Goal: Task Accomplishment & Management: Use online tool/utility

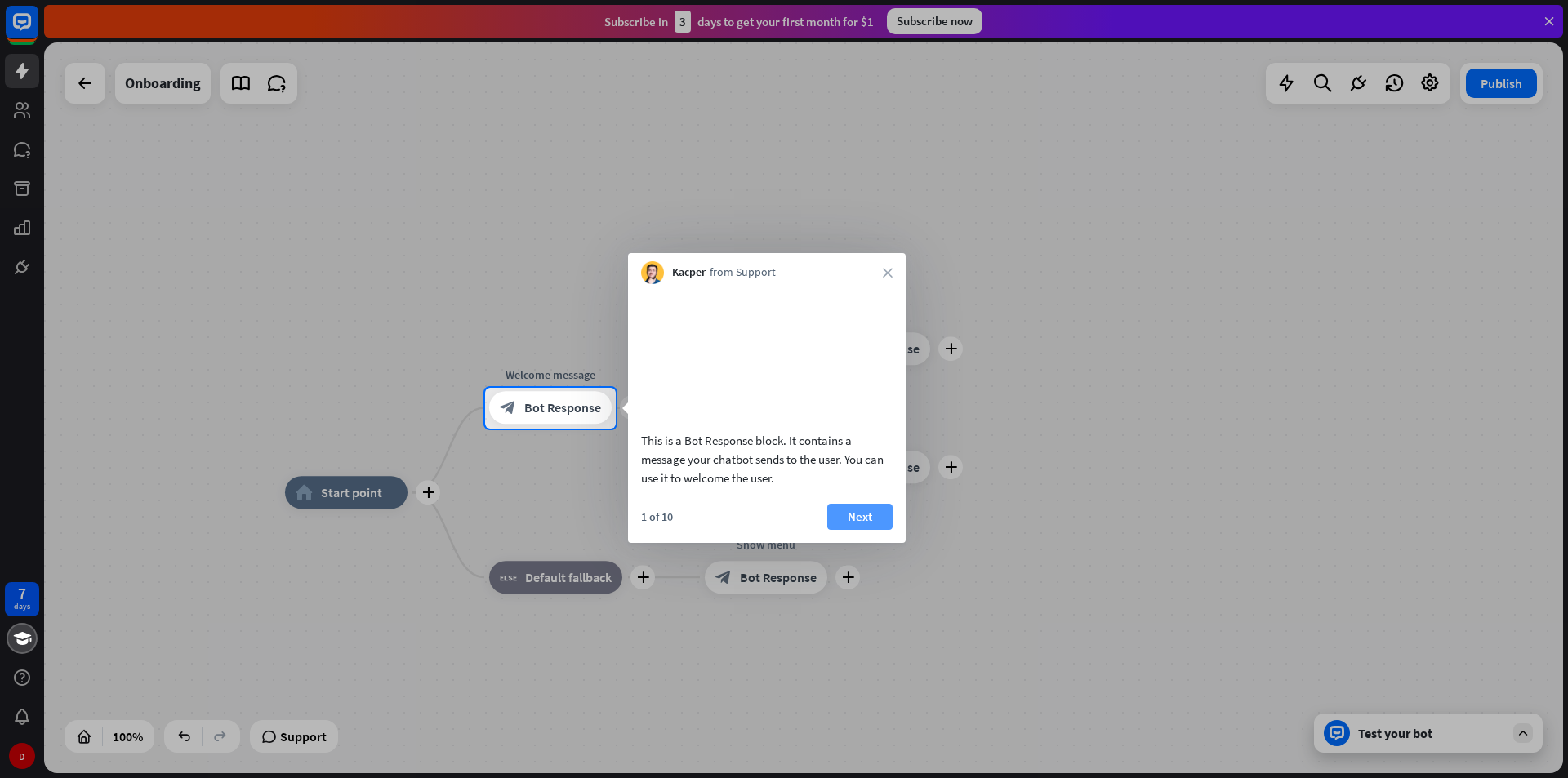
click at [868, 530] on button "Next" at bounding box center [860, 517] width 65 height 27
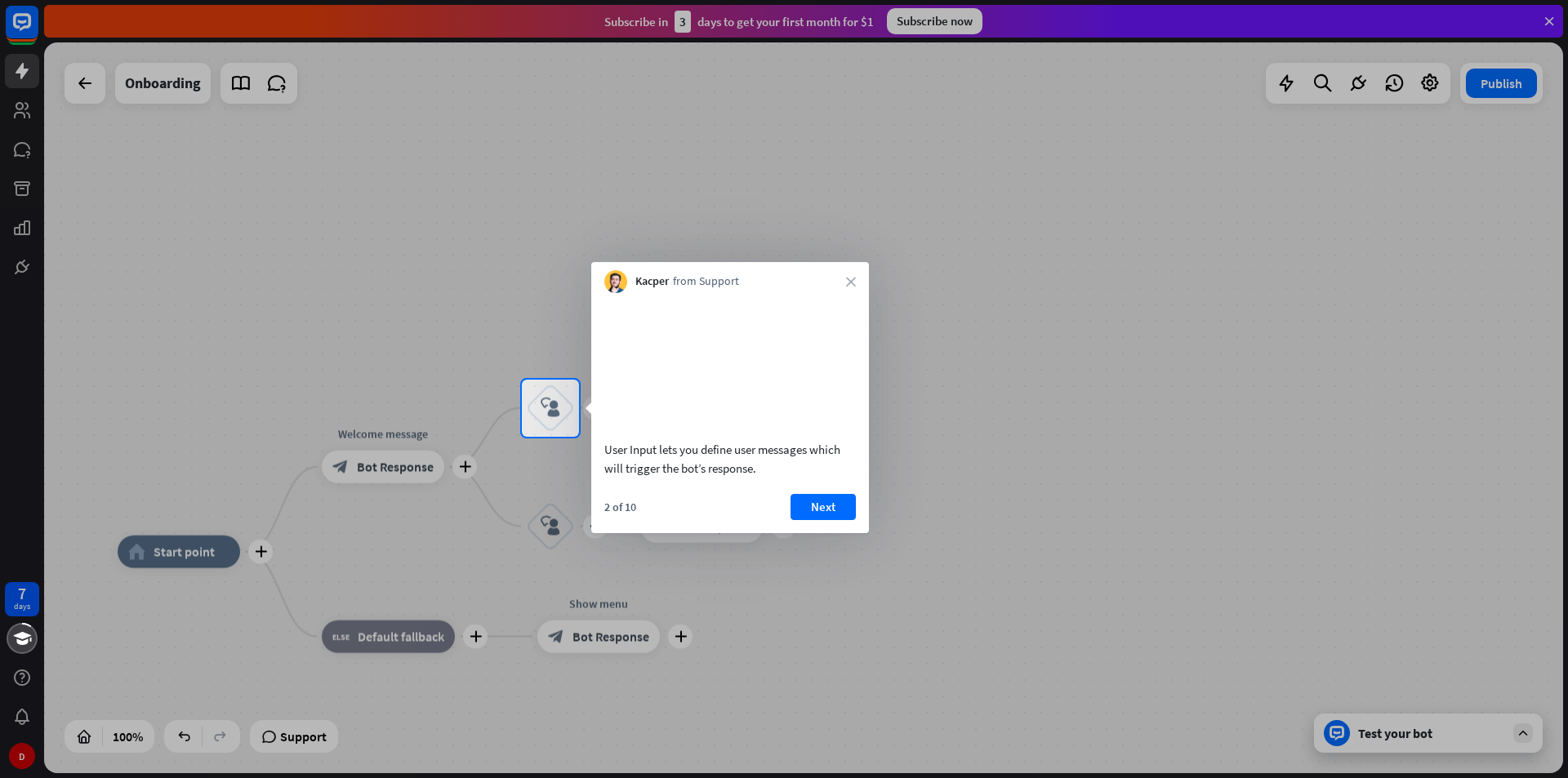
click at [845, 510] on div "User Input lets you define user messages which will trigger the bot’s response.…" at bounding box center [729, 413] width 278 height 240
click at [841, 518] on button "Next" at bounding box center [823, 507] width 65 height 27
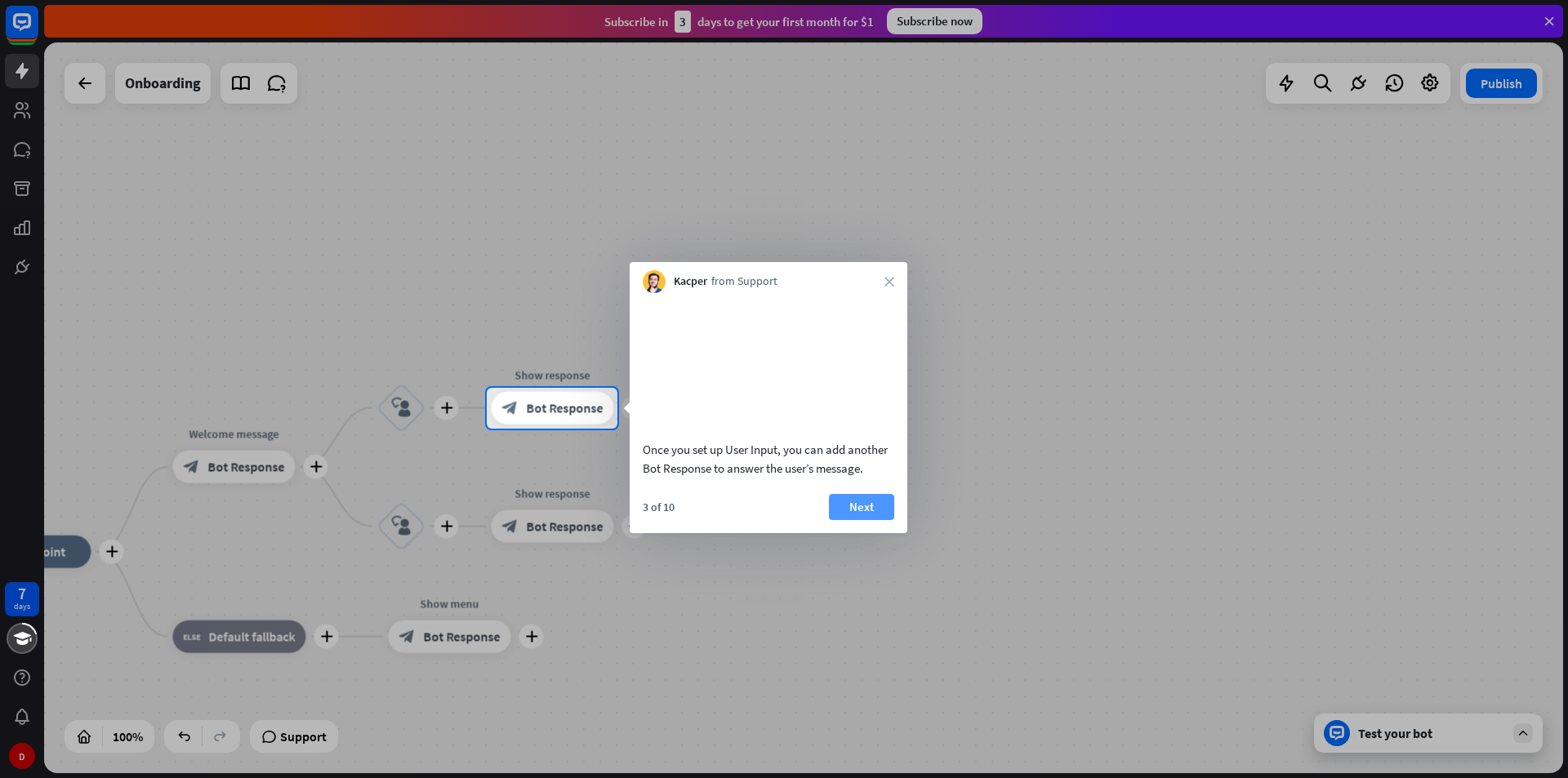
click at [861, 520] on button "Next" at bounding box center [861, 507] width 65 height 27
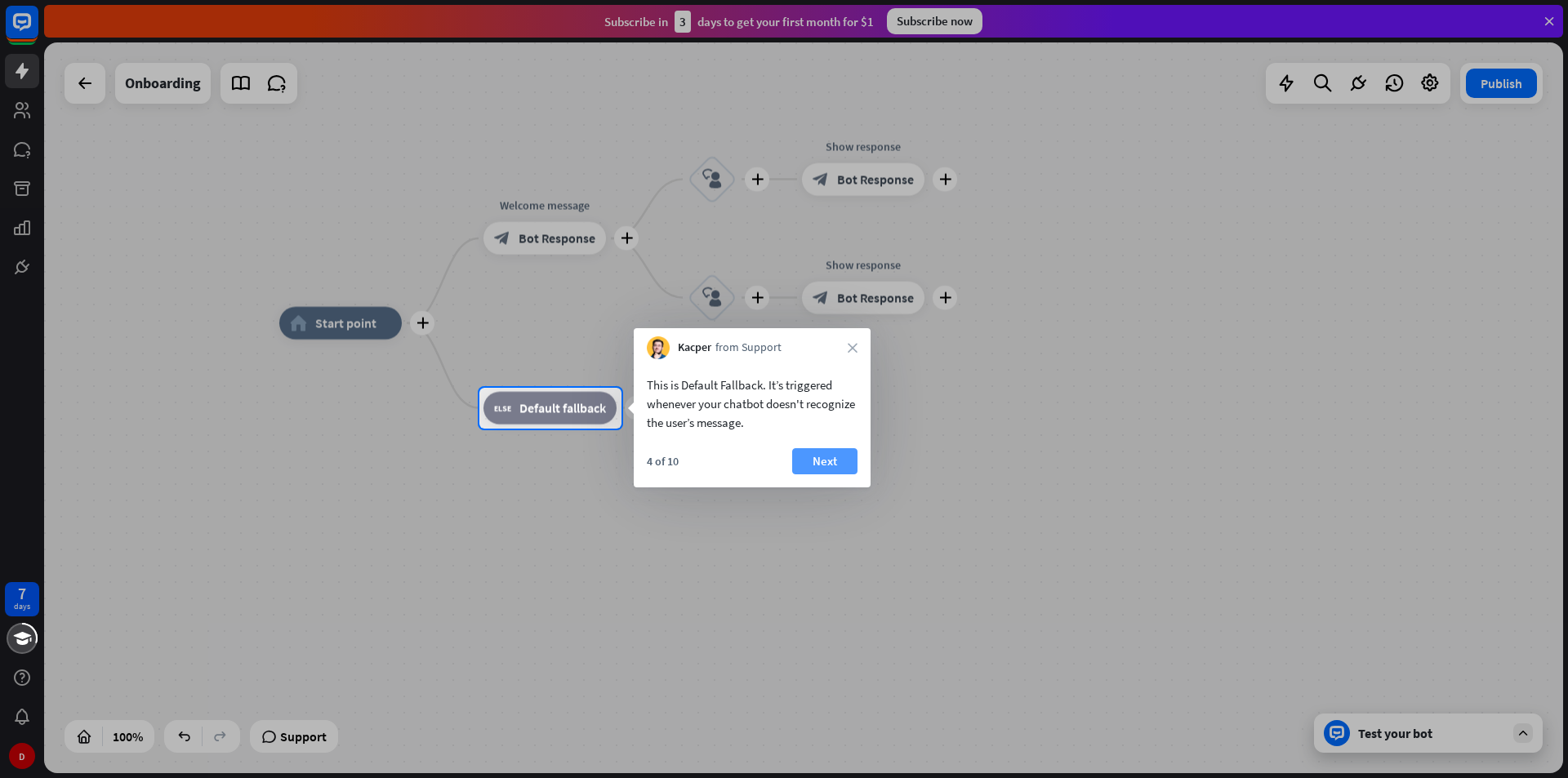
click at [831, 456] on button "Next" at bounding box center [825, 461] width 65 height 27
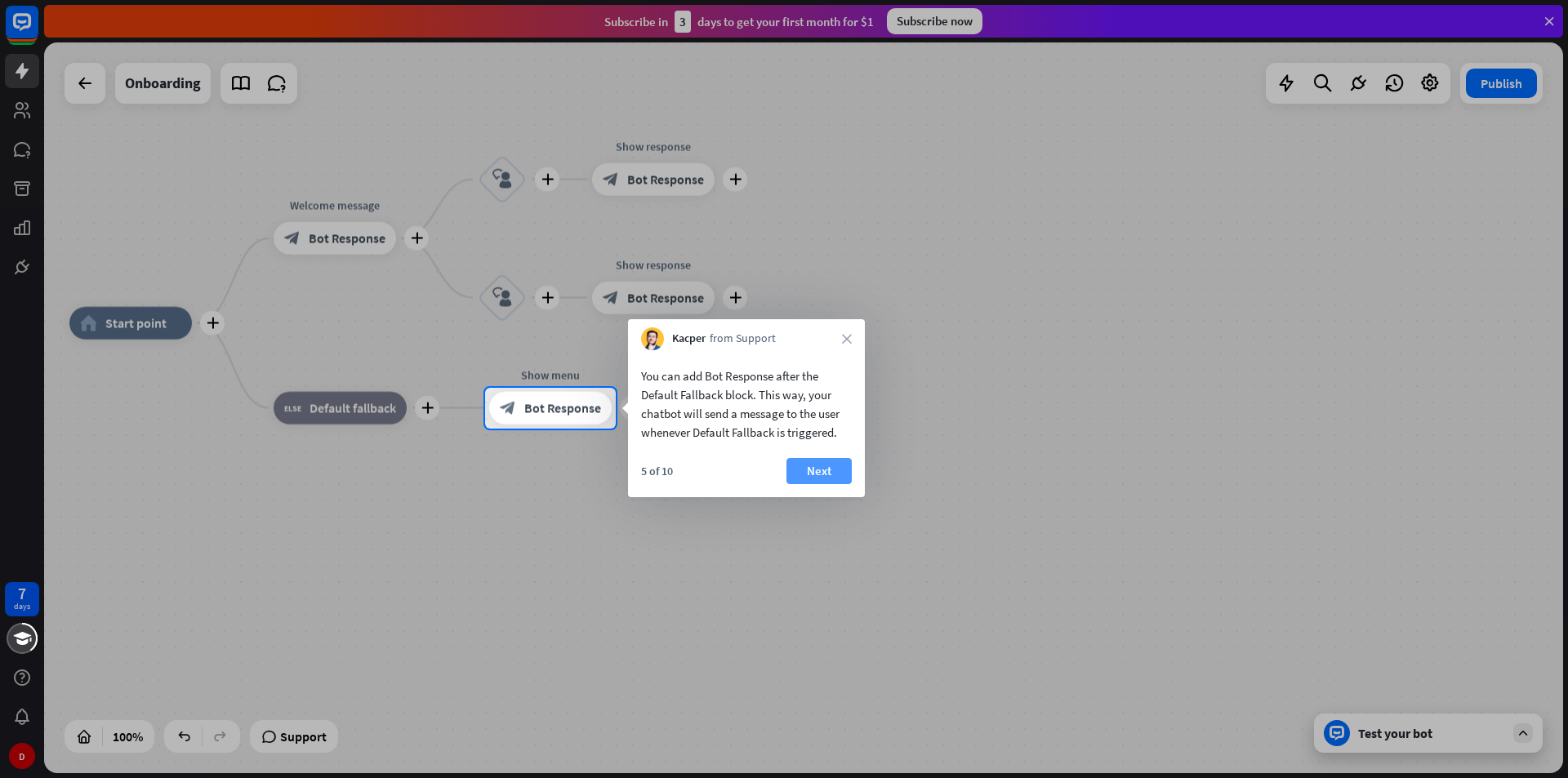
click at [823, 468] on button "Next" at bounding box center [818, 471] width 65 height 27
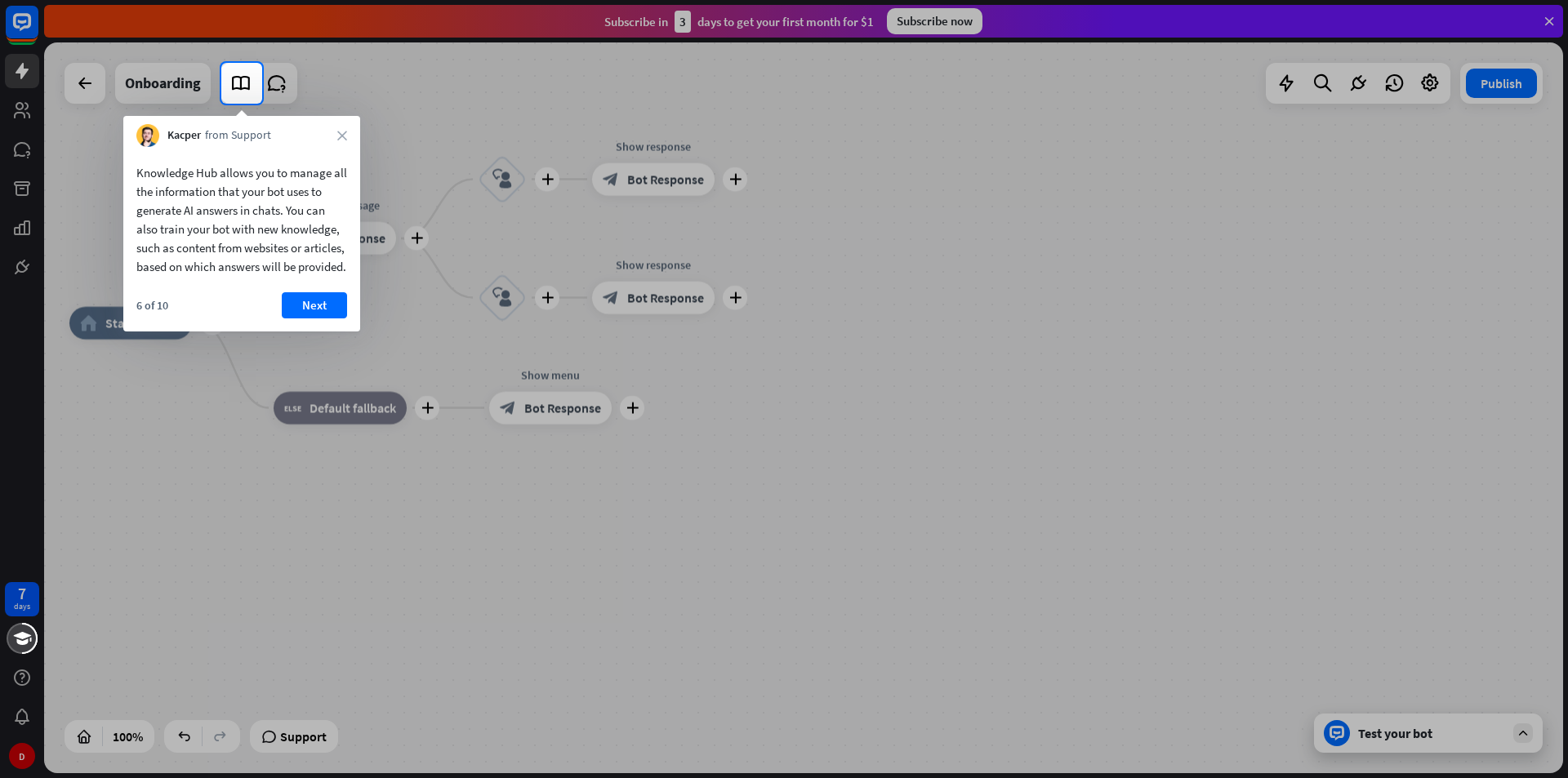
click at [312, 309] on div "Knowledge Hub allows you to manage all the information that your bot uses to ge…" at bounding box center [242, 238] width 236 height 184
click at [313, 315] on button "Next" at bounding box center [313, 305] width 65 height 27
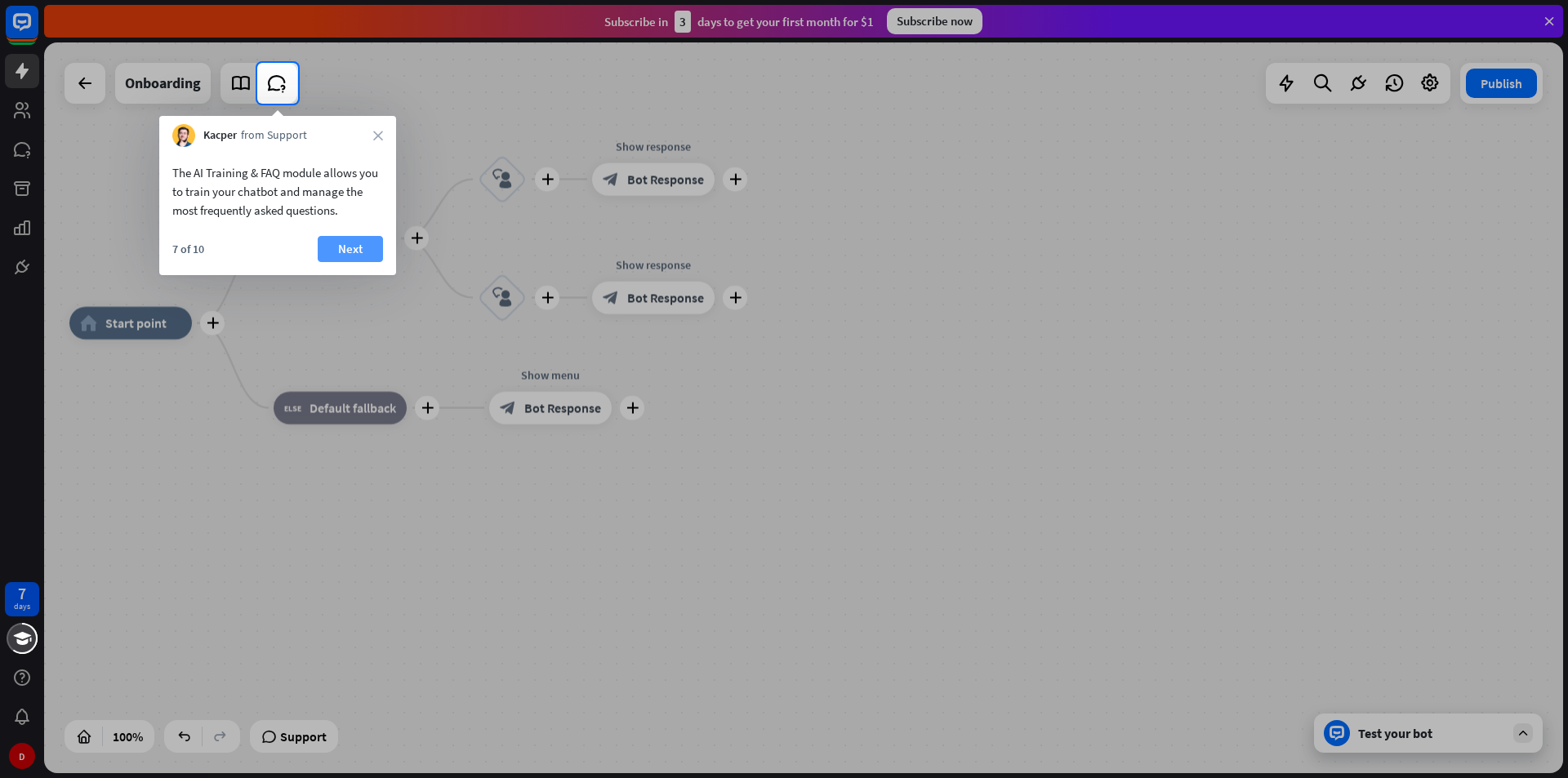
click at [366, 256] on button "Next" at bounding box center [350, 249] width 65 height 27
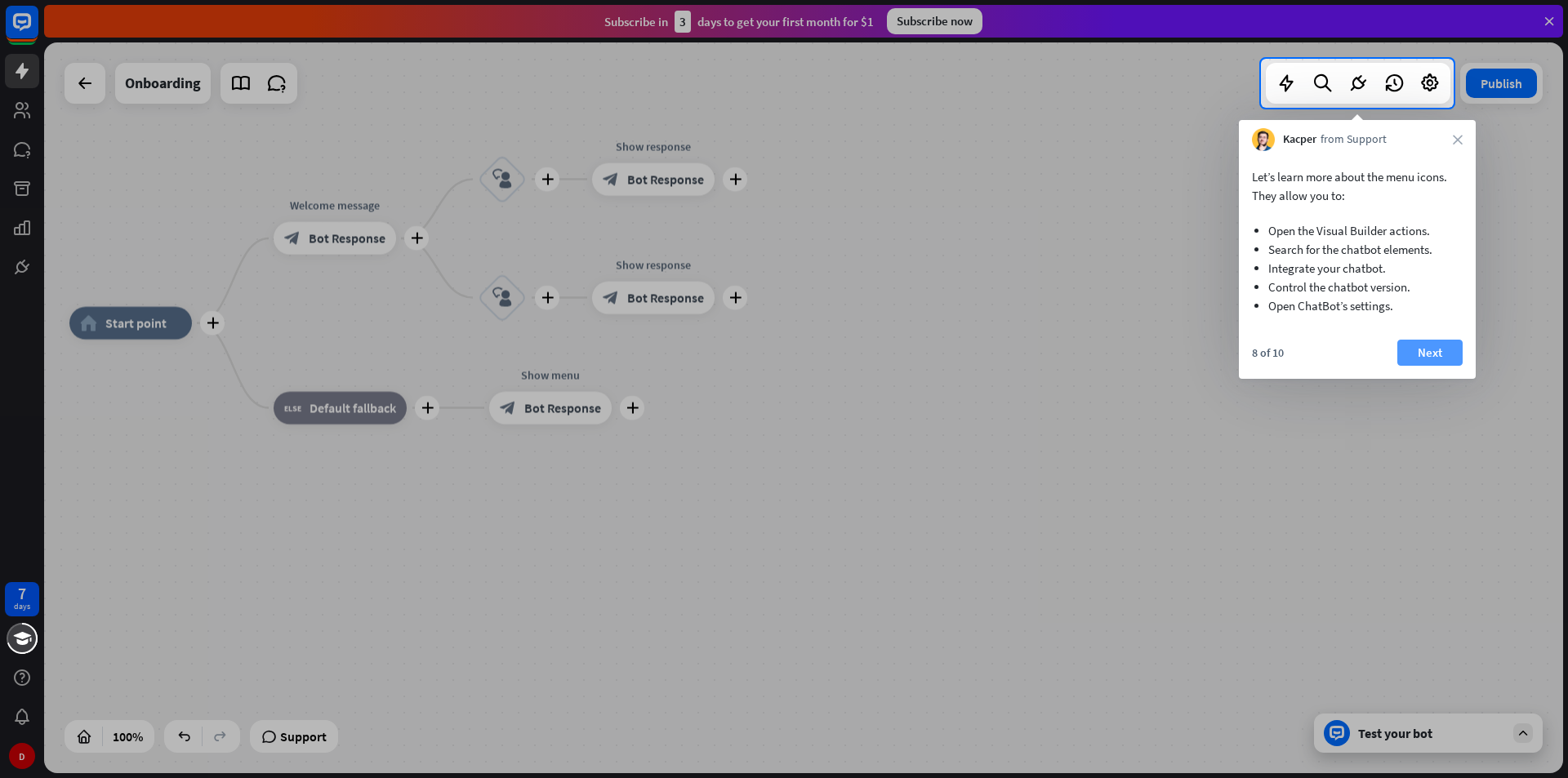
click at [1433, 345] on button "Next" at bounding box center [1430, 353] width 65 height 27
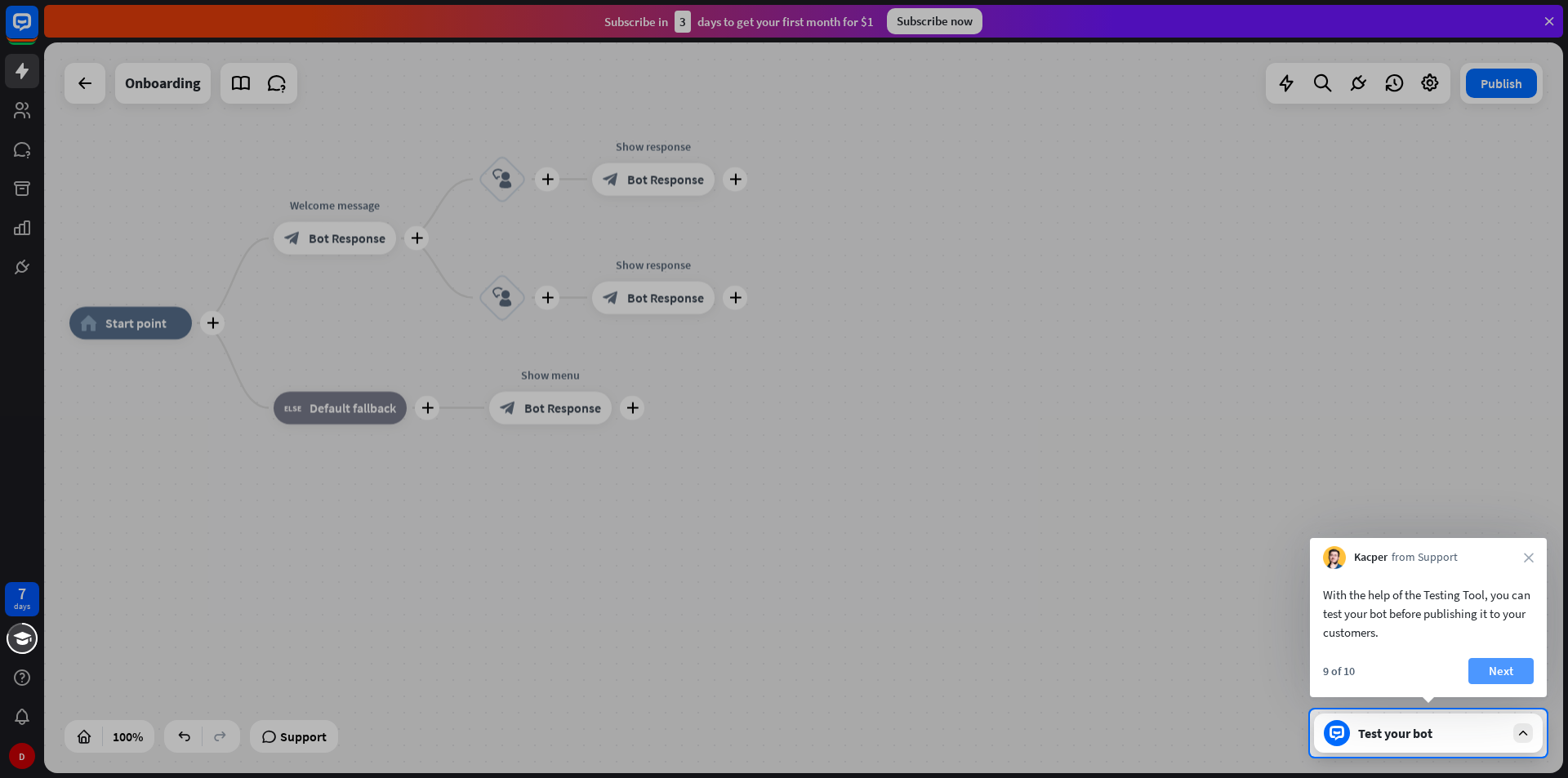
click at [1504, 675] on button "Next" at bounding box center [1500, 671] width 65 height 27
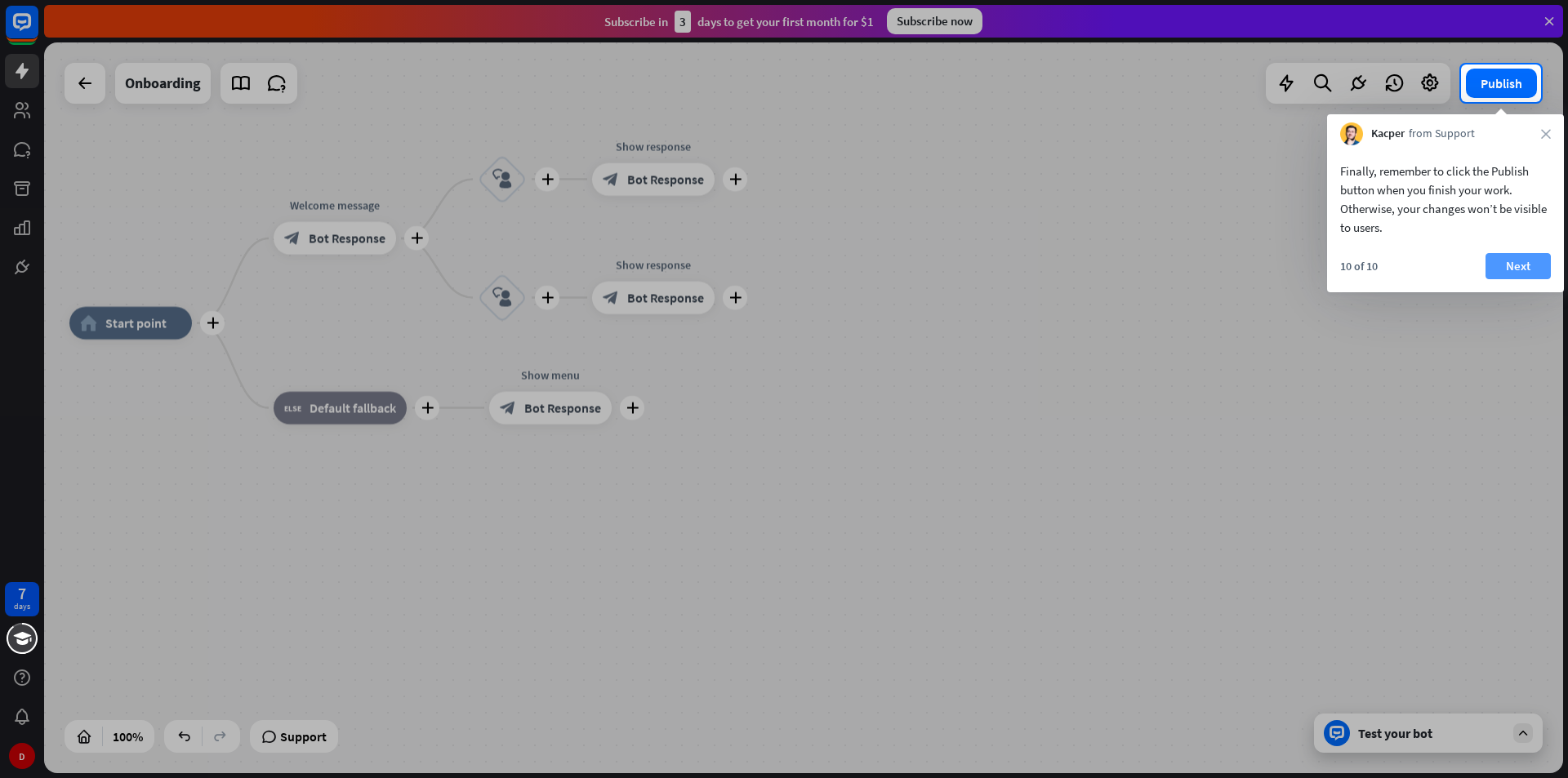
click at [1515, 274] on button "Next" at bounding box center [1518, 266] width 65 height 27
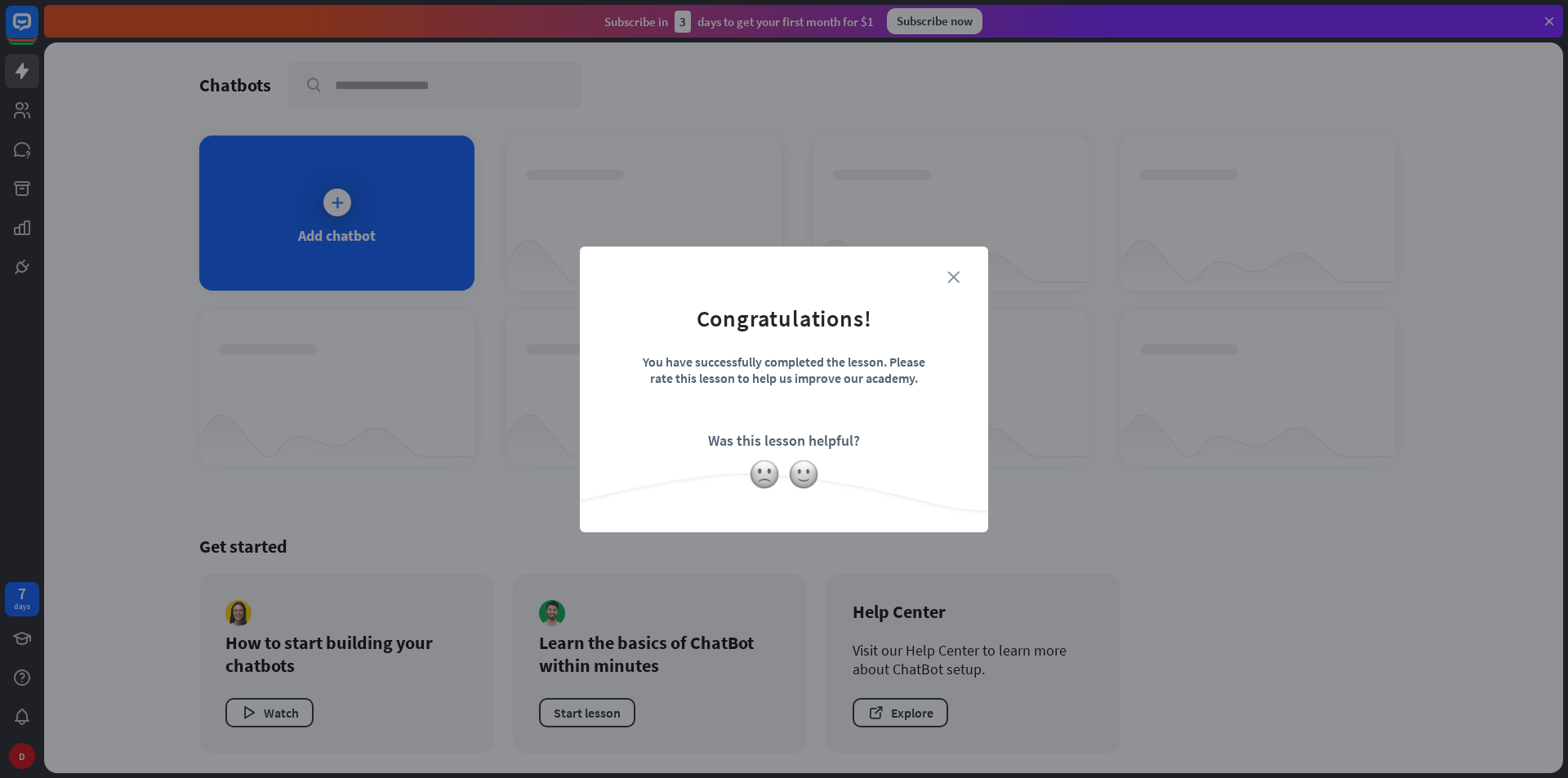
click at [958, 279] on icon "close" at bounding box center [953, 277] width 12 height 12
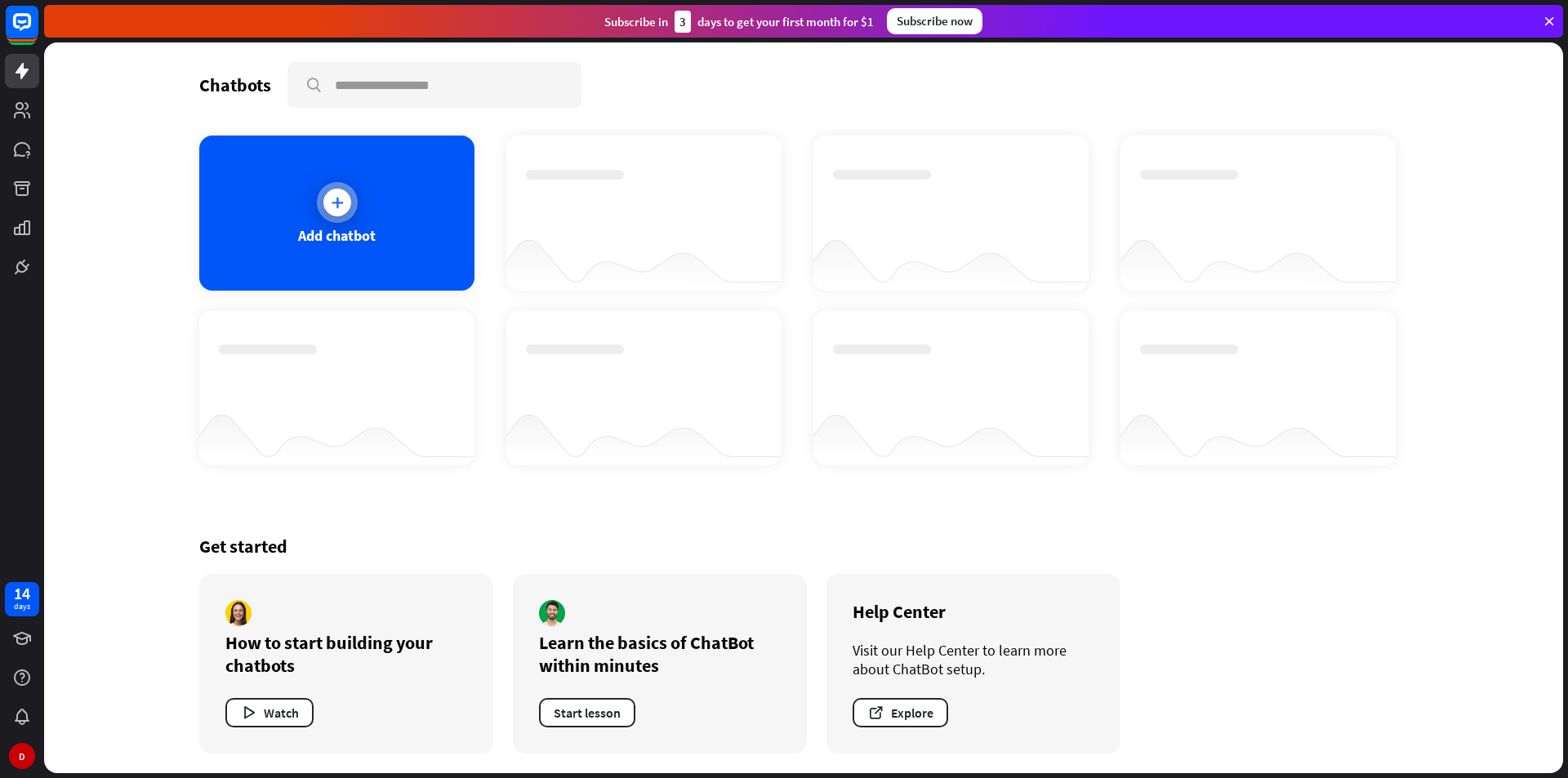
click at [334, 182] on div at bounding box center [337, 203] width 41 height 41
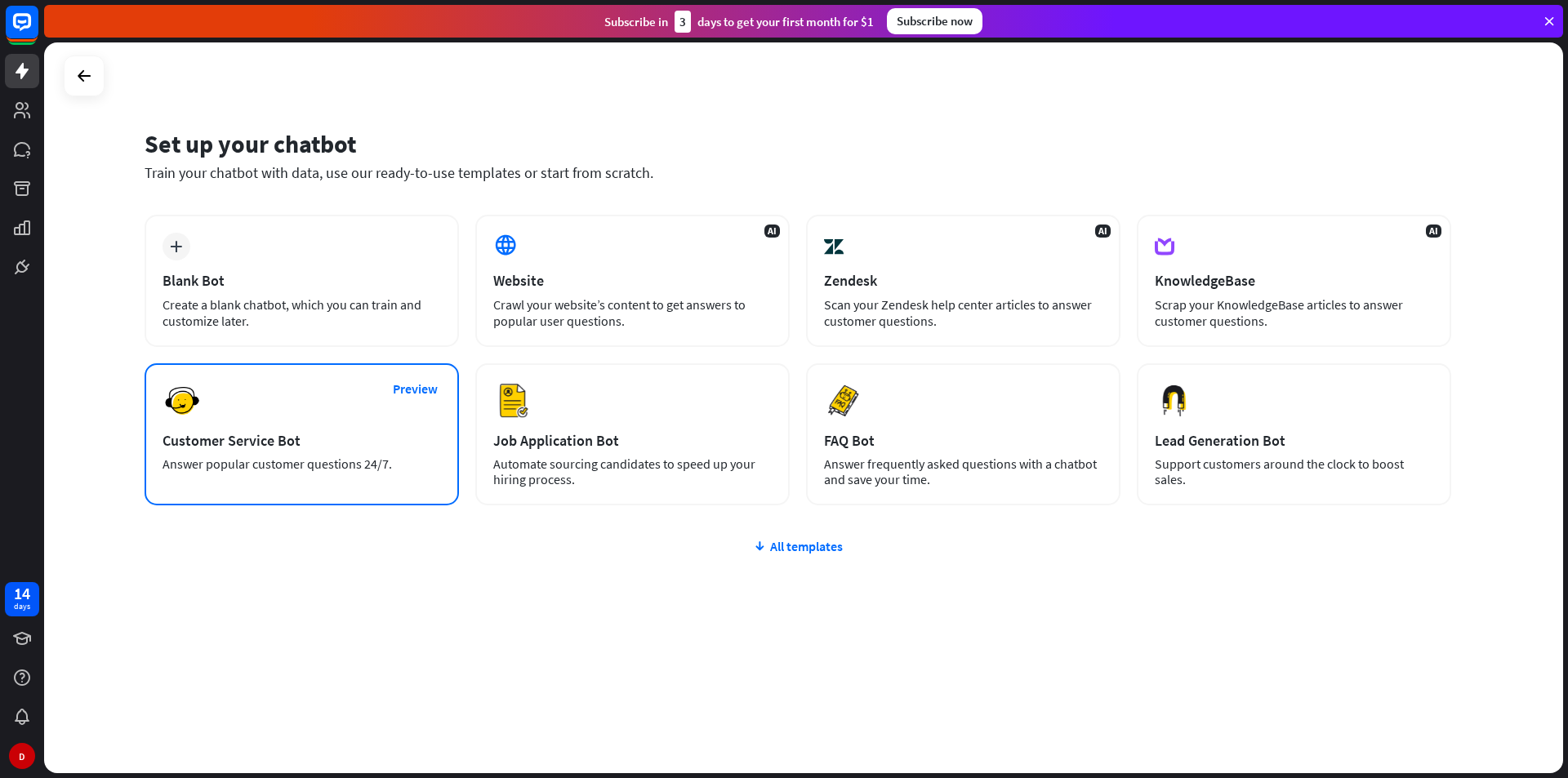
click at [430, 410] on div "Preview Customer Service Bot Answer popular customer questions 24/7." at bounding box center [302, 434] width 314 height 142
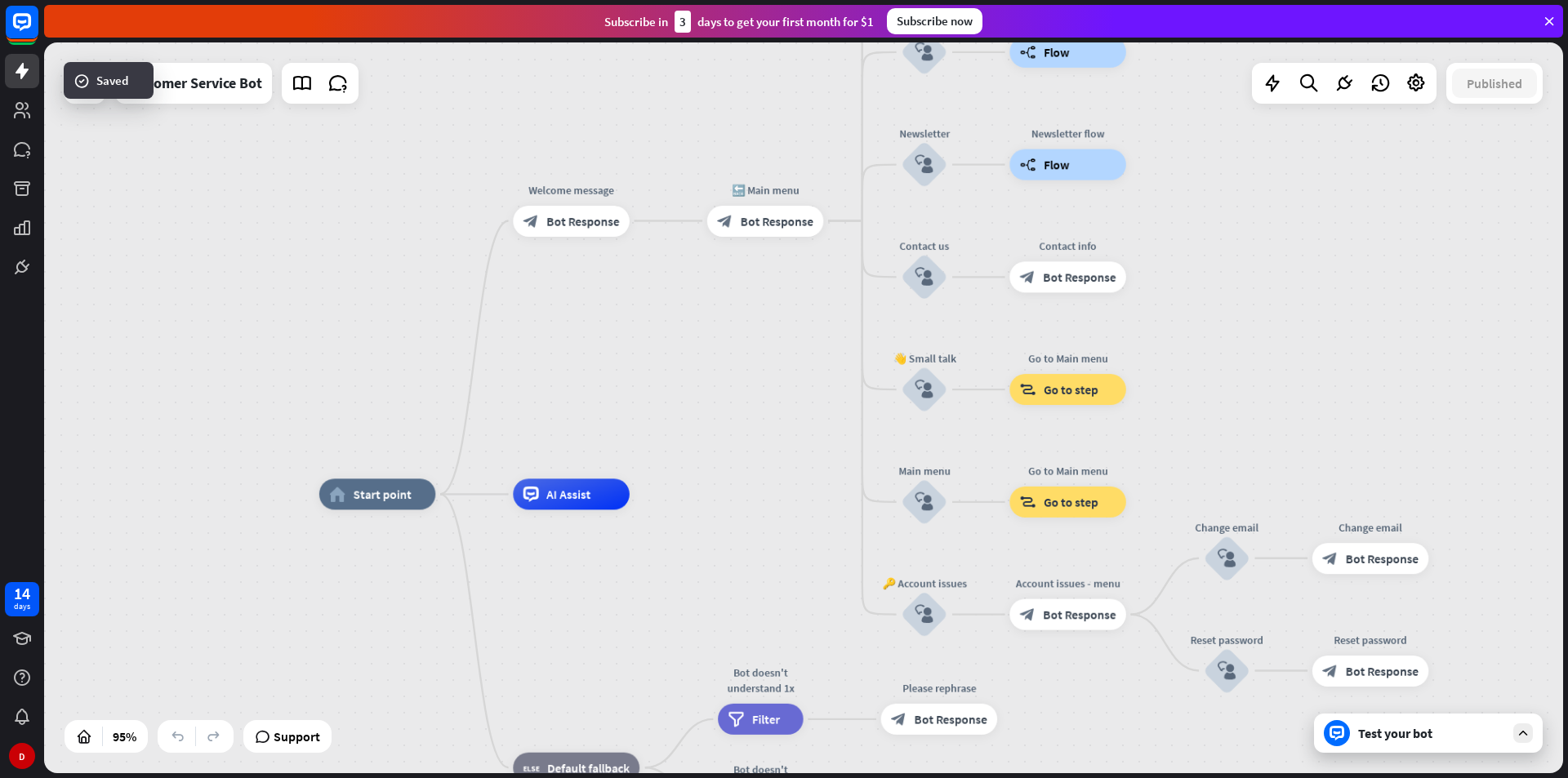
drag, startPoint x: 765, startPoint y: 300, endPoint x: 715, endPoint y: 386, distance: 99.5
click at [715, 386] on div "home_2 Start point Welcome message block_bot_response Bot Response 🔙 Main menu …" at bounding box center [804, 408] width 1519 height 731
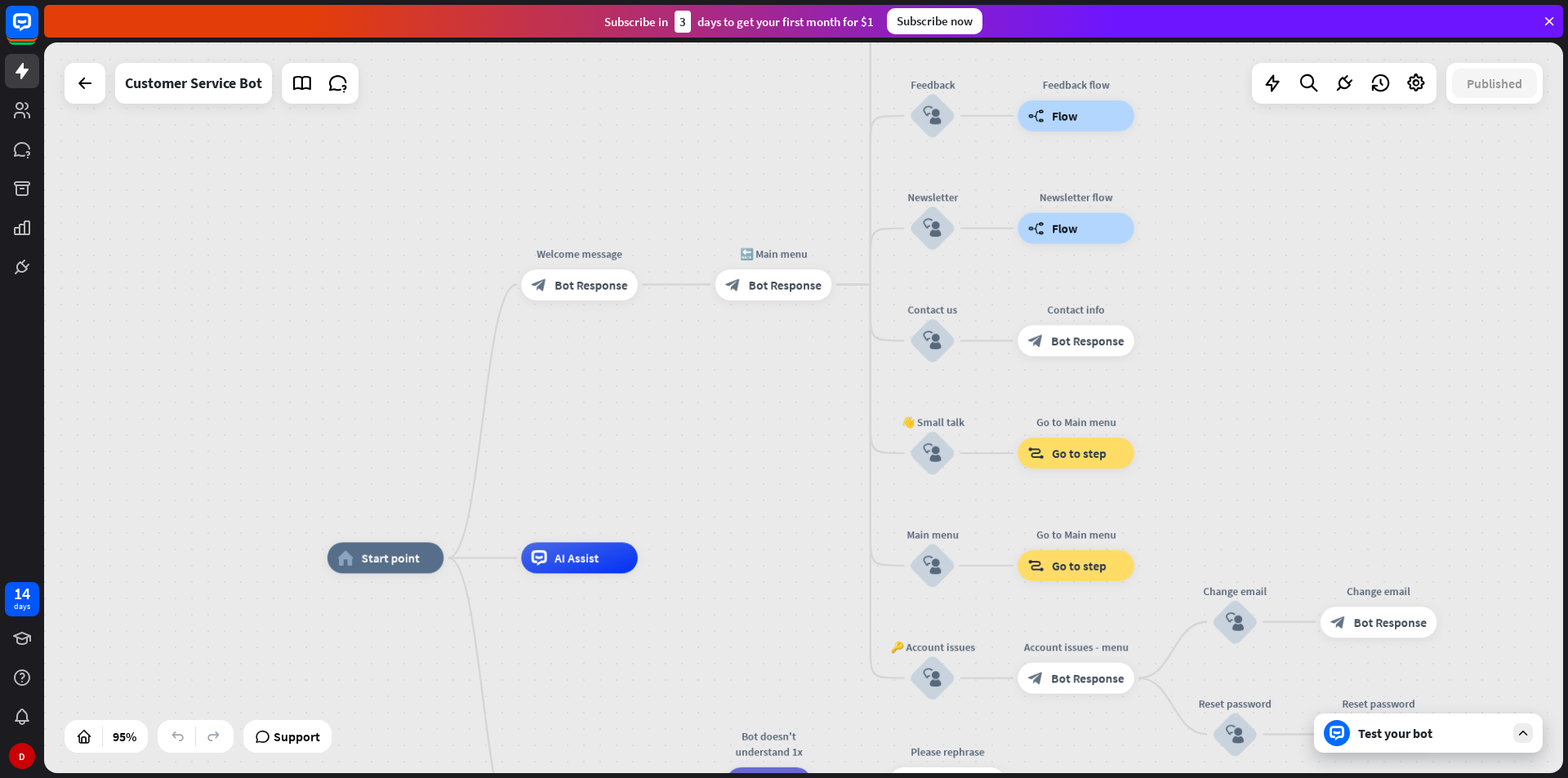
drag, startPoint x: 732, startPoint y: 331, endPoint x: 761, endPoint y: 391, distance: 66.6
click at [761, 391] on div "home_2 Start point Welcome message block_bot_response Bot Response 🔙 Main menu …" at bounding box center [804, 408] width 1519 height 731
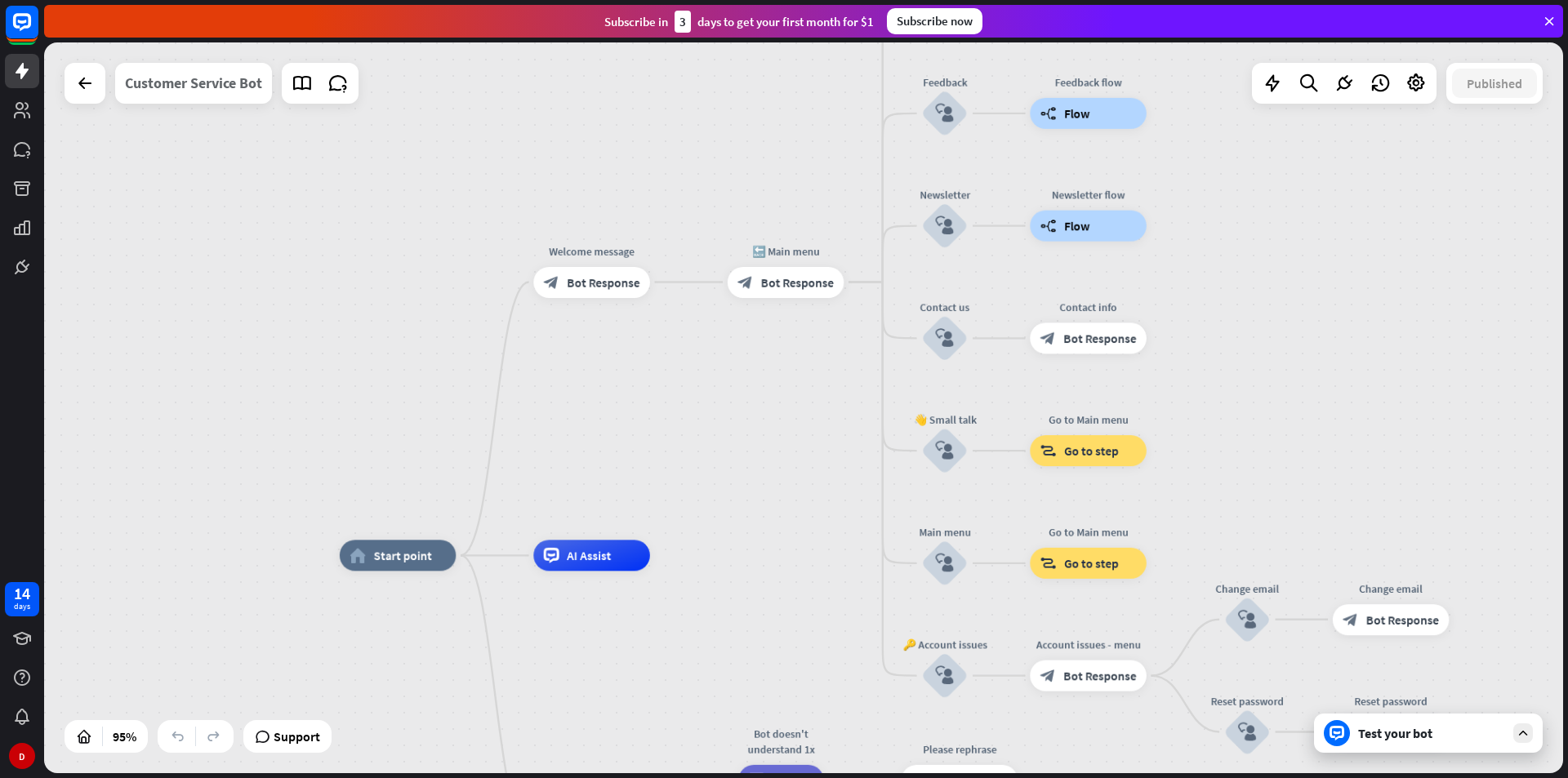
click at [232, 77] on div "Customer Service Bot" at bounding box center [193, 83] width 137 height 41
click at [991, 336] on div "**********" at bounding box center [784, 389] width 1568 height 778
click at [82, 93] on icon at bounding box center [84, 82] width 19 height 19
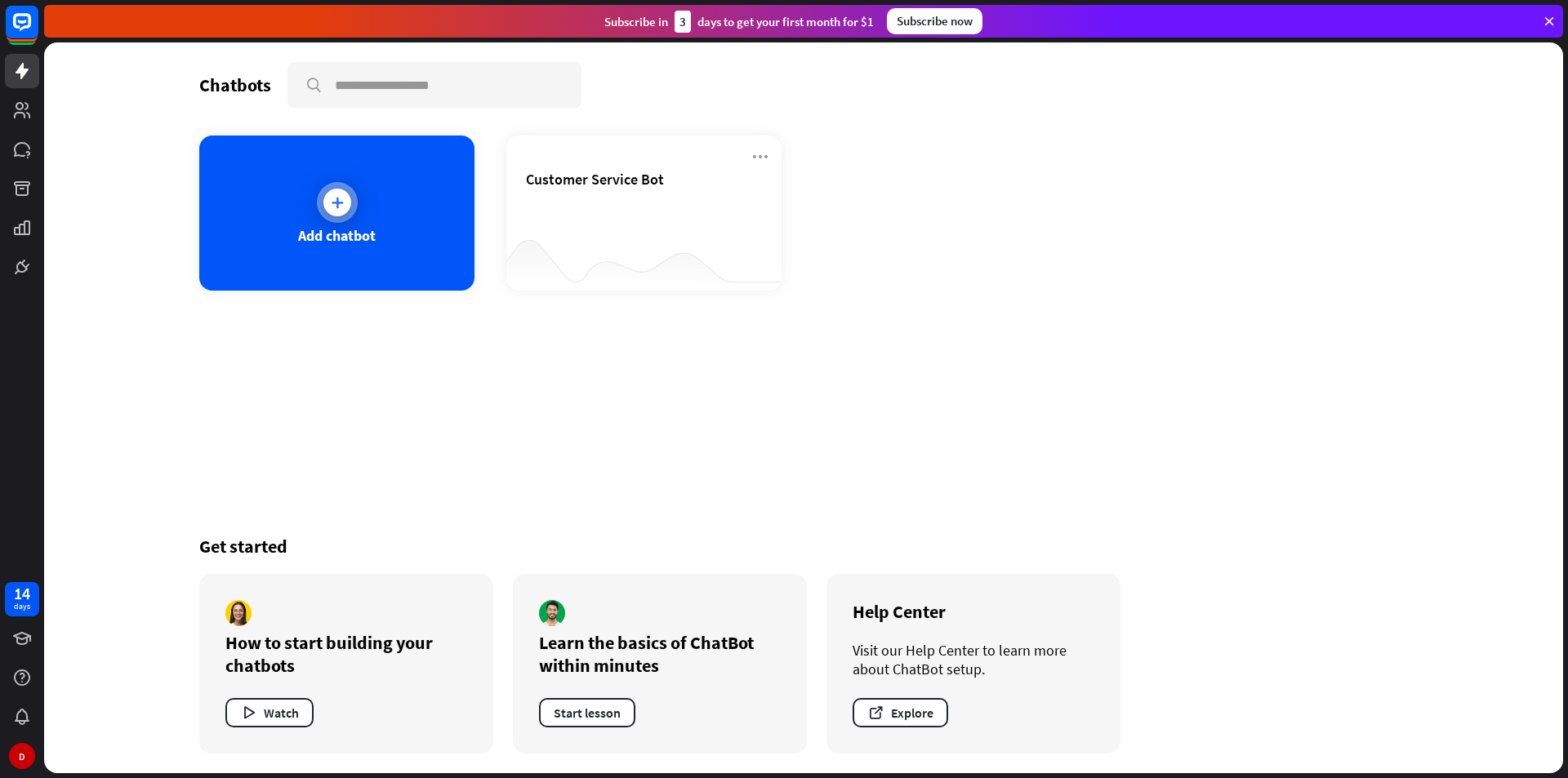
click at [416, 192] on div "Add chatbot" at bounding box center [336, 213] width 275 height 155
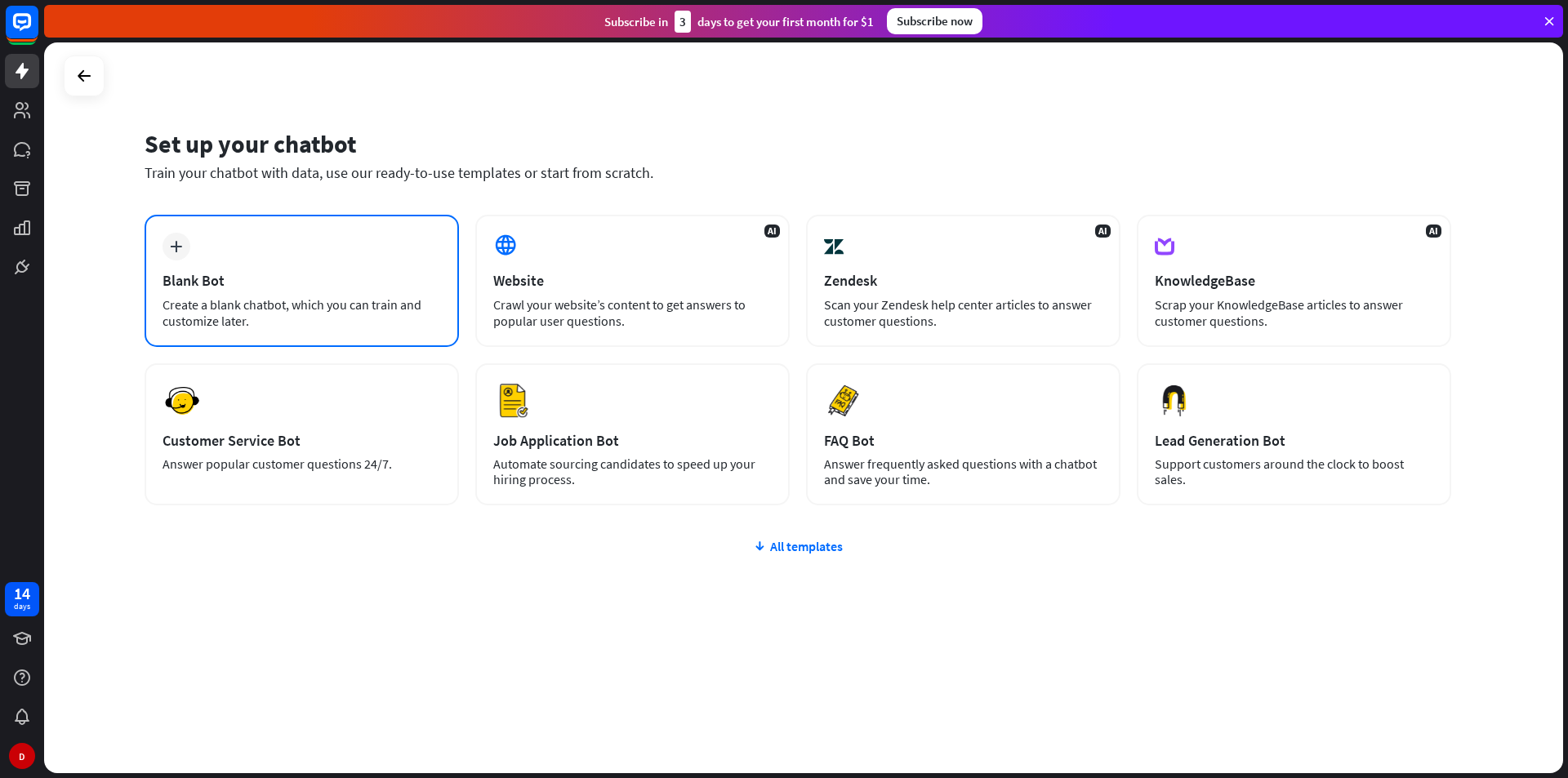
click at [369, 272] on div "Blank Bot" at bounding box center [302, 280] width 279 height 18
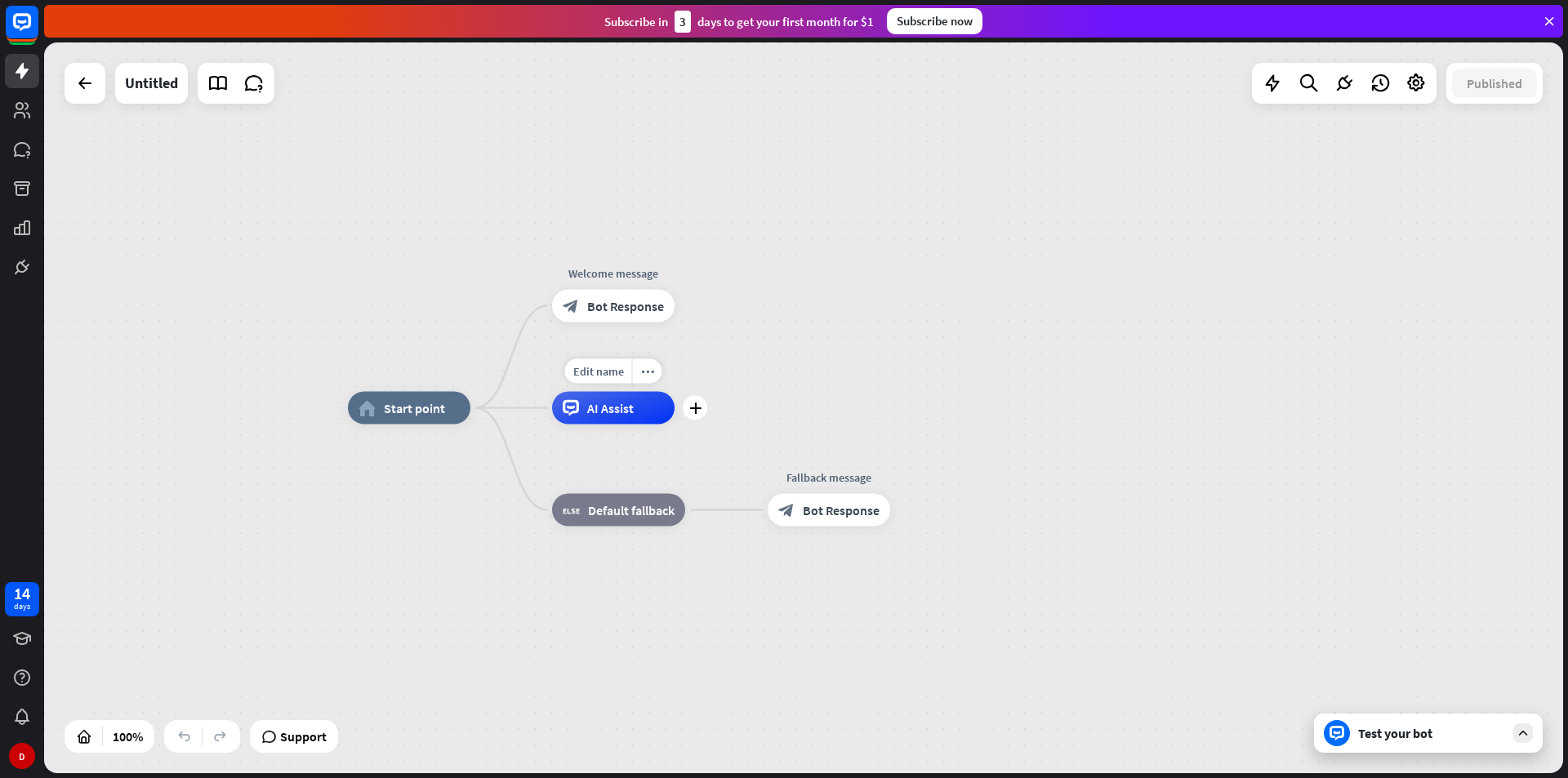
drag, startPoint x: 633, startPoint y: 417, endPoint x: 661, endPoint y: 410, distance: 28.9
click at [657, 410] on div "AI Assist" at bounding box center [613, 409] width 123 height 33
click at [737, 397] on div "home_2 Start point Welcome message block_bot_response Bot Response Edit name mo…" at bounding box center [804, 408] width 1519 height 731
click at [650, 313] on span "Bot Response" at bounding box center [626, 306] width 77 height 16
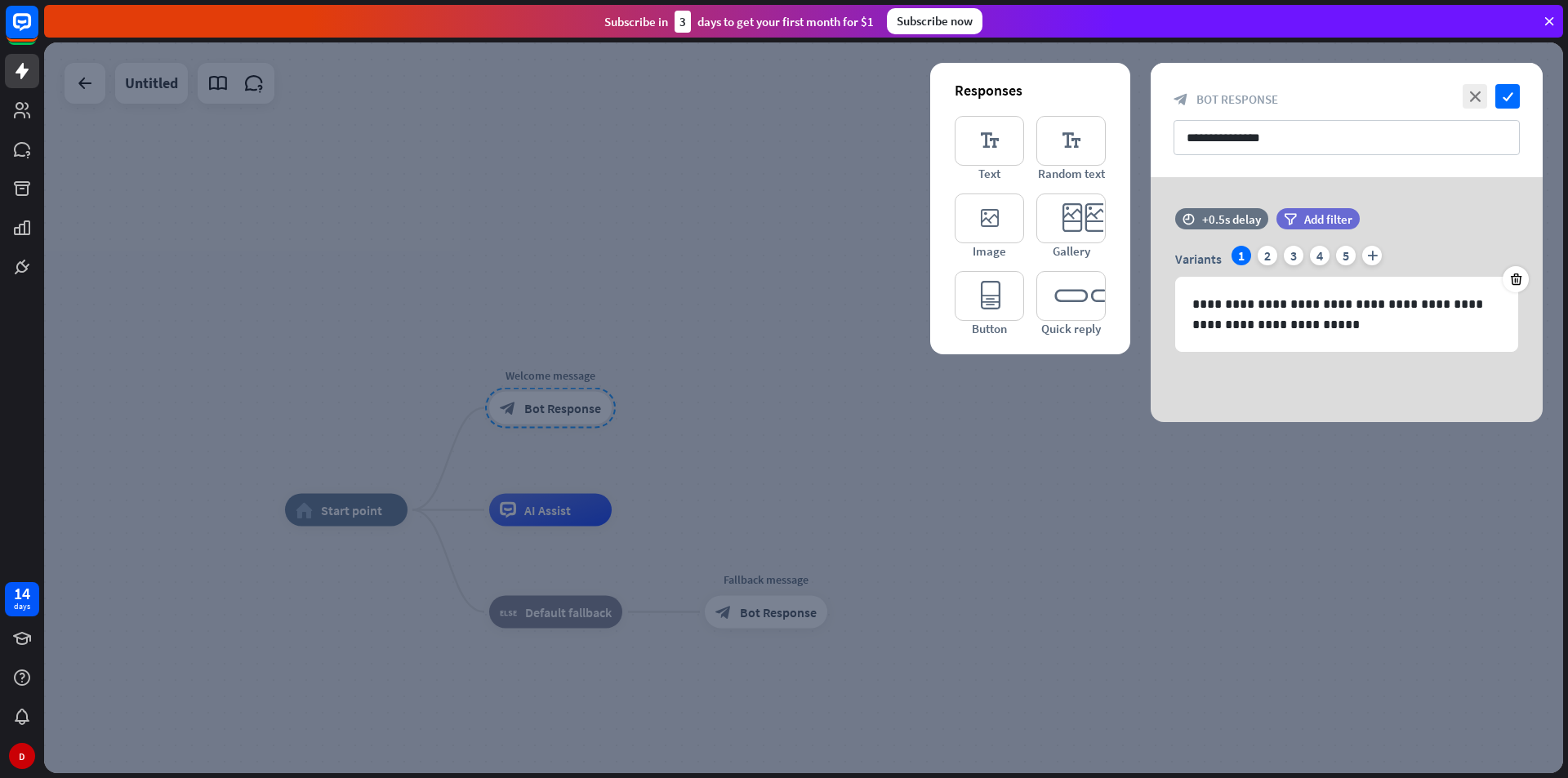
click at [665, 355] on div at bounding box center [804, 408] width 1519 height 731
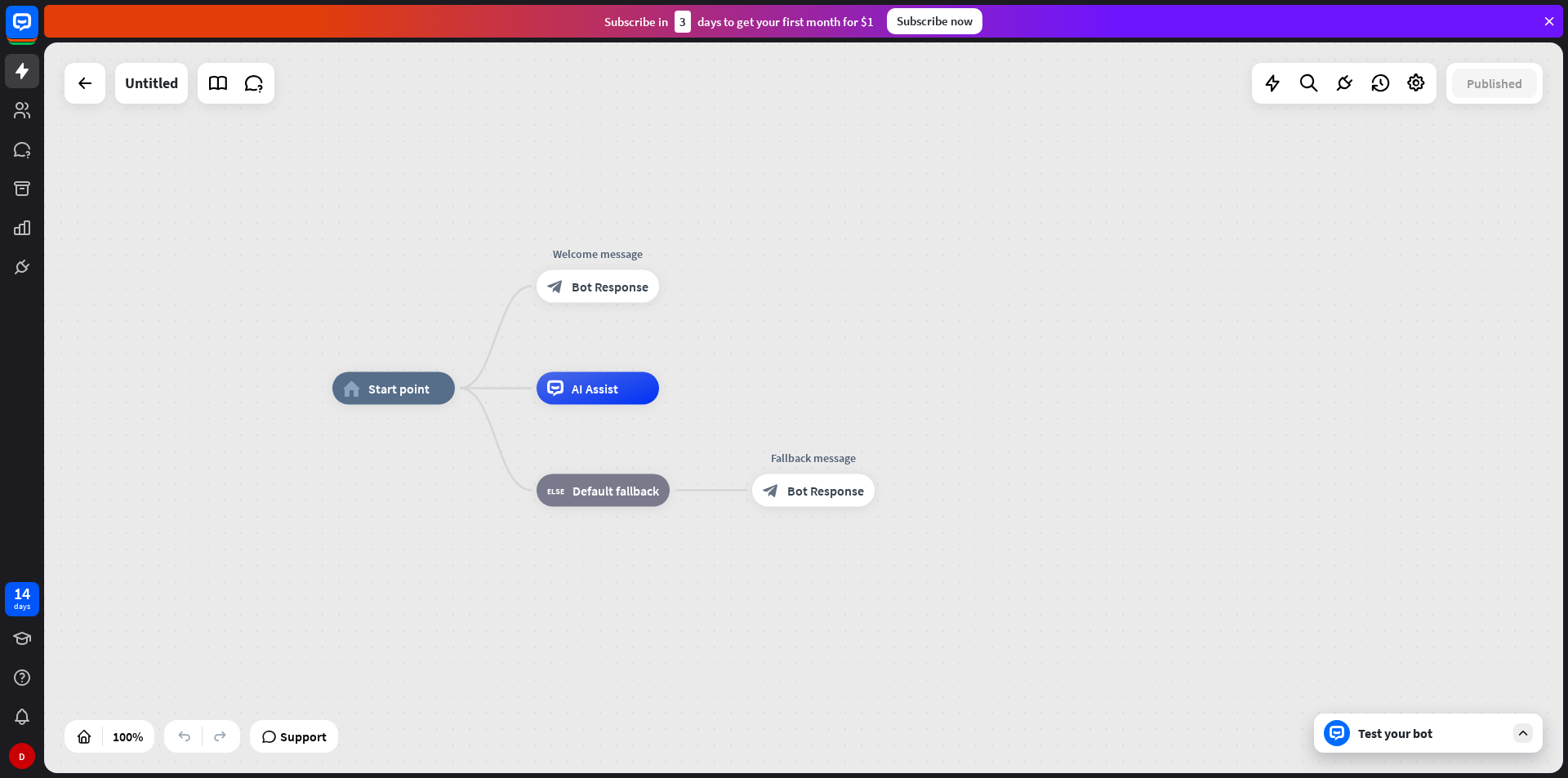
drag, startPoint x: 713, startPoint y: 431, endPoint x: 804, endPoint y: 261, distance: 192.8
click at [802, 263] on div "home_2 Start point Welcome message block_bot_response Bot Response AI Assist bl…" at bounding box center [804, 408] width 1519 height 731
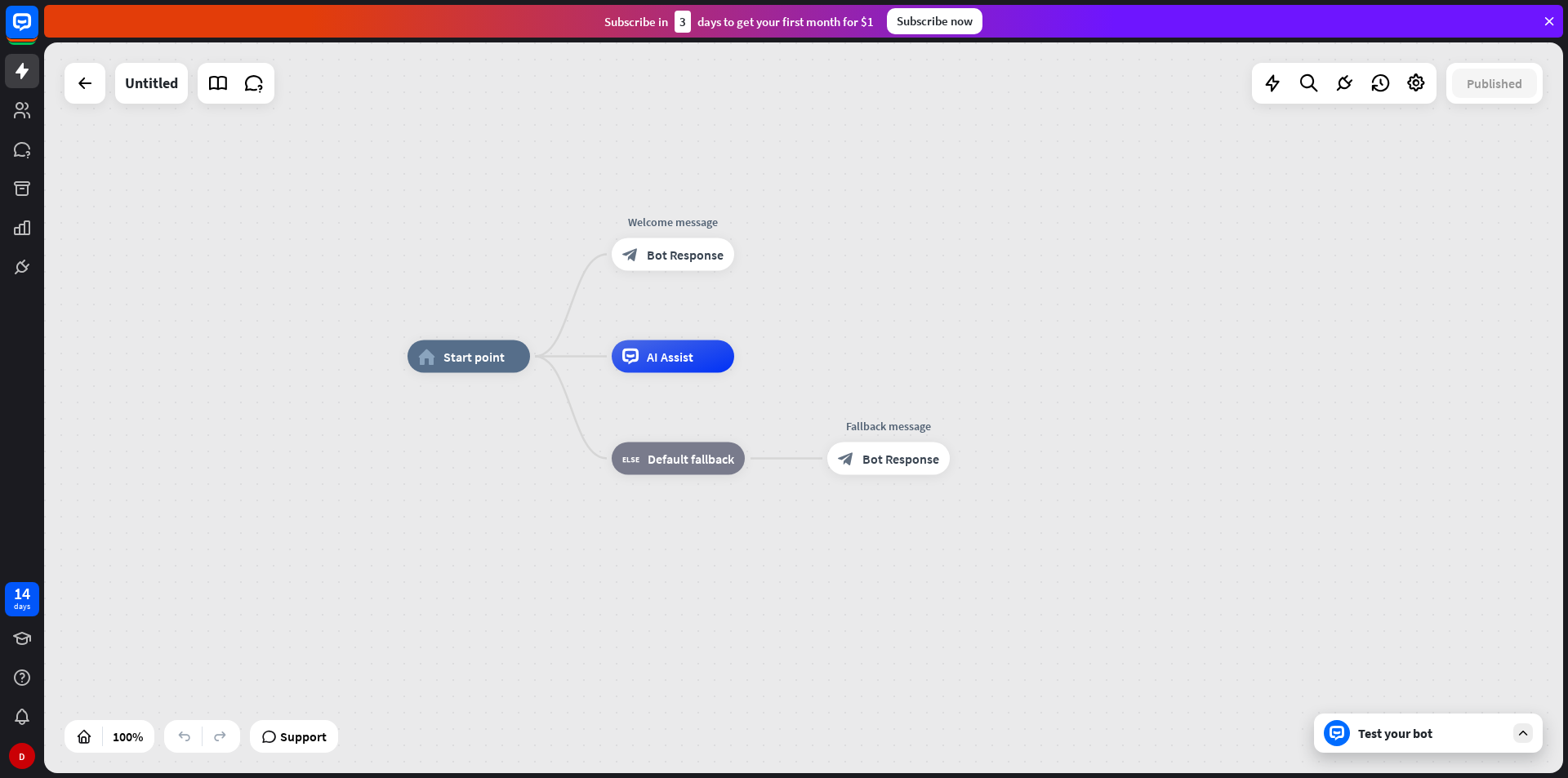
drag, startPoint x: 760, startPoint y: 498, endPoint x: 784, endPoint y: 521, distance: 33.2
click at [784, 521] on div "home_2 Start point Welcome message block_bot_response Bot Response AI Assist bl…" at bounding box center [1168, 722] width 1519 height 731
click at [720, 251] on span "Bot Response" at bounding box center [686, 256] width 77 height 16
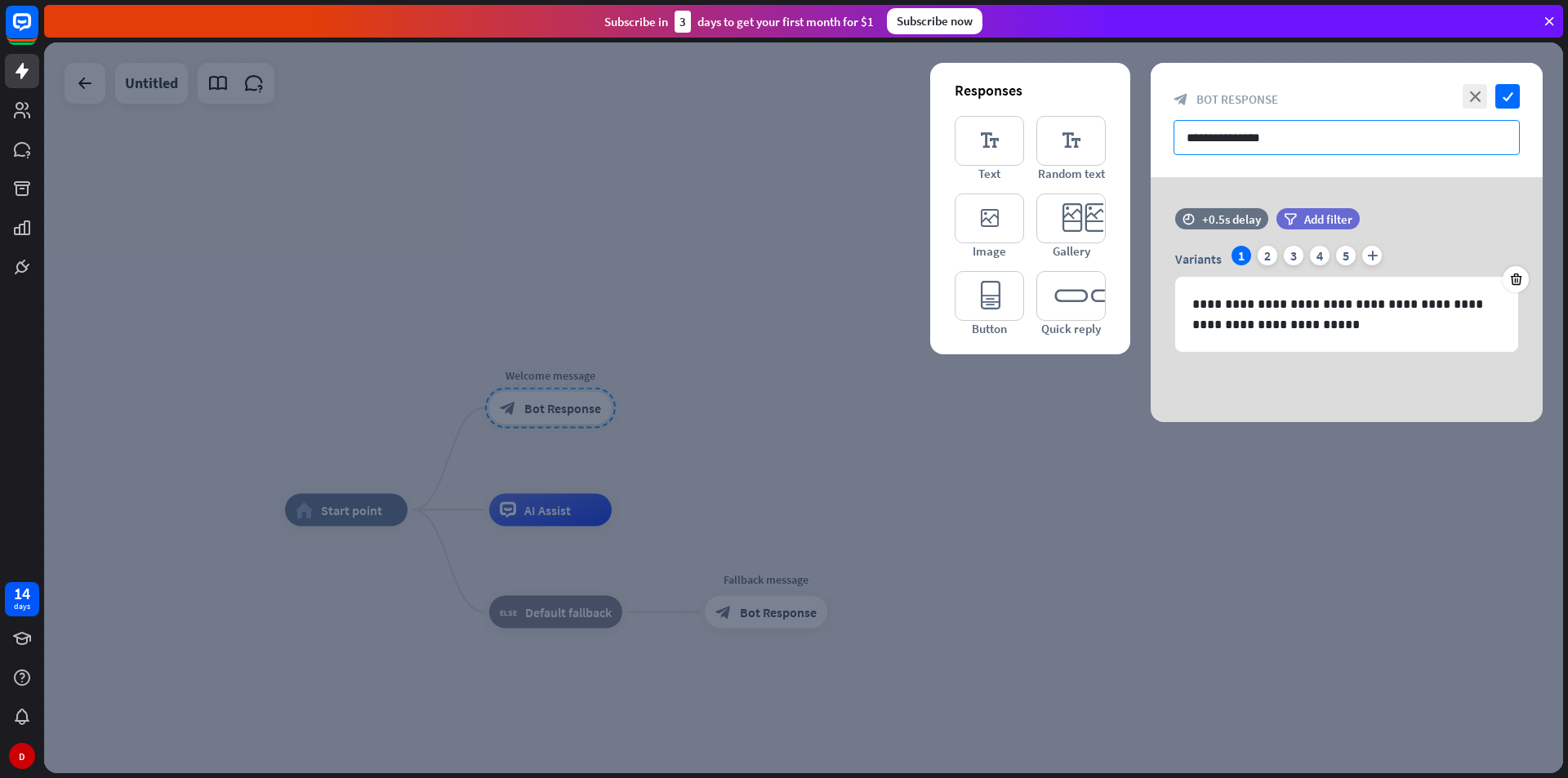
click at [1279, 137] on input "**********" at bounding box center [1347, 137] width 346 height 35
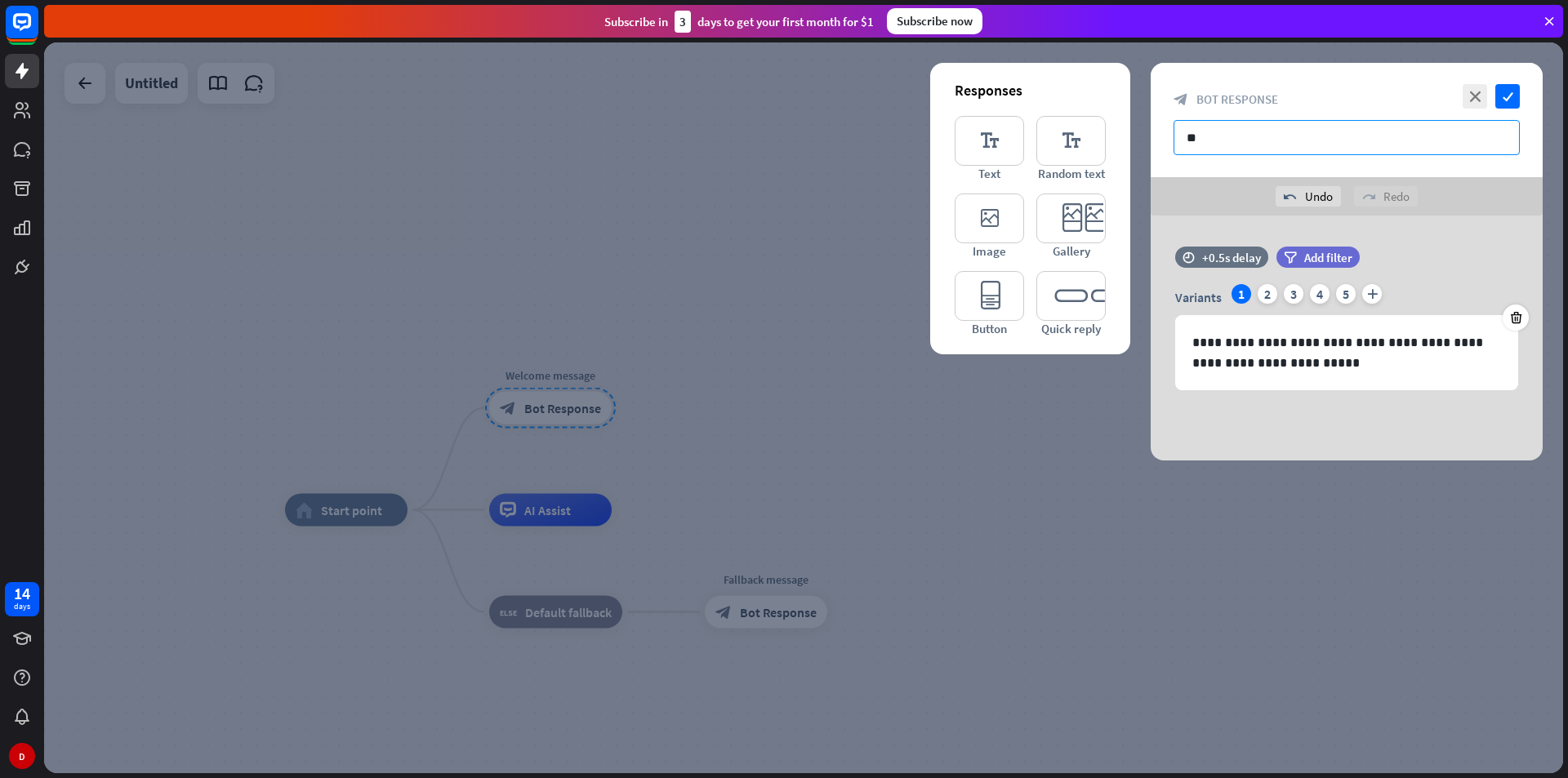
type input "*"
type input "*****"
click at [1498, 92] on icon "check" at bounding box center [1508, 96] width 25 height 25
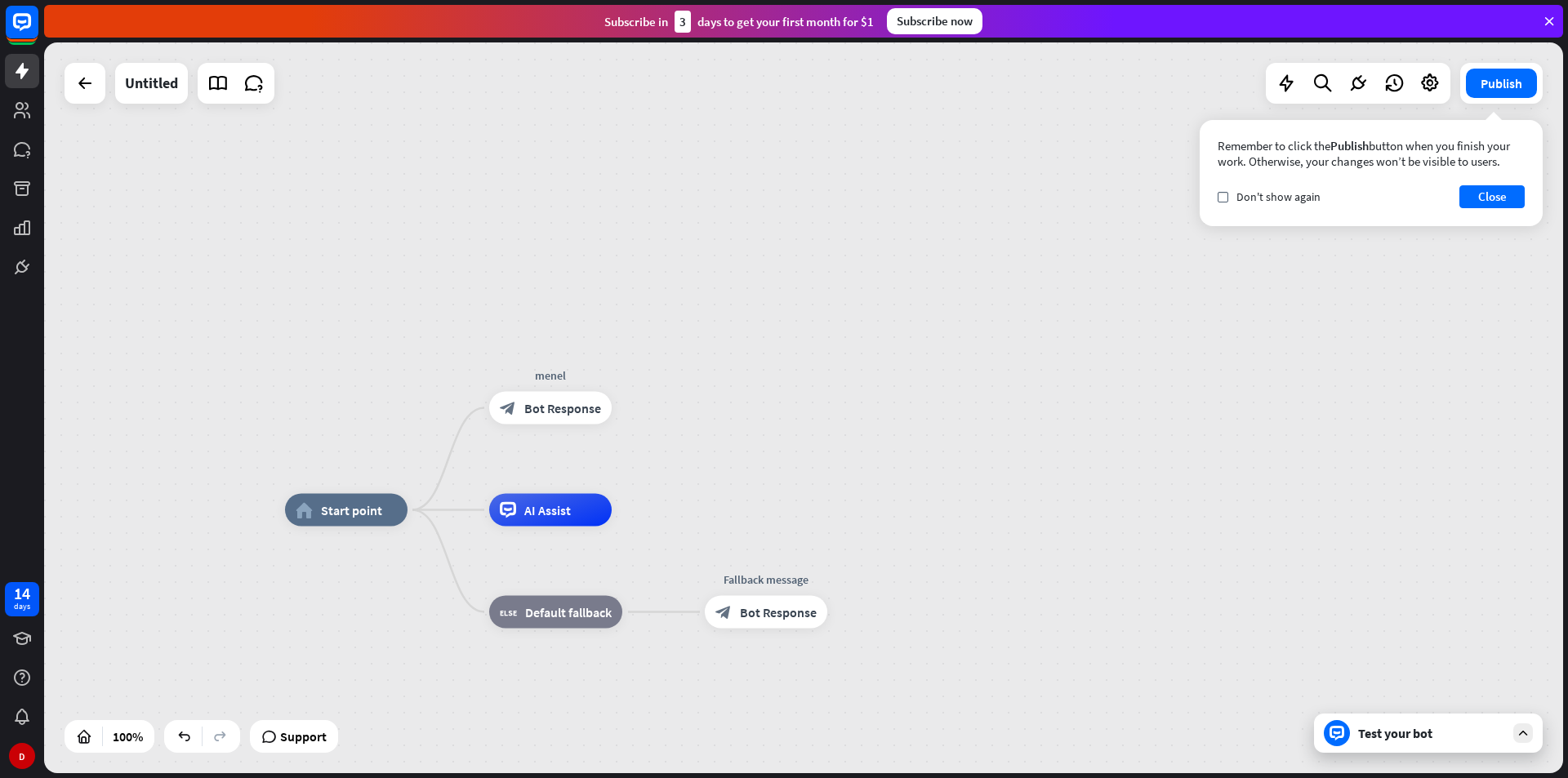
click at [1522, 735] on icon at bounding box center [1523, 733] width 15 height 15
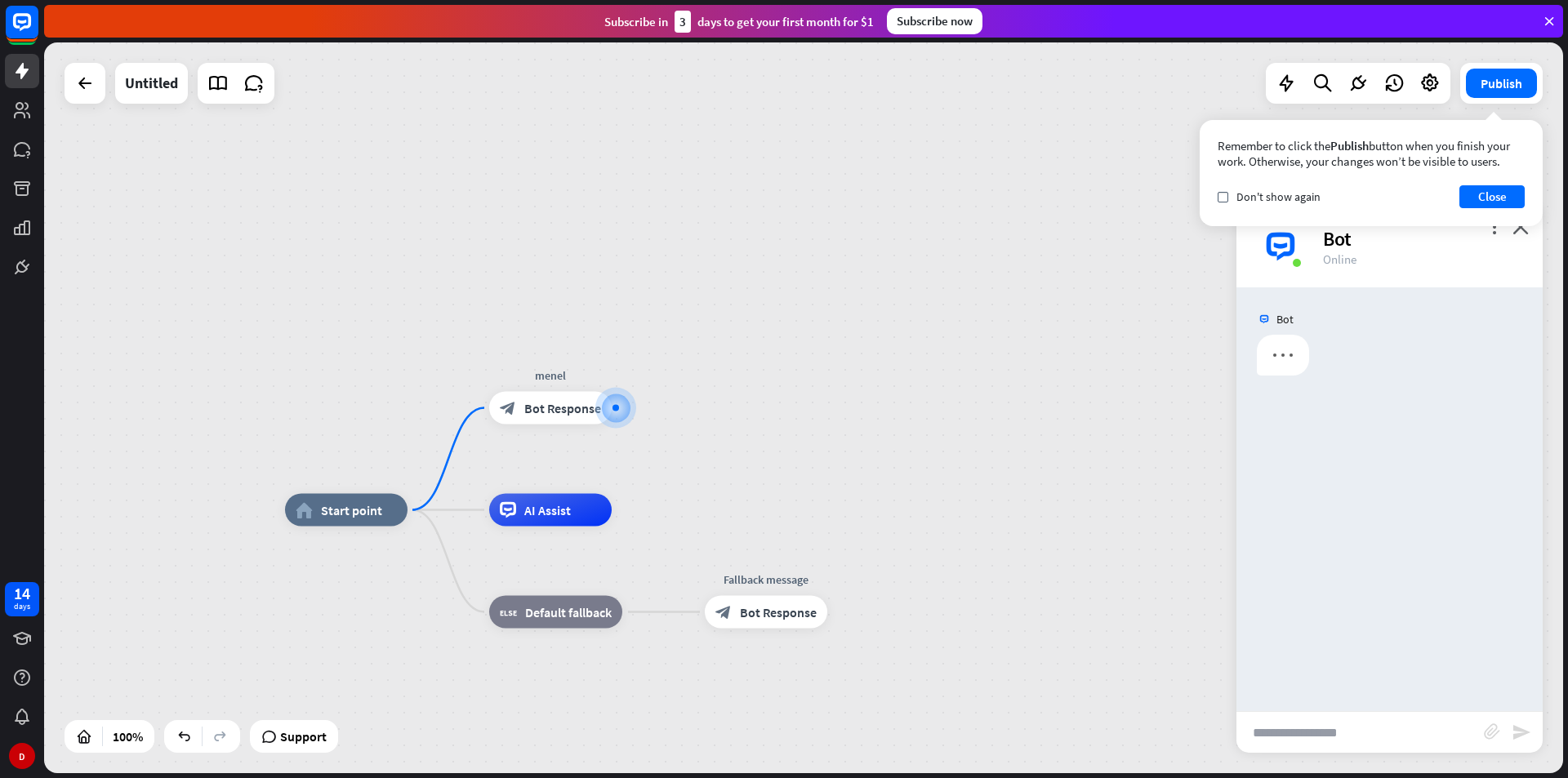
click at [1440, 744] on input "text" at bounding box center [1360, 732] width 247 height 41
type input "*****"
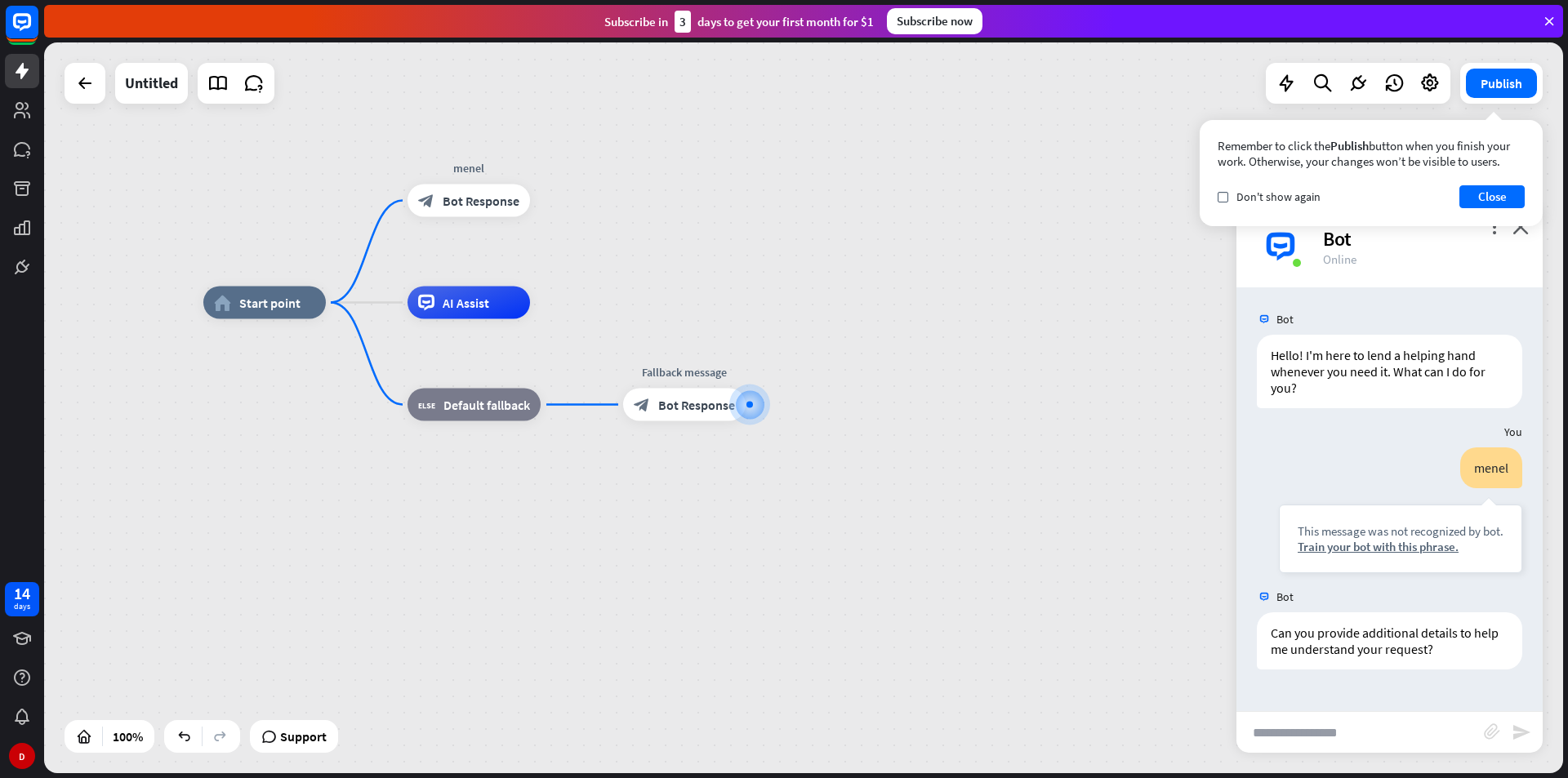
drag, startPoint x: 893, startPoint y: 530, endPoint x: 1040, endPoint y: 527, distance: 147.0
click at [1040, 527] on div "home_2 Start point menel block_bot_response Bot Response AI Assist block_fallba…" at bounding box center [963, 669] width 1519 height 731
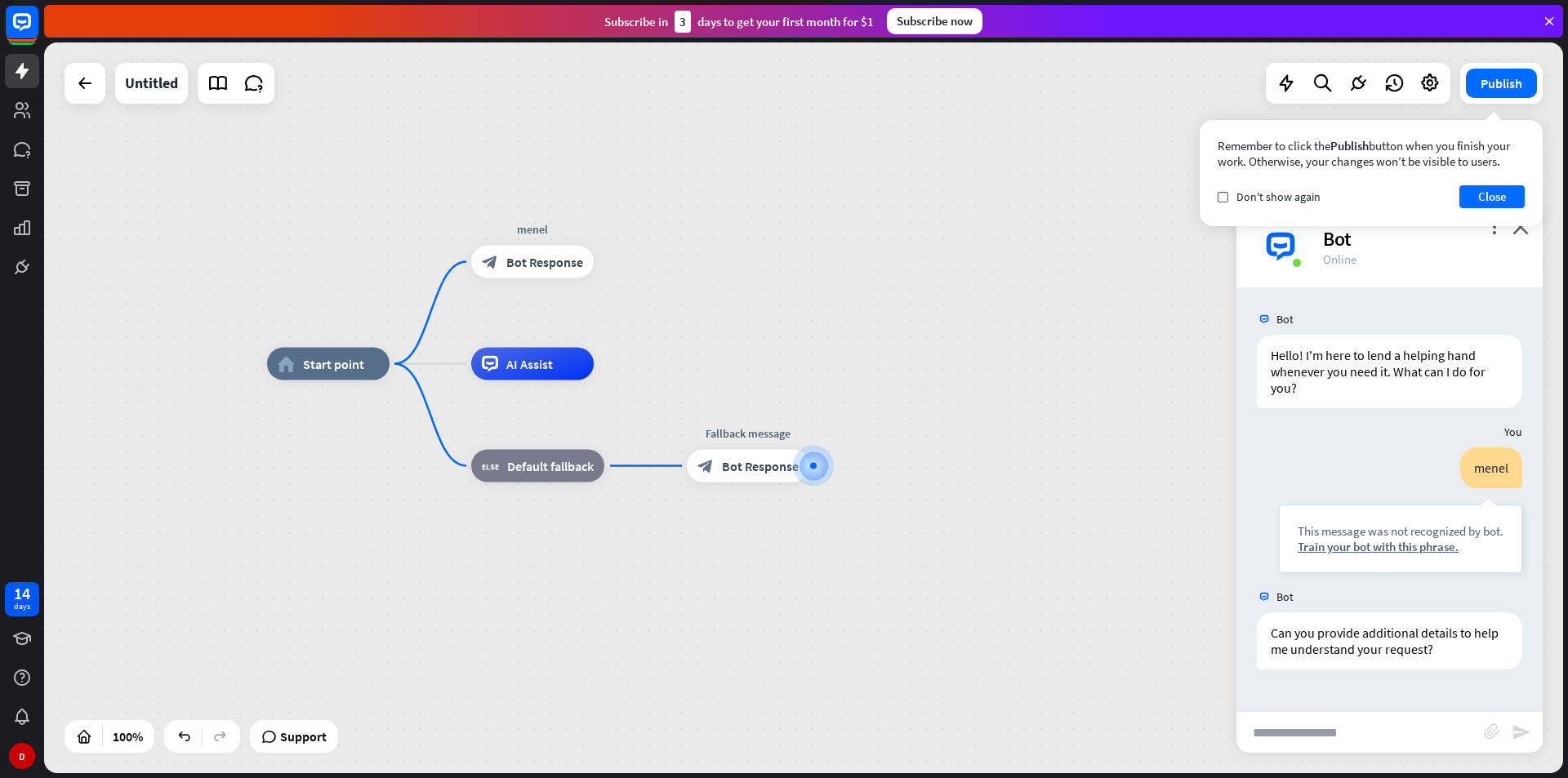
drag, startPoint x: 815, startPoint y: 537, endPoint x: 893, endPoint y: 608, distance: 105.5
click at [891, 611] on div "home_2 Start point menel block_bot_response Bot Response AI Assist block_fallba…" at bounding box center [1026, 730] width 1519 height 731
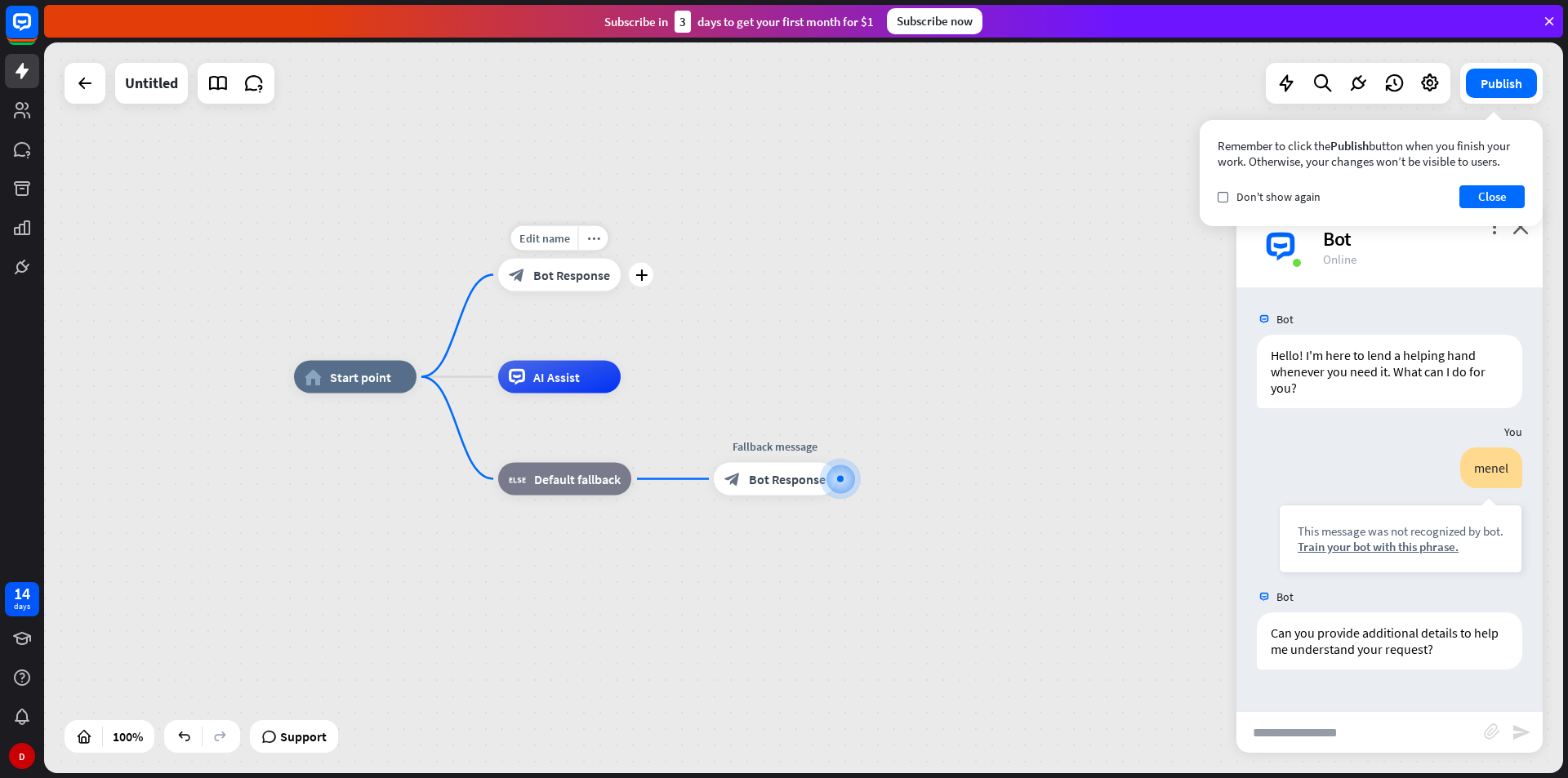
click at [598, 260] on div "block_bot_response Bot Response" at bounding box center [560, 276] width 123 height 33
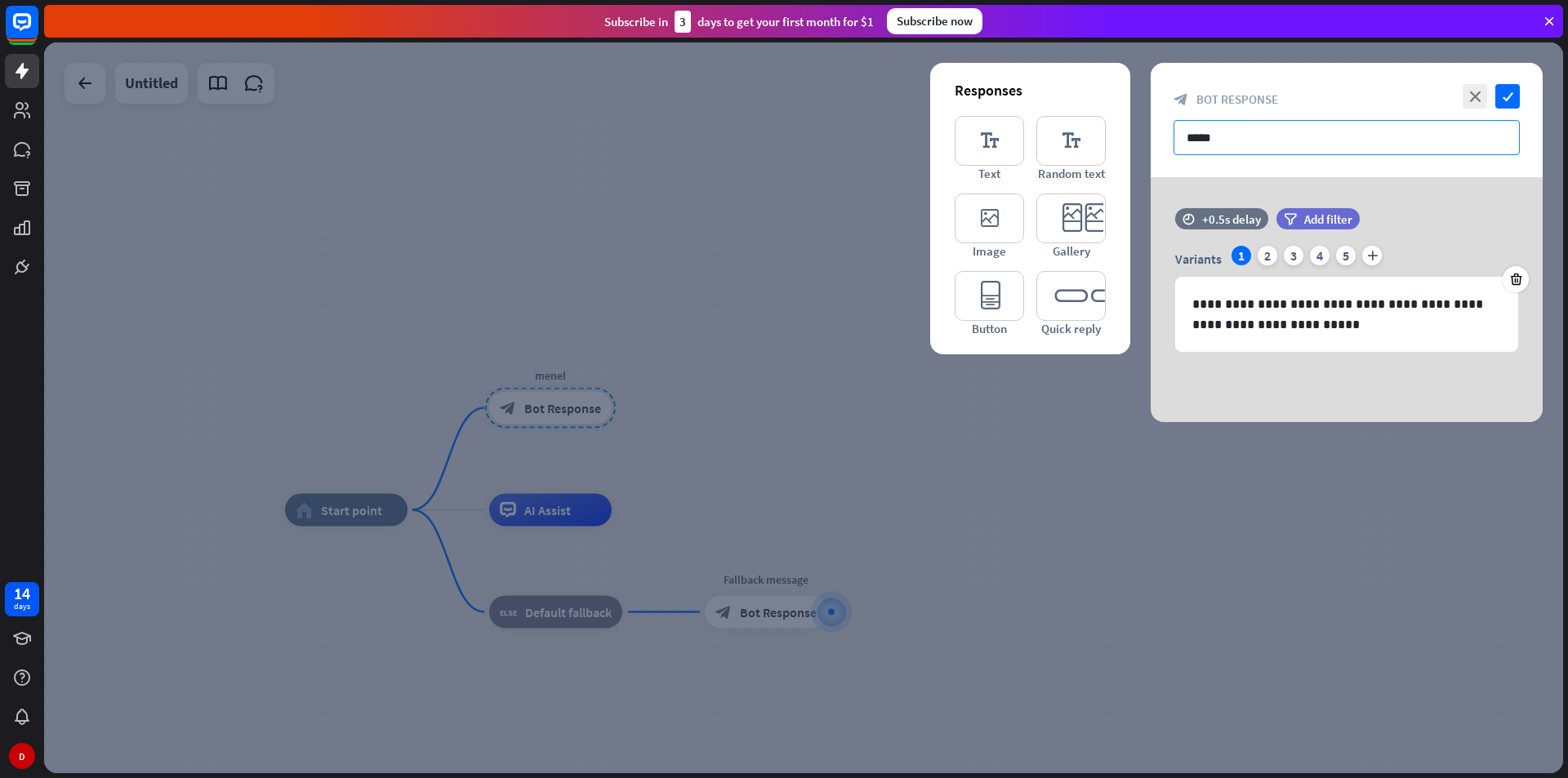
click at [1371, 123] on input "*****" at bounding box center [1347, 137] width 346 height 35
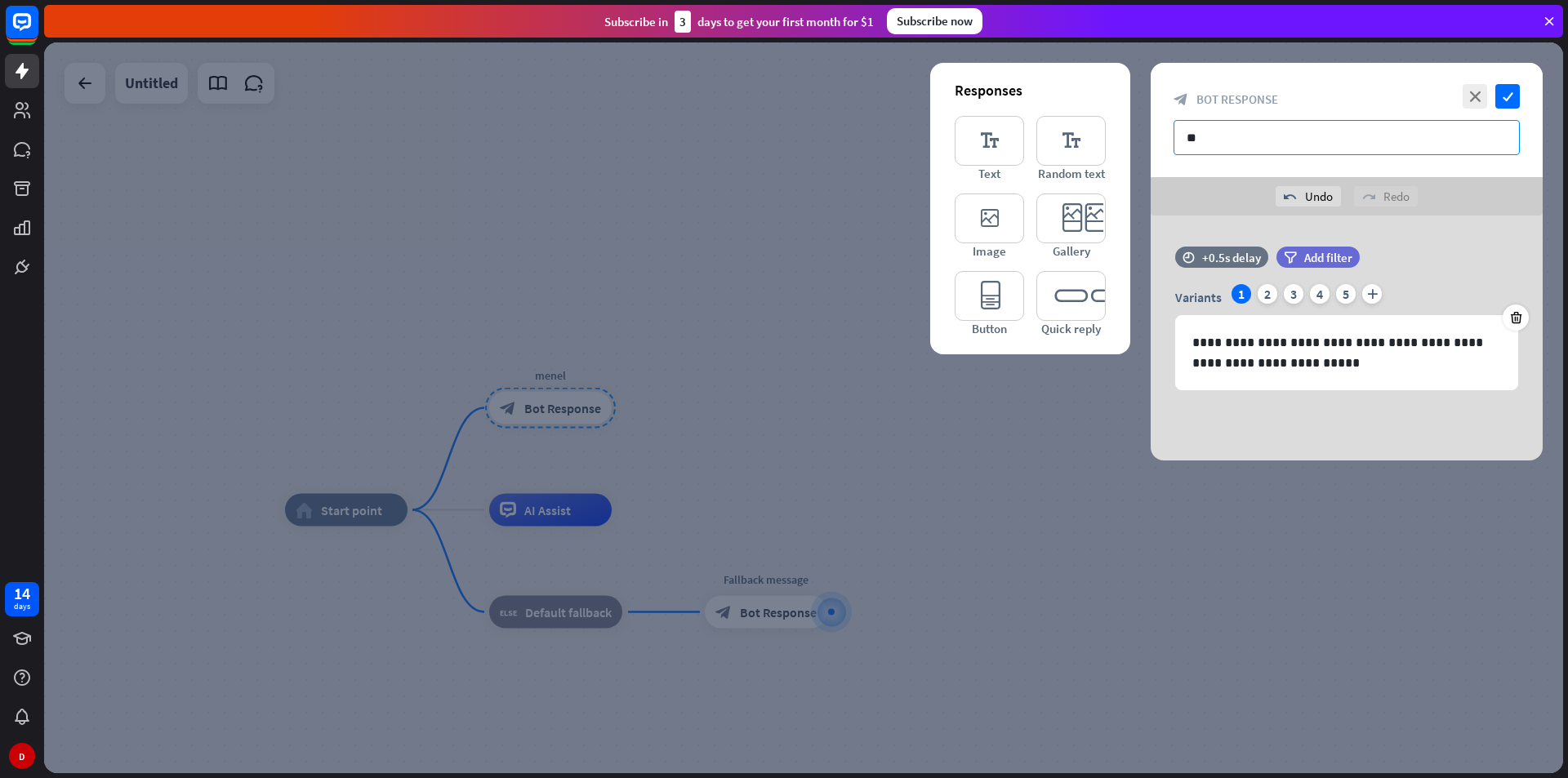
type input "*"
click at [1324, 273] on div "filter Add filter" at bounding box center [1359, 265] width 165 height 38
click at [1330, 253] on span "Add filter" at bounding box center [1328, 258] width 49 height 16
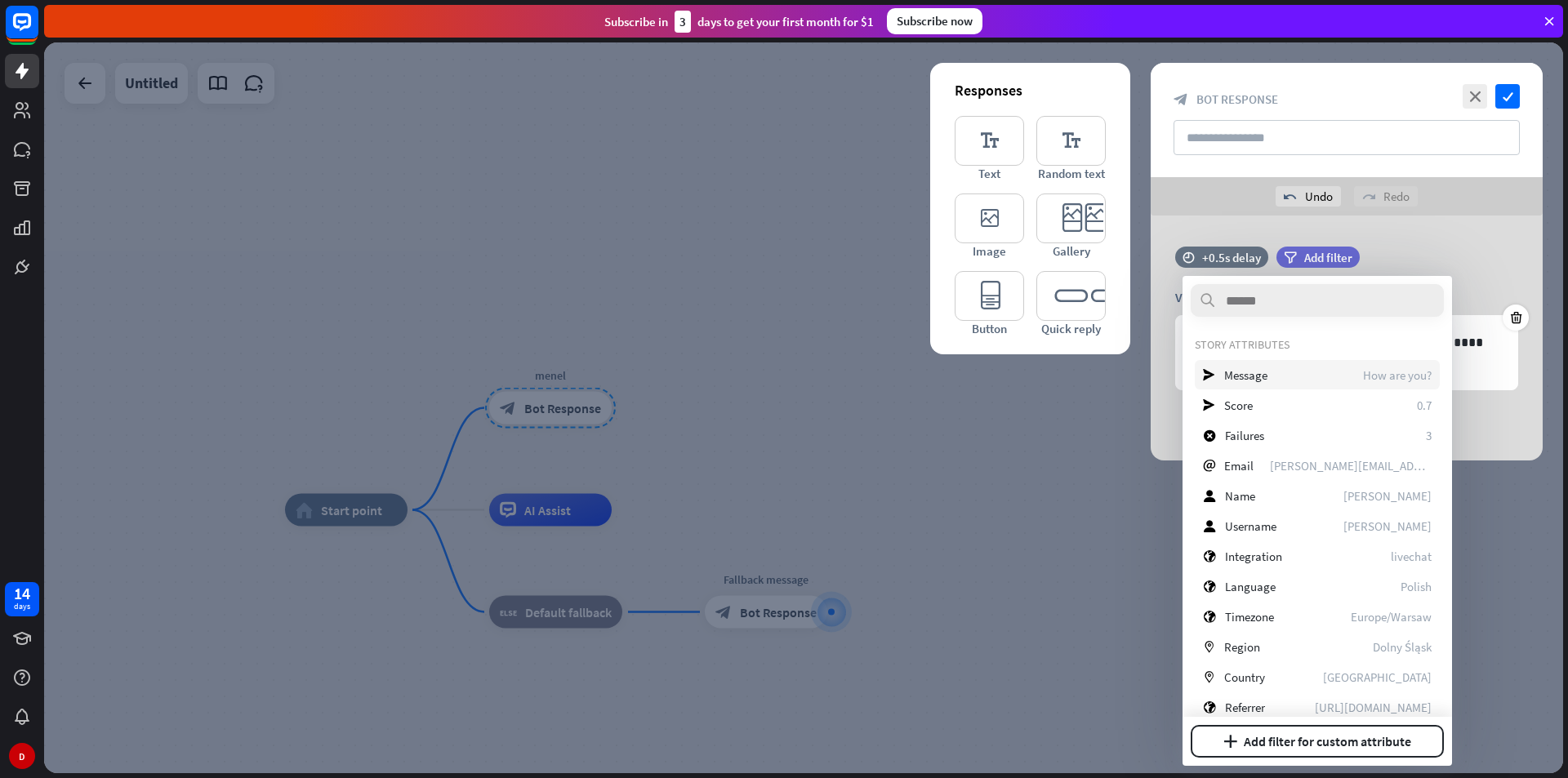
click at [1331, 374] on div "send Message How are you?" at bounding box center [1317, 375] width 245 height 29
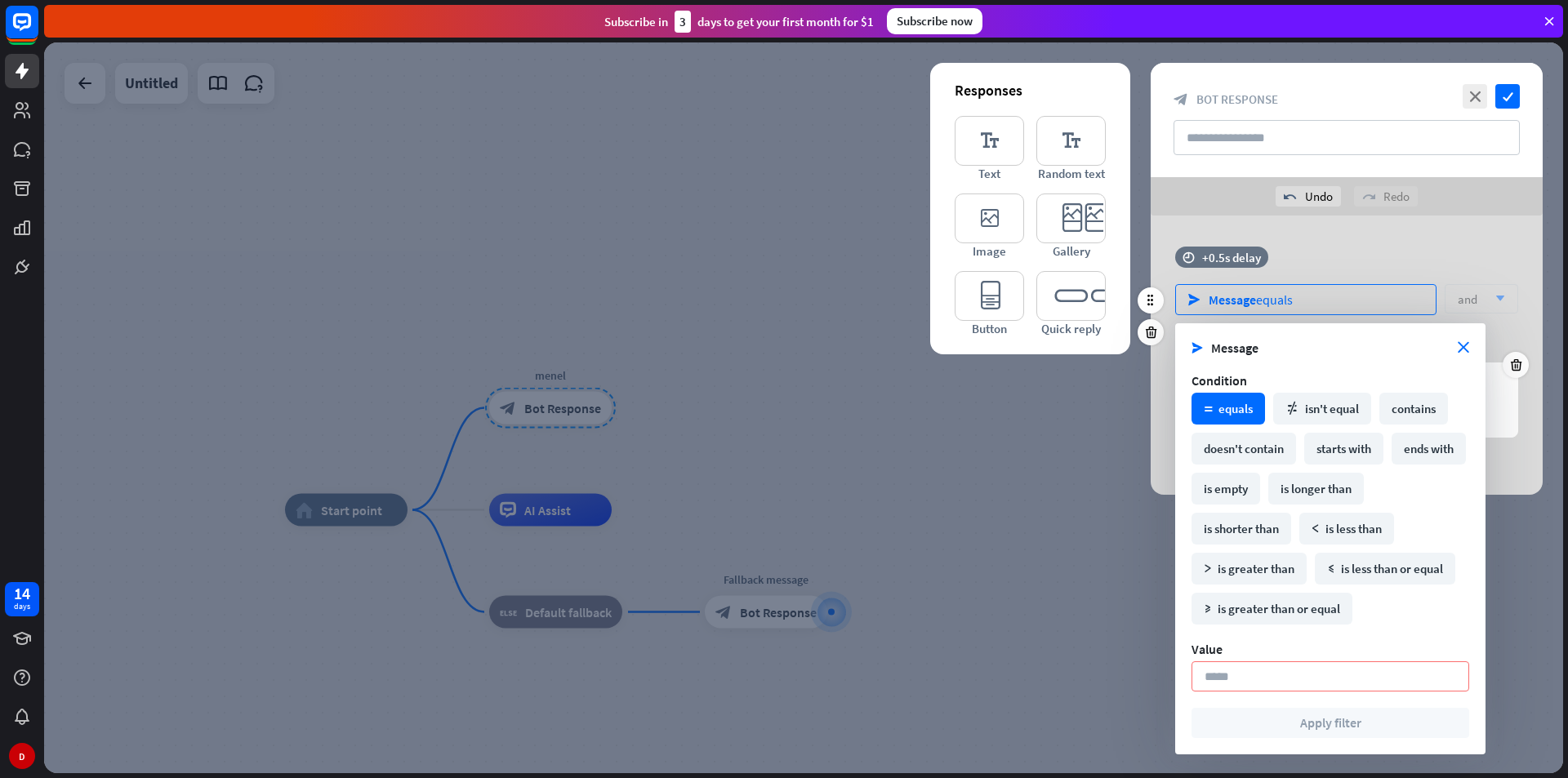
click at [1345, 301] on div "send Message equals" at bounding box center [1306, 300] width 261 height 31
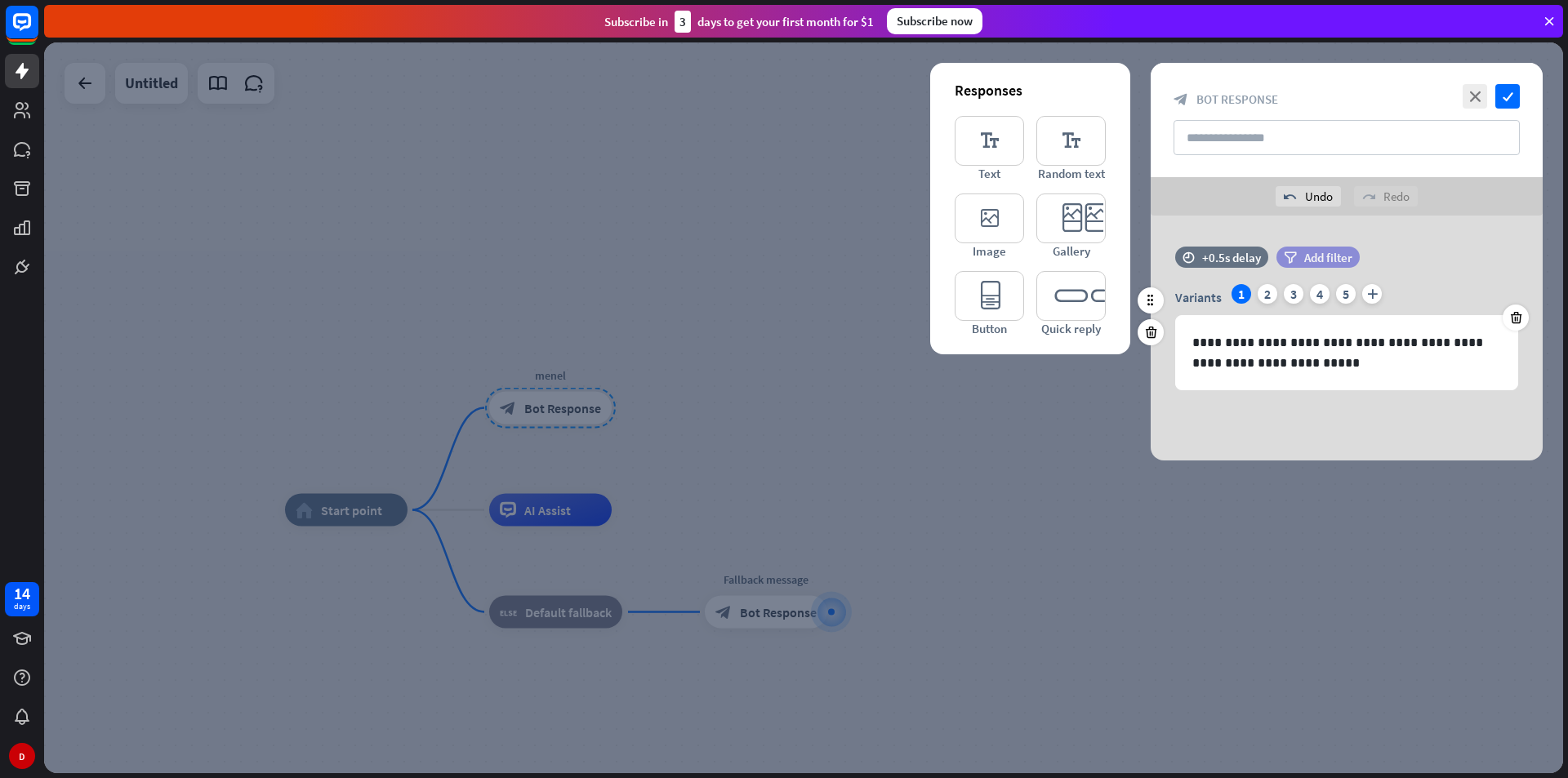
click at [1310, 252] on span "Add filter" at bounding box center [1328, 258] width 49 height 16
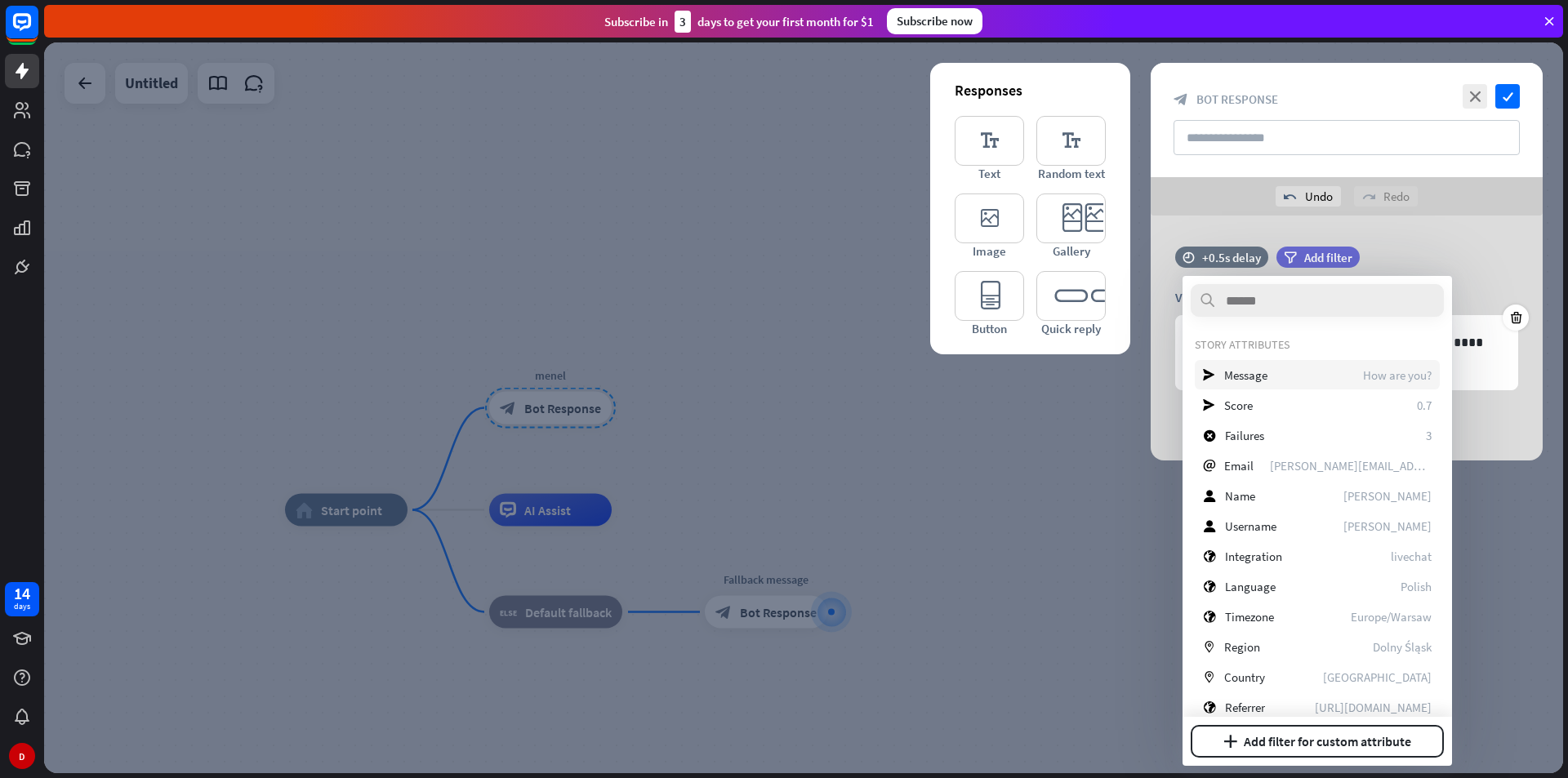
click at [1288, 377] on div "send Message How are you?" at bounding box center [1317, 375] width 245 height 29
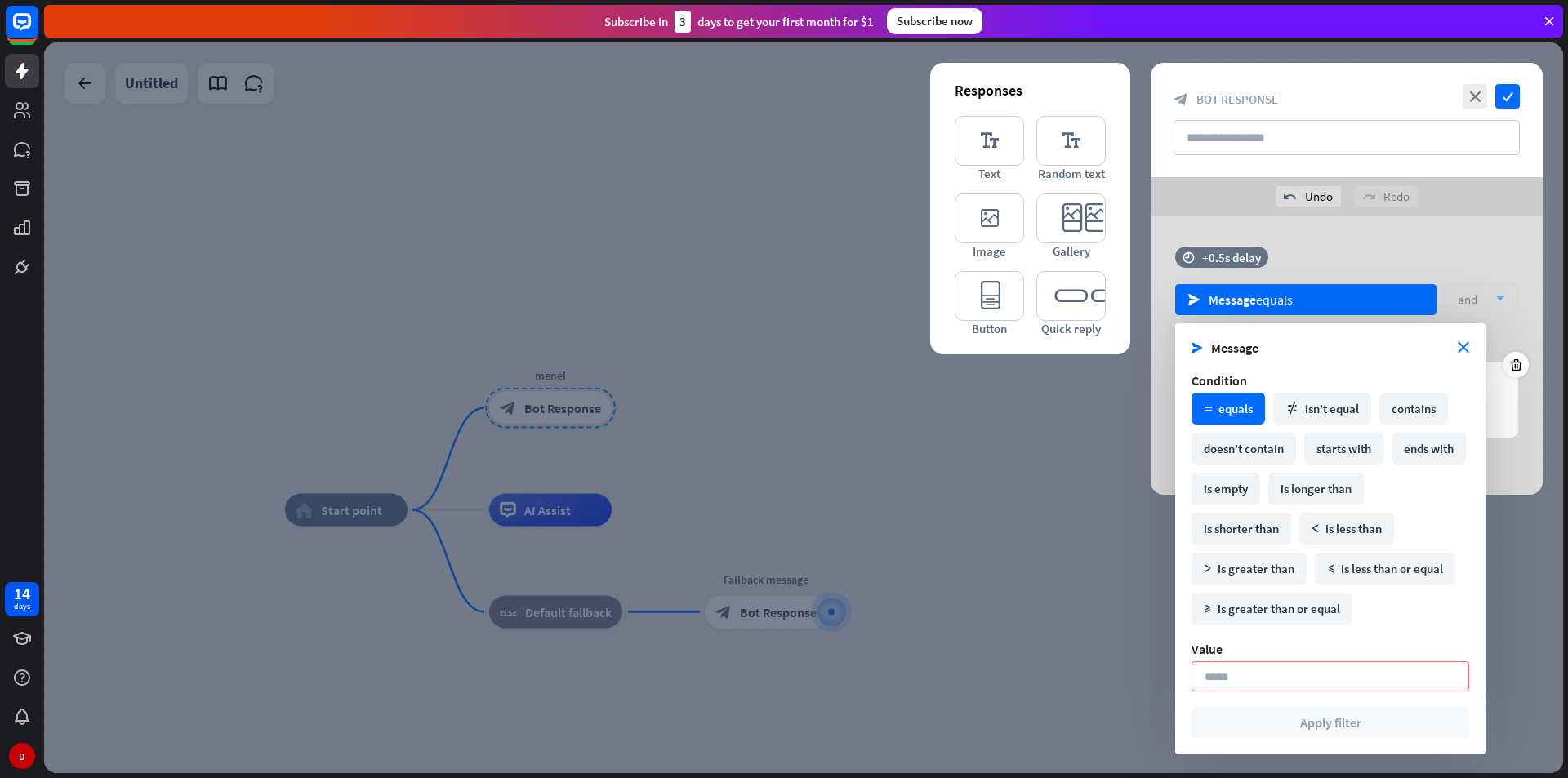
click at [1449, 342] on span "Message" at bounding box center [1334, 348] width 247 height 16
click at [1469, 343] on div "send Message close Condition math_equal equals math_not_equal isn't equal conta…" at bounding box center [1331, 539] width 311 height 432
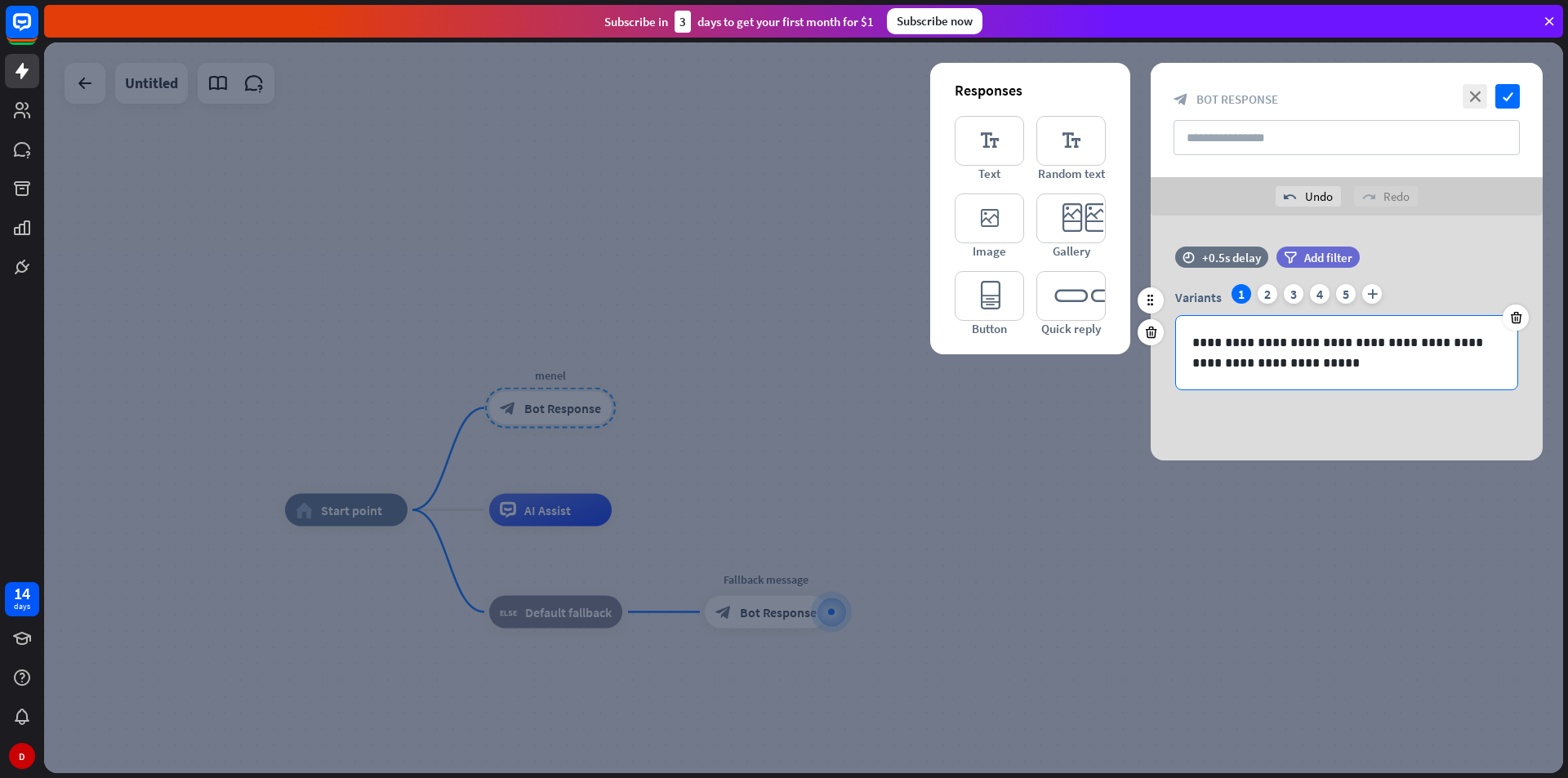
click at [1457, 373] on div "**********" at bounding box center [1346, 353] width 342 height 73
click at [1524, 316] on div at bounding box center [1516, 317] width 27 height 27
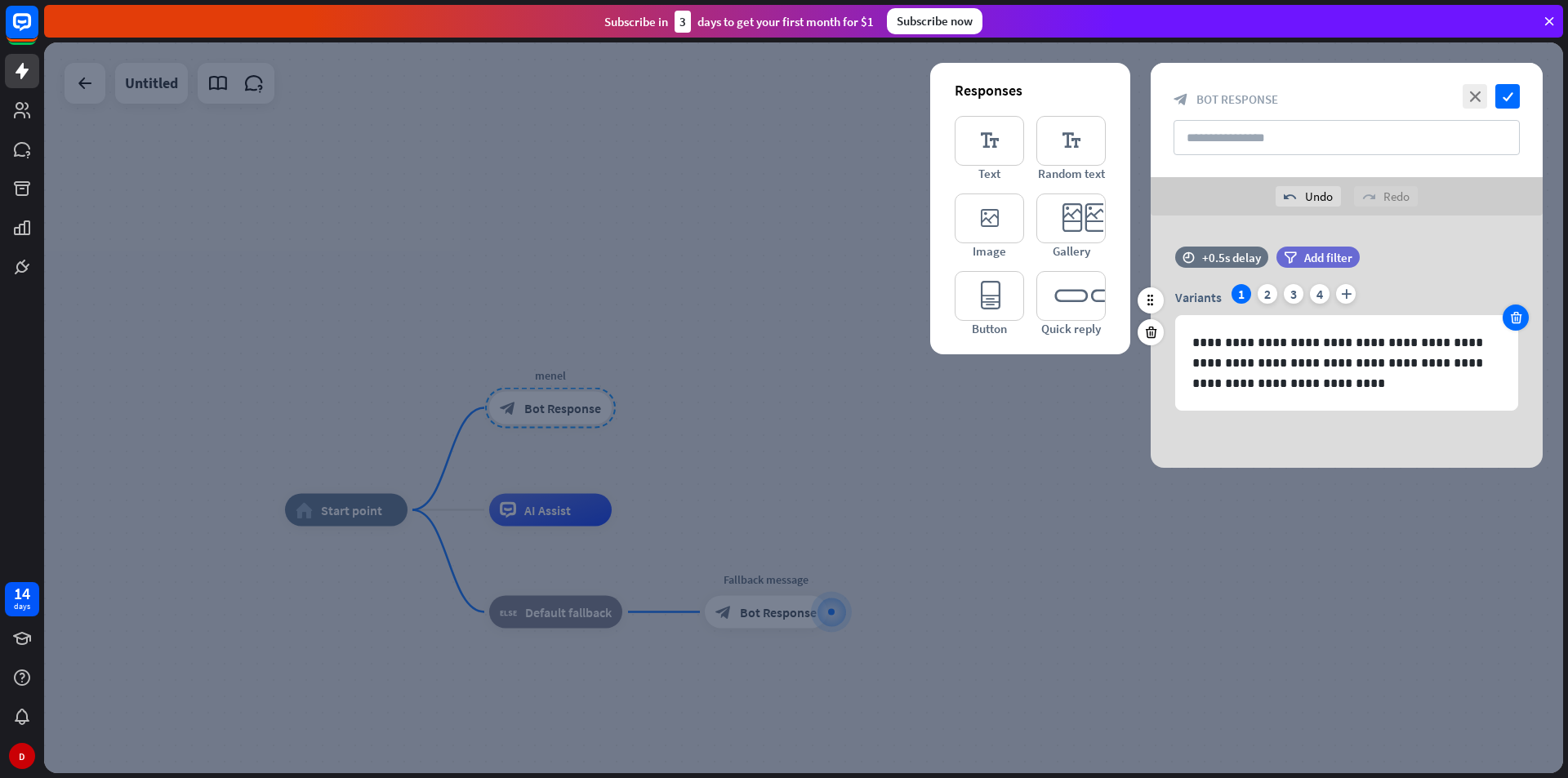
click at [1521, 317] on icon at bounding box center [1516, 318] width 16 height 15
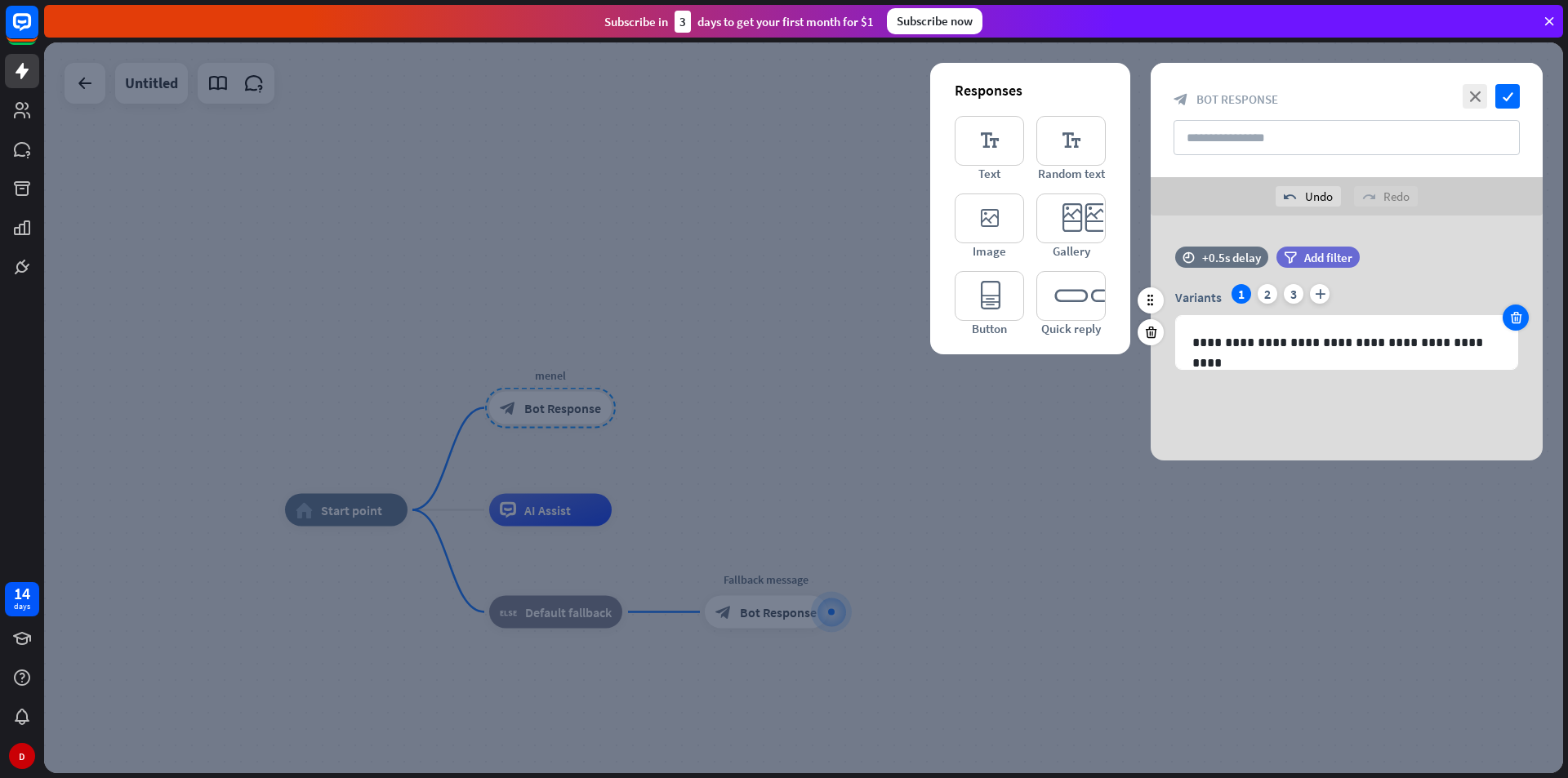
click at [1521, 317] on icon at bounding box center [1516, 318] width 16 height 15
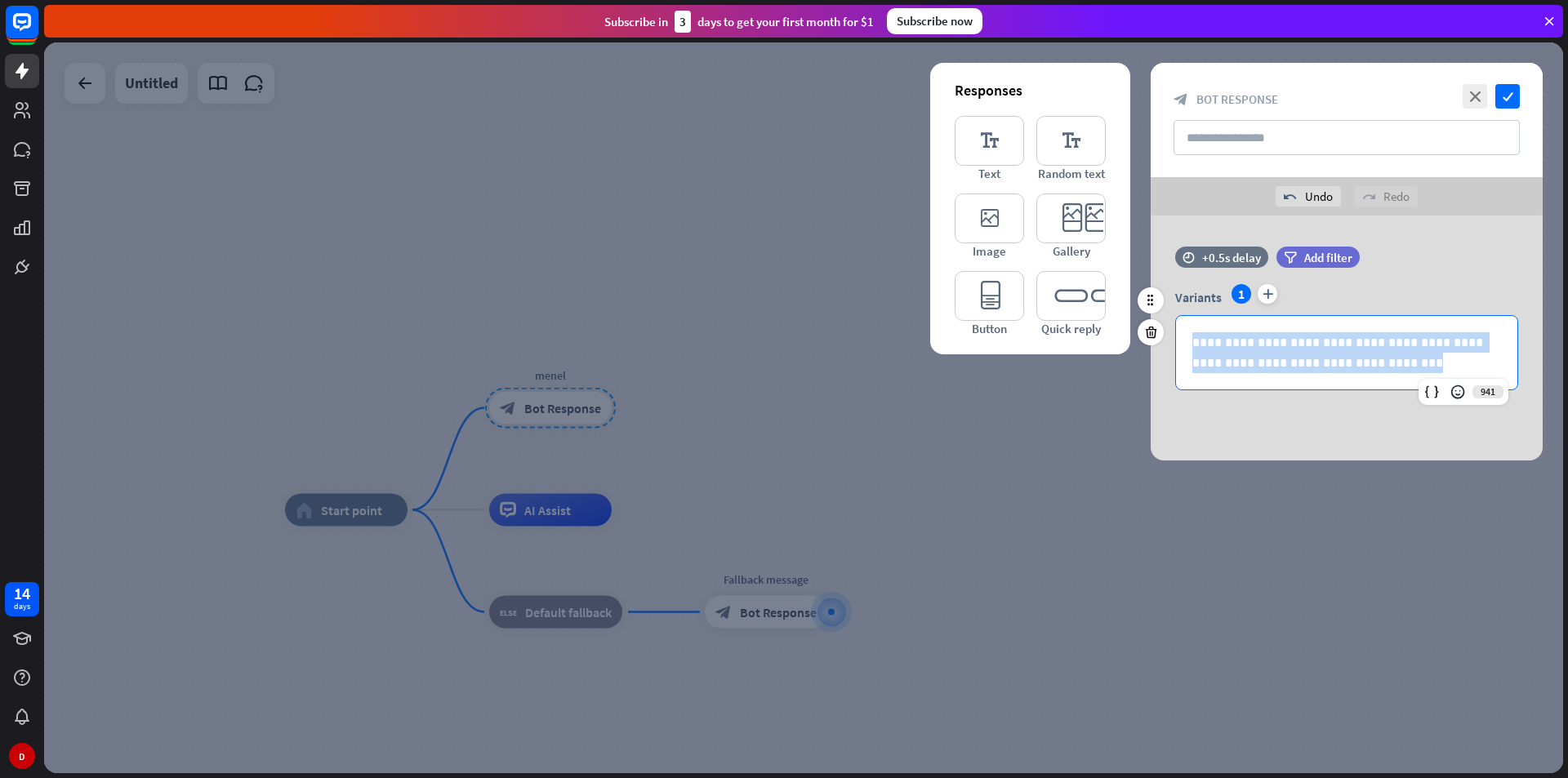
click at [1521, 317] on div "**********" at bounding box center [1347, 337] width 392 height 106
click at [1442, 379] on div "**********" at bounding box center [1346, 353] width 342 height 73
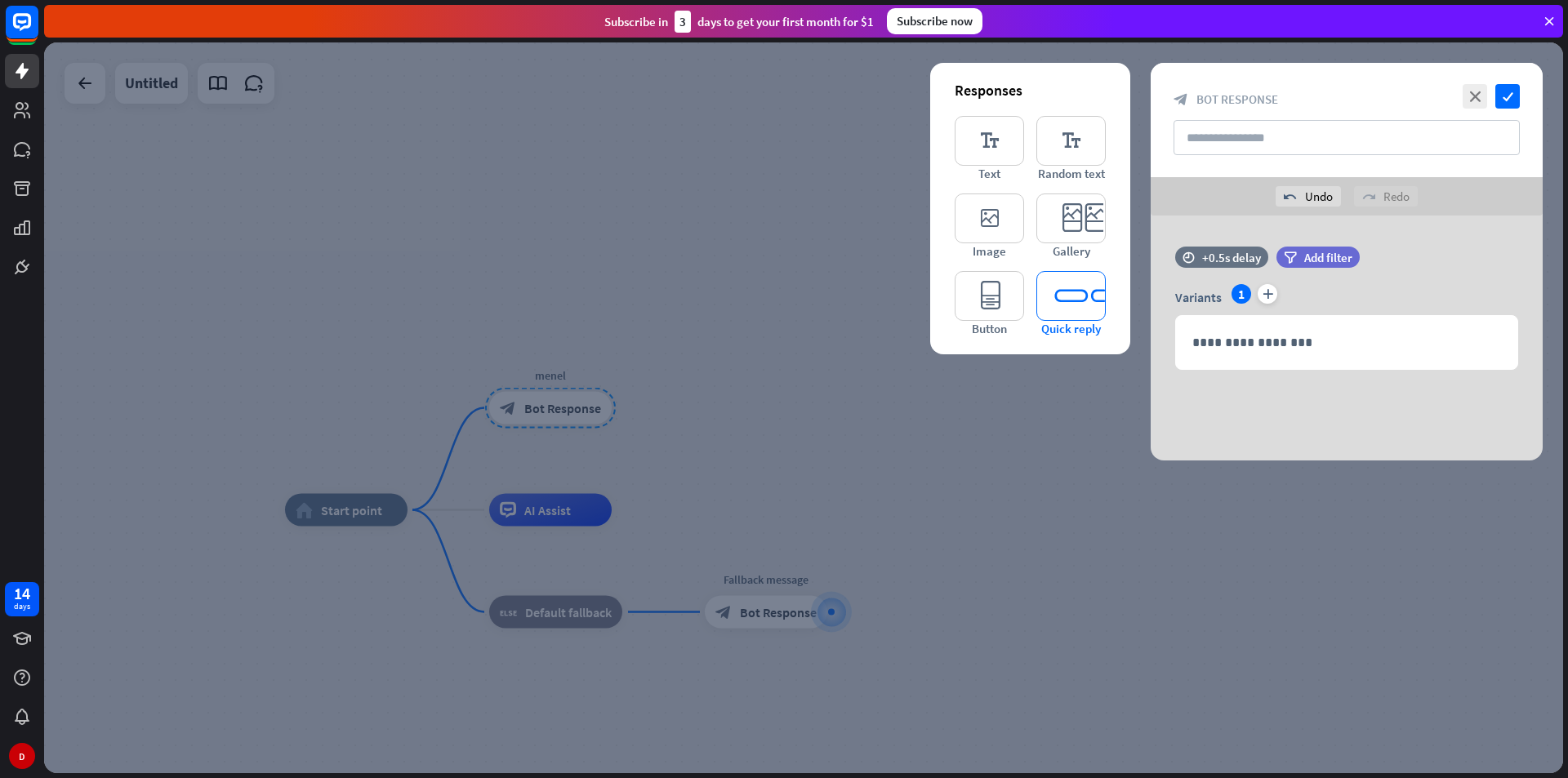
click at [1080, 296] on icon "editor_quick_replies" at bounding box center [1071, 296] width 70 height 49
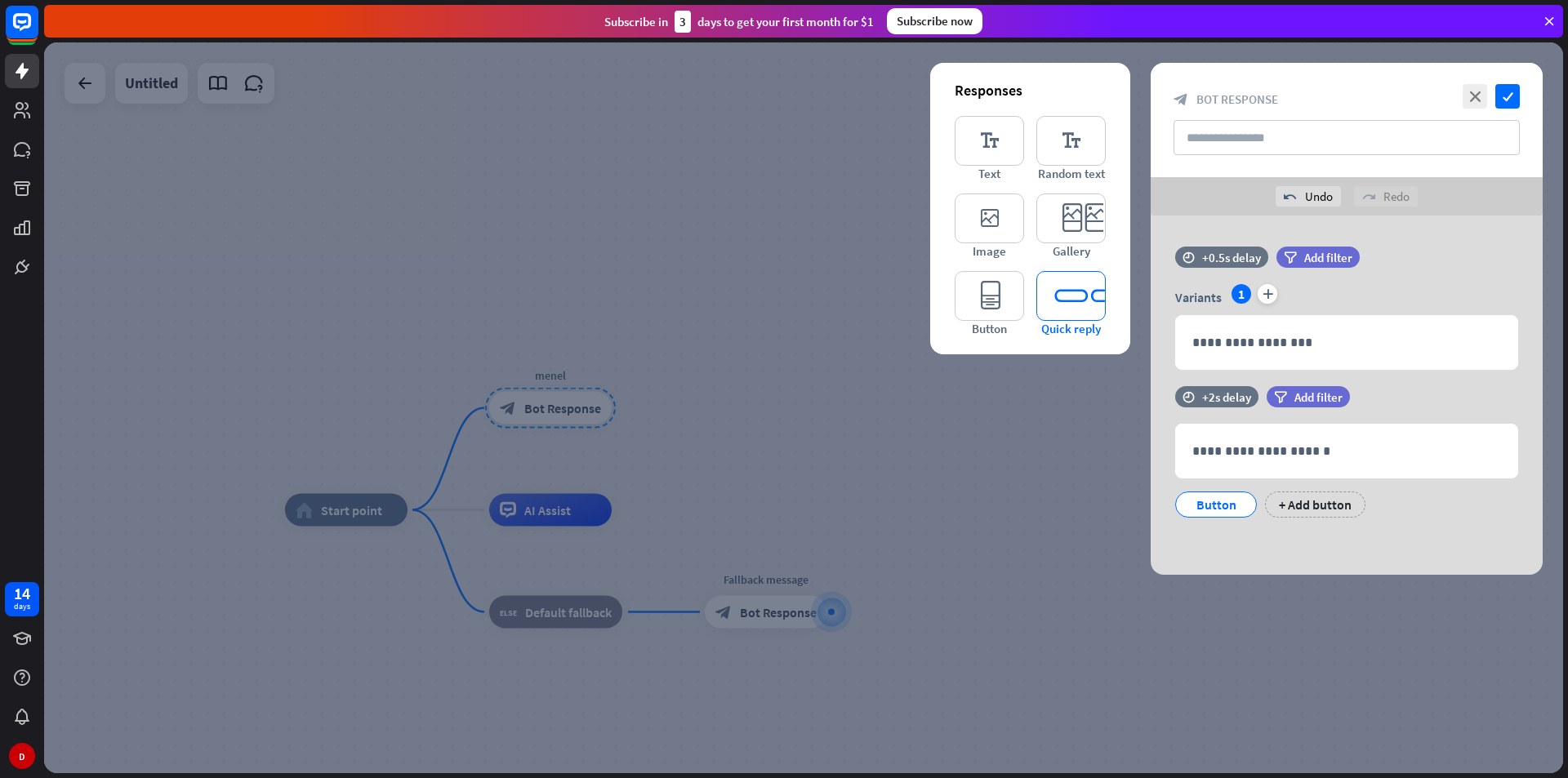
click at [1080, 296] on icon "editor_quick_replies" at bounding box center [1071, 296] width 70 height 49
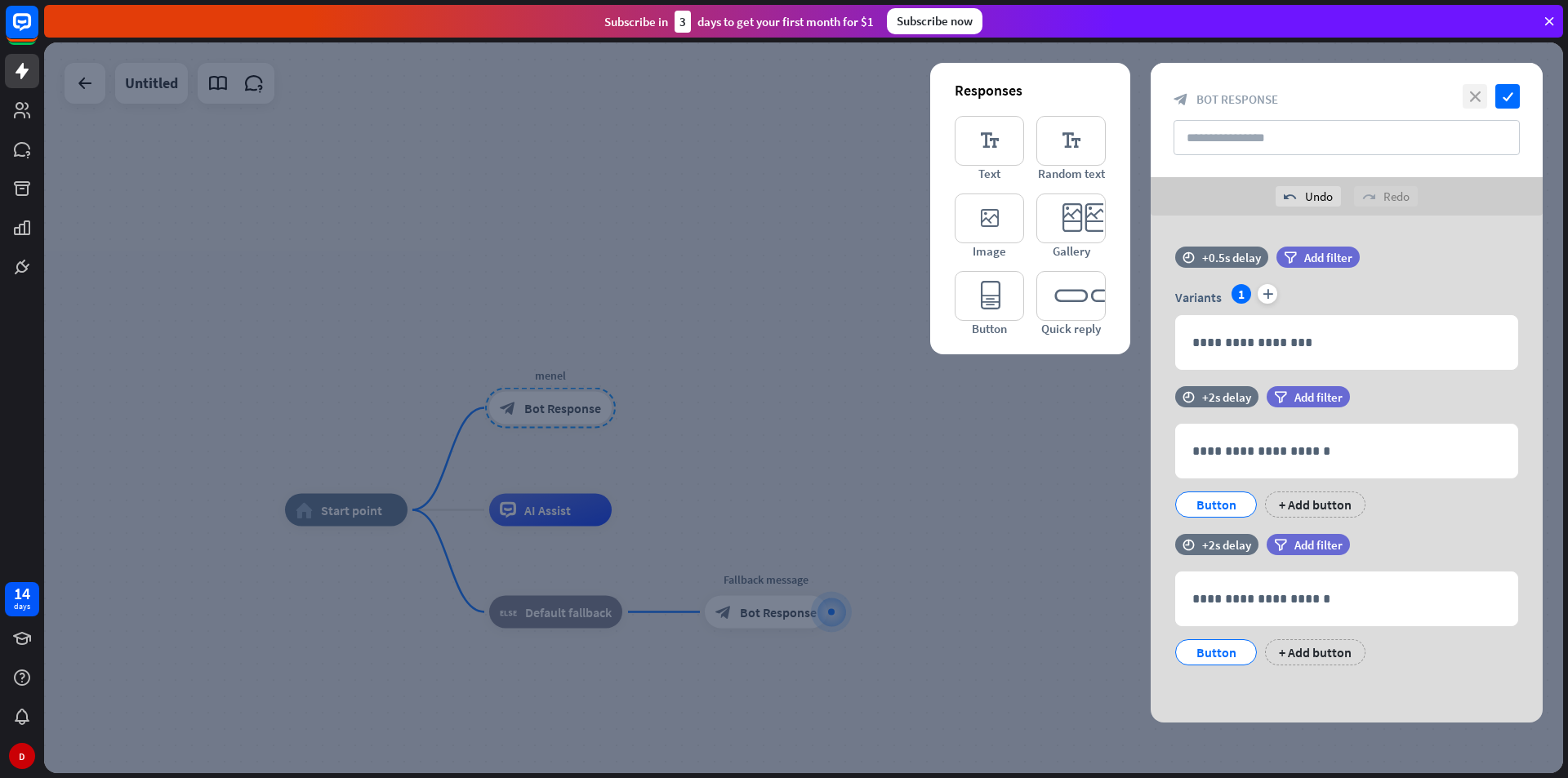
drag, startPoint x: 1447, startPoint y: 98, endPoint x: 1471, endPoint y: 107, distance: 25.6
click at [1467, 105] on div "close check block_bot_response Bot Response" at bounding box center [1347, 120] width 392 height 115
click at [1476, 103] on icon "close" at bounding box center [1475, 96] width 25 height 25
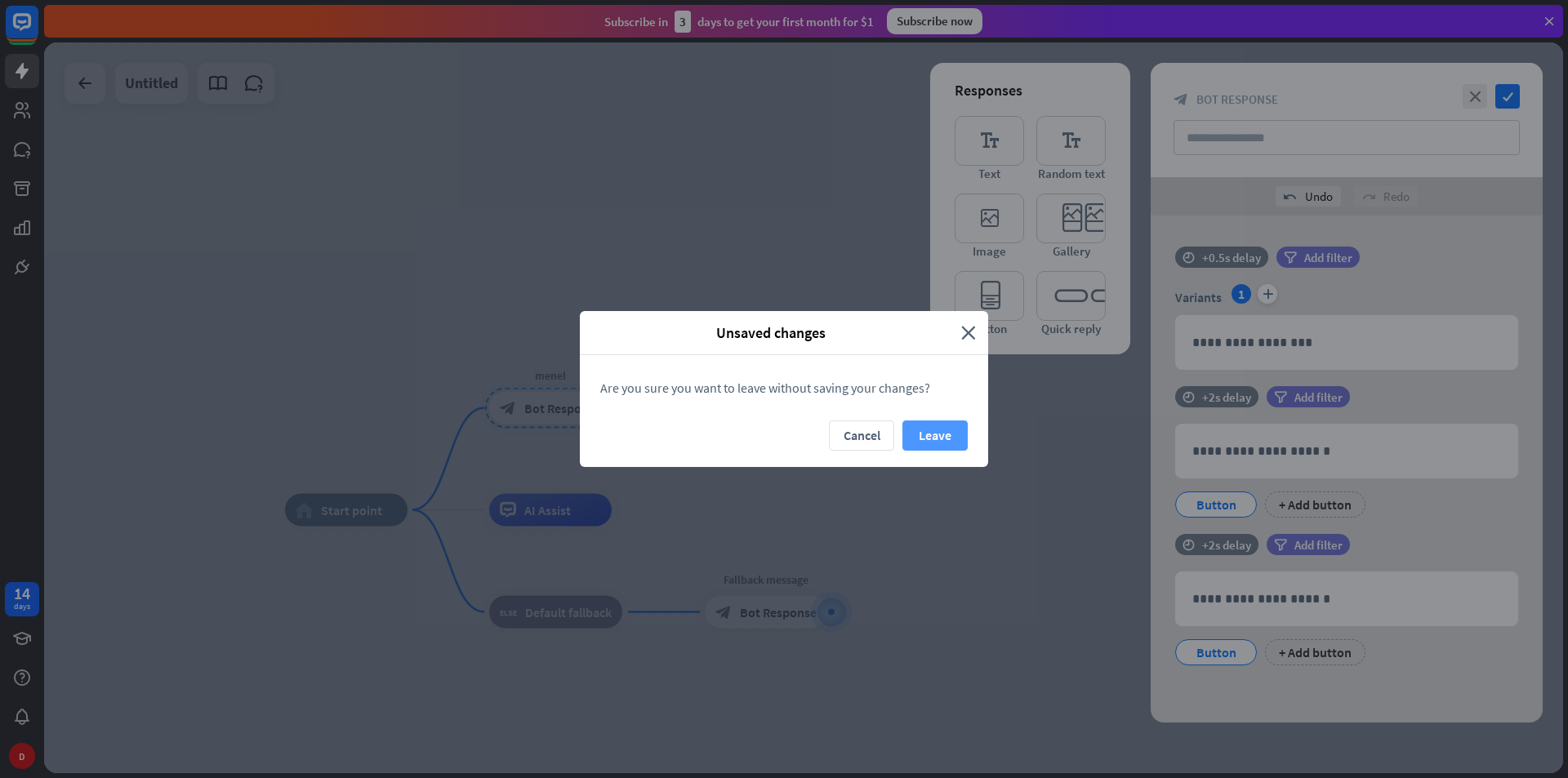
click at [952, 427] on button "Leave" at bounding box center [935, 435] width 65 height 30
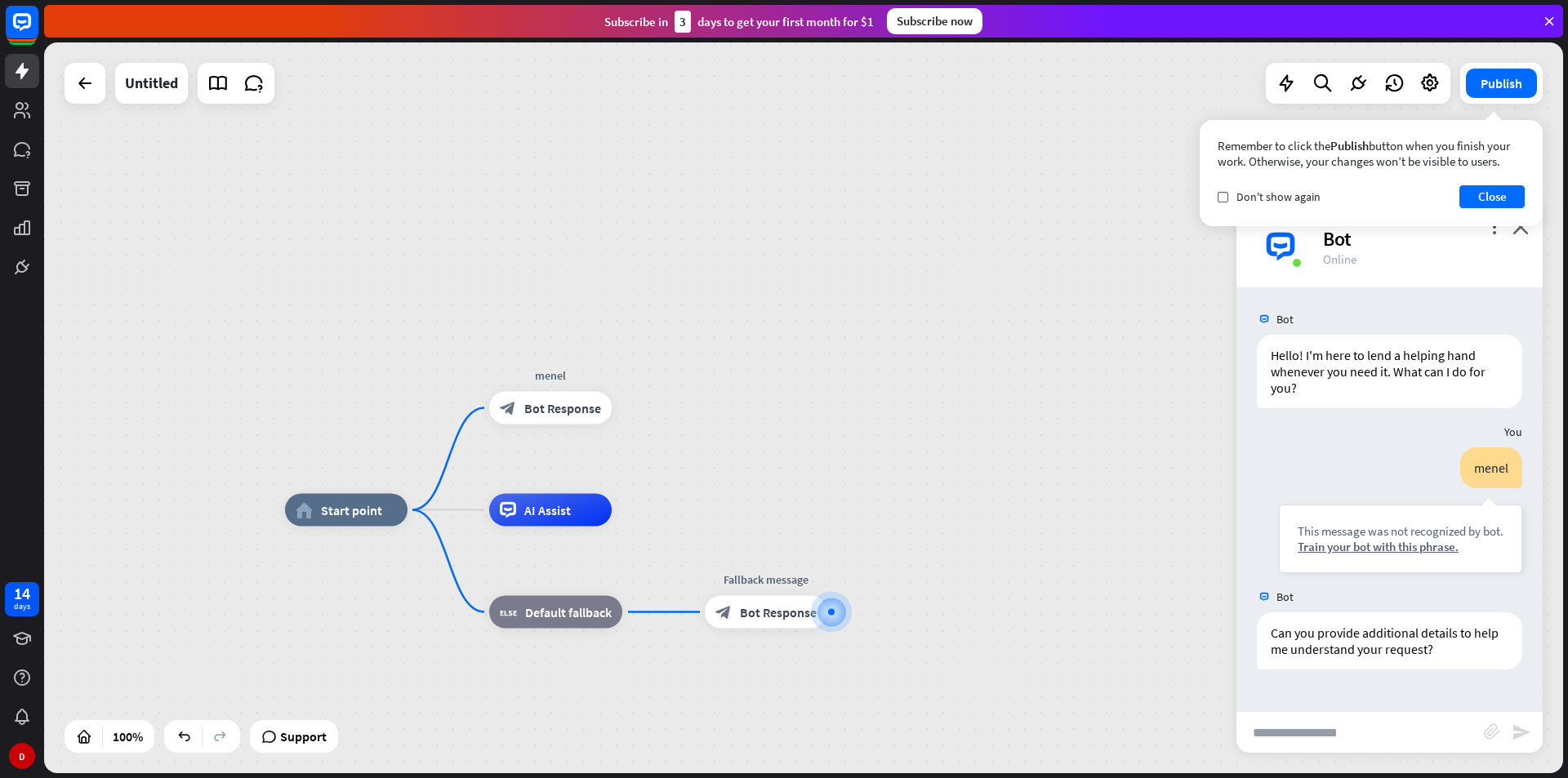
click at [1524, 236] on div "more_vert close Bot Online" at bounding box center [1389, 247] width 306 height 82
click at [1519, 228] on icon "close" at bounding box center [1521, 226] width 16 height 16
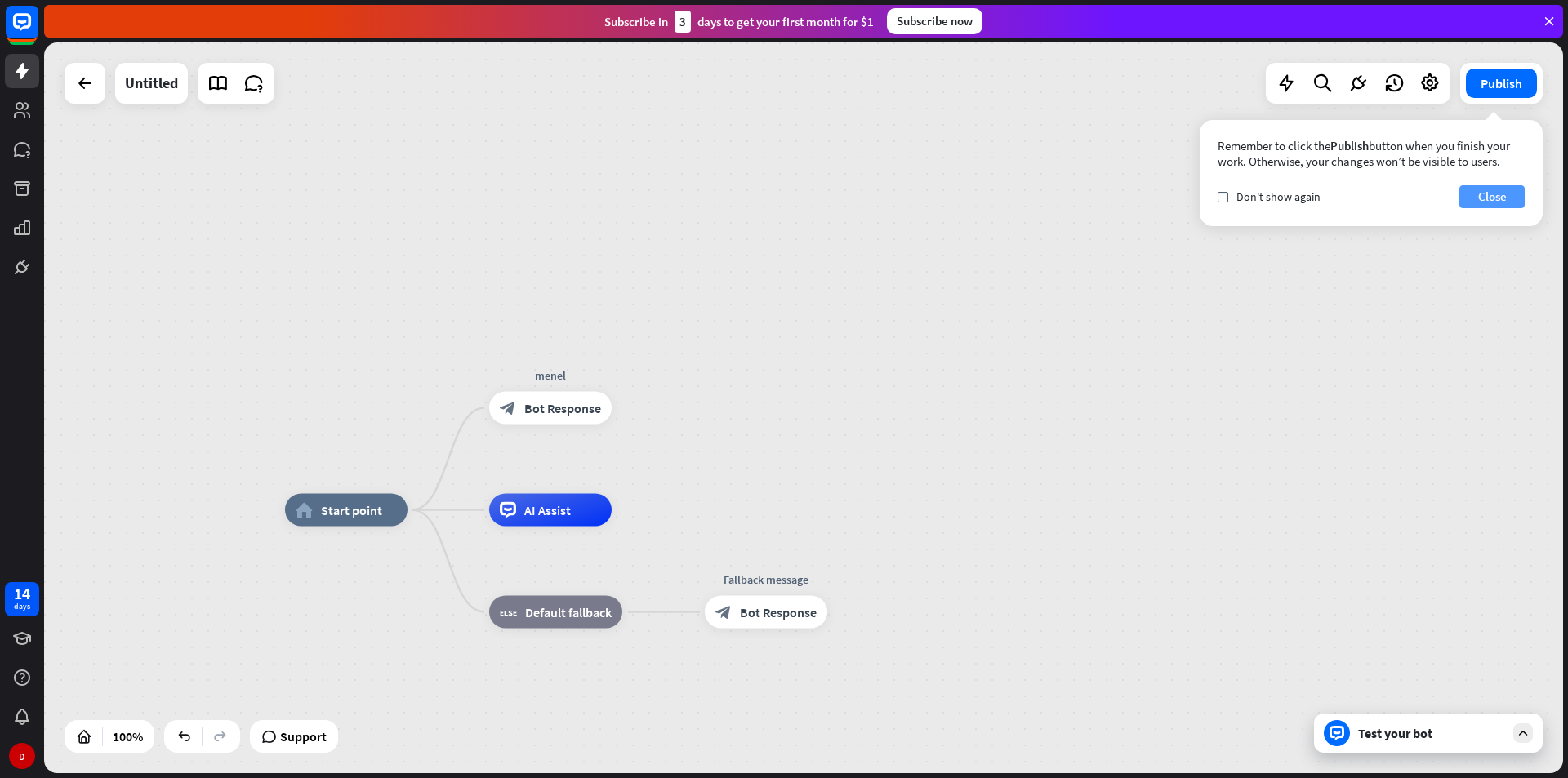
click at [1506, 202] on button "Close" at bounding box center [1492, 196] width 65 height 23
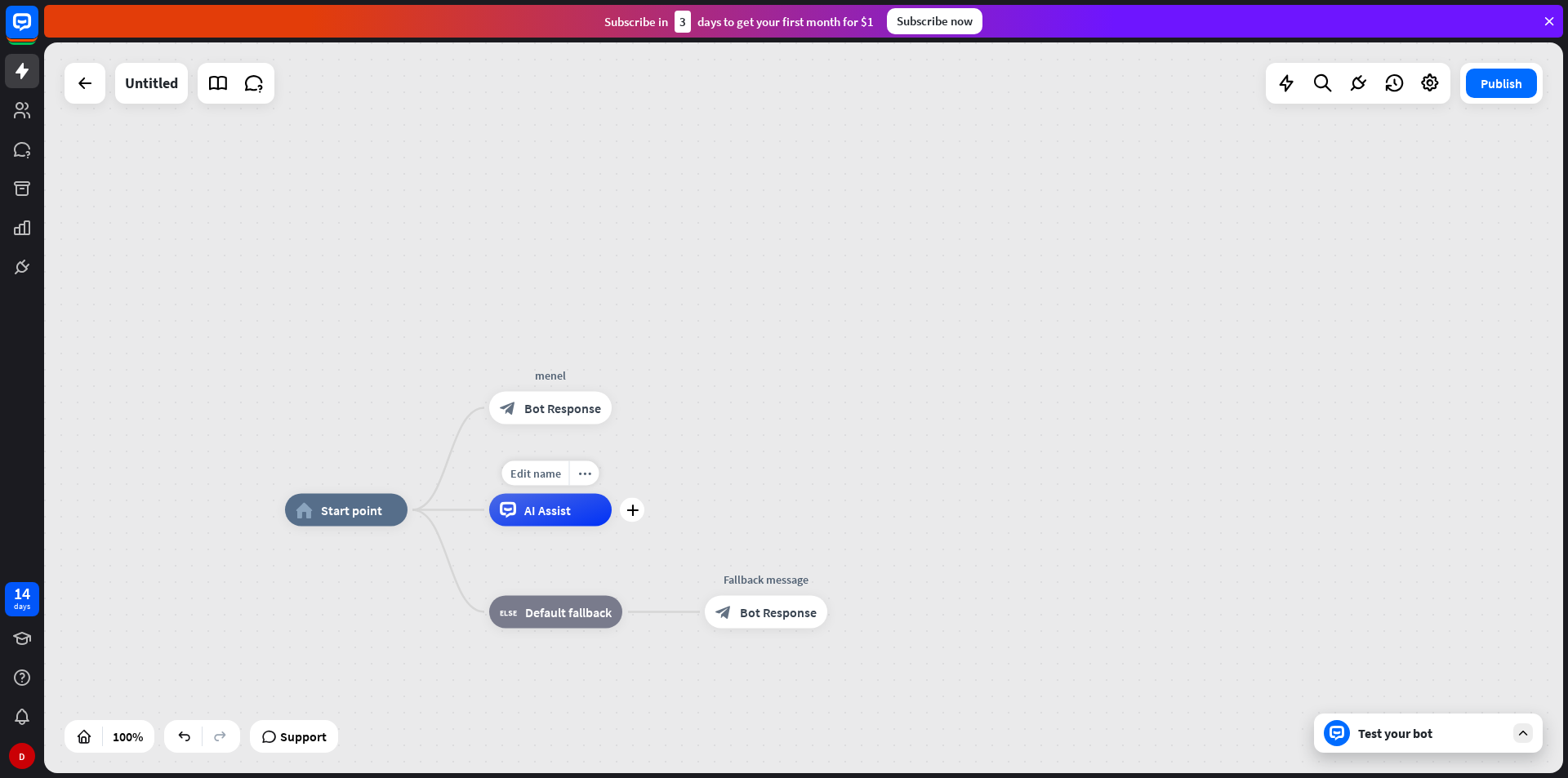
click at [564, 525] on div "AI Assist" at bounding box center [551, 510] width 123 height 33
click at [612, 527] on div "Edit name more_horiz plus AI Assist" at bounding box center [551, 510] width 123 height 33
click at [171, 97] on div "Untitled" at bounding box center [151, 83] width 53 height 41
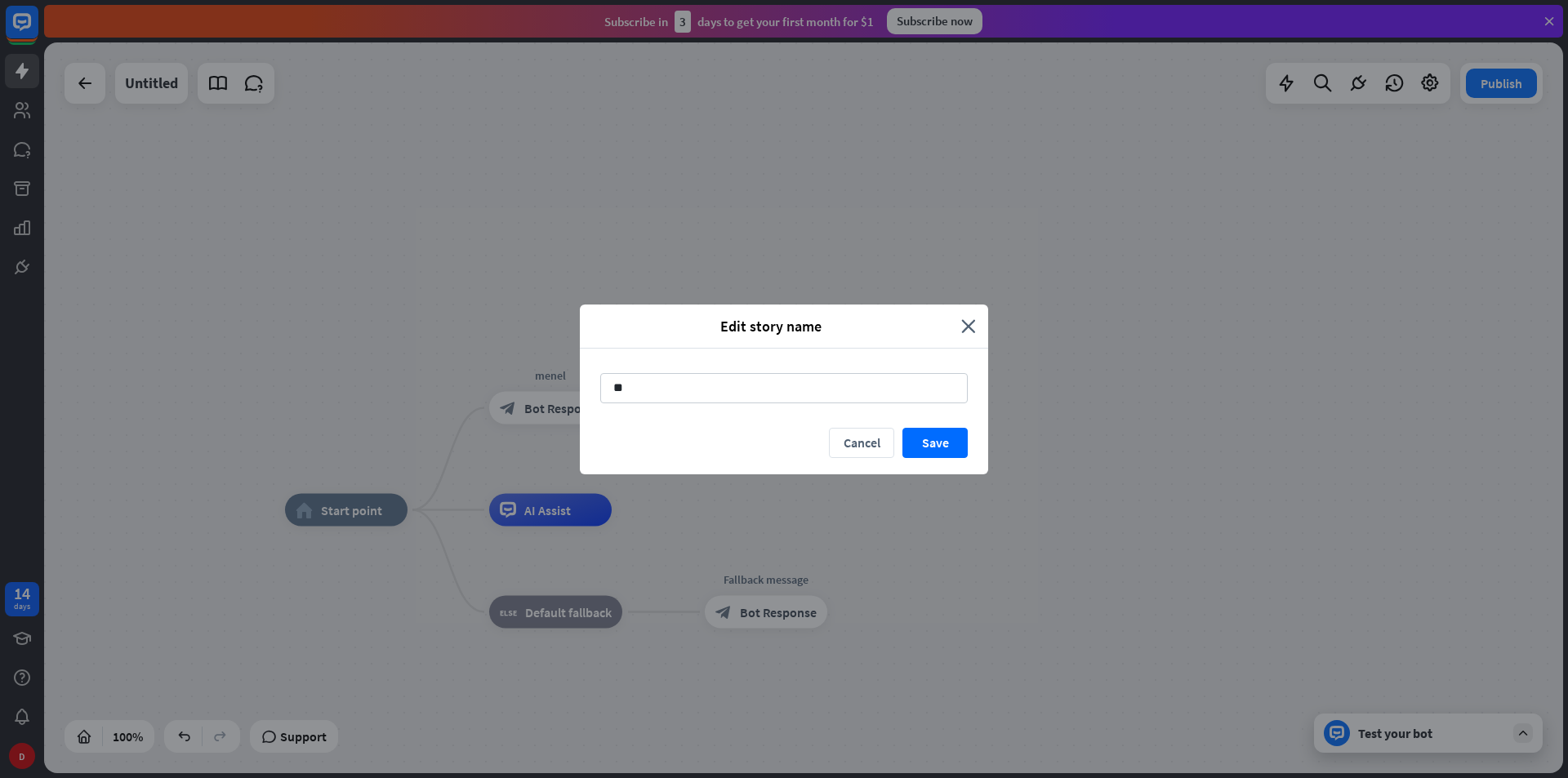
type input "*"
type input "********"
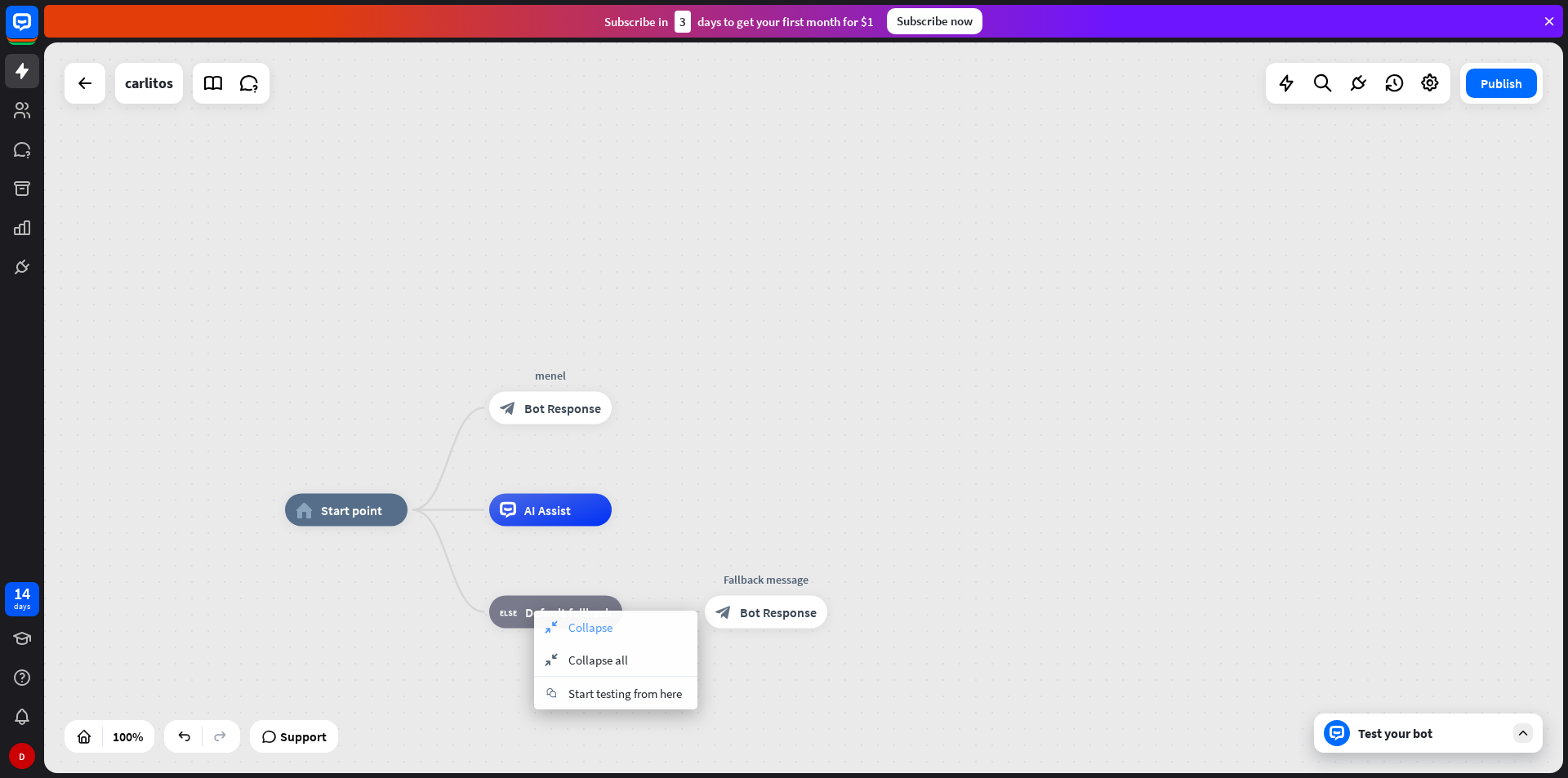
click at [642, 622] on div "collapse Collapse" at bounding box center [616, 628] width 163 height 33
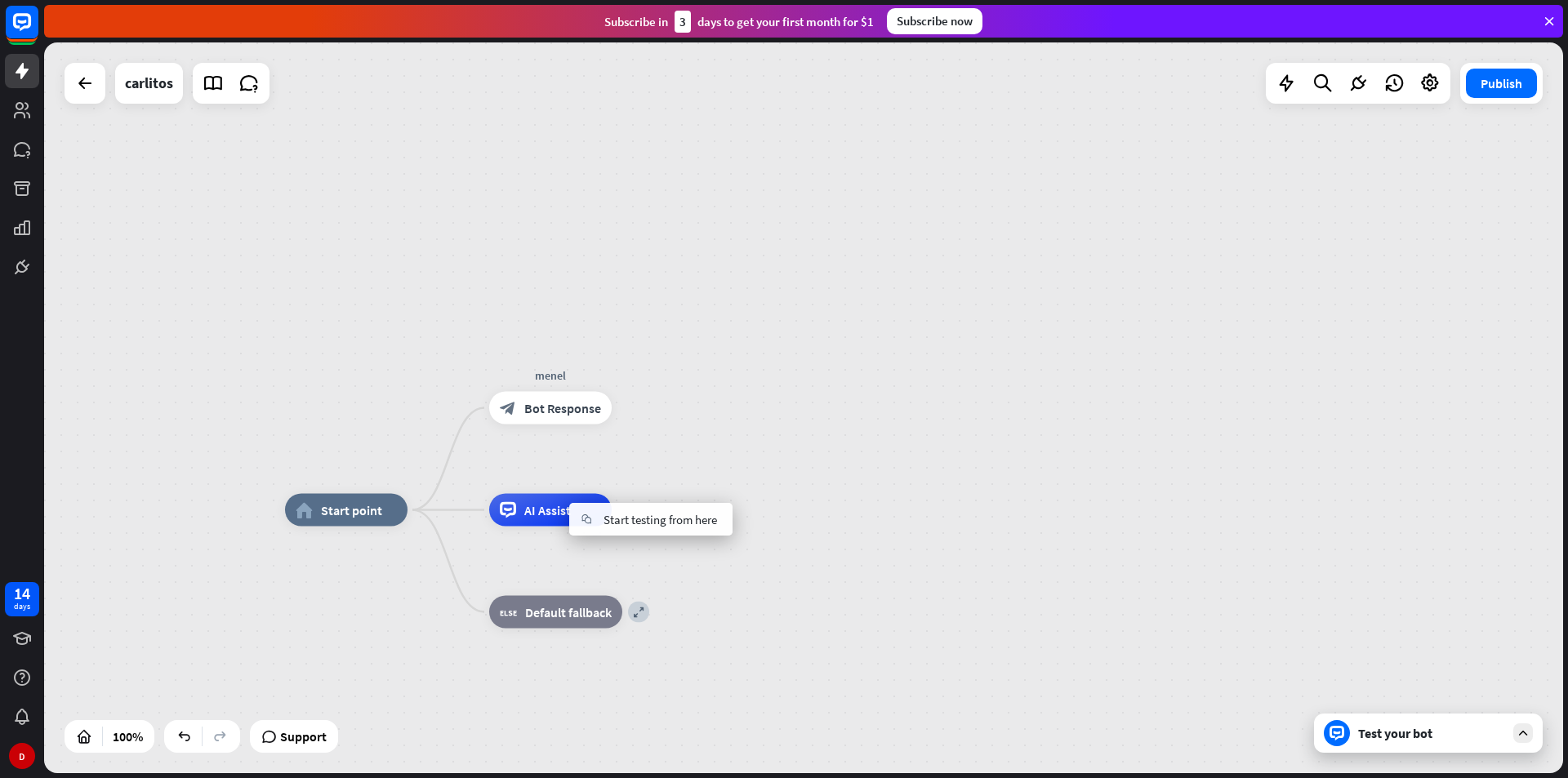
click at [753, 416] on div "home_2 Start point menel block_bot_response Bot Response AI Assist expand block…" at bounding box center [804, 408] width 1519 height 731
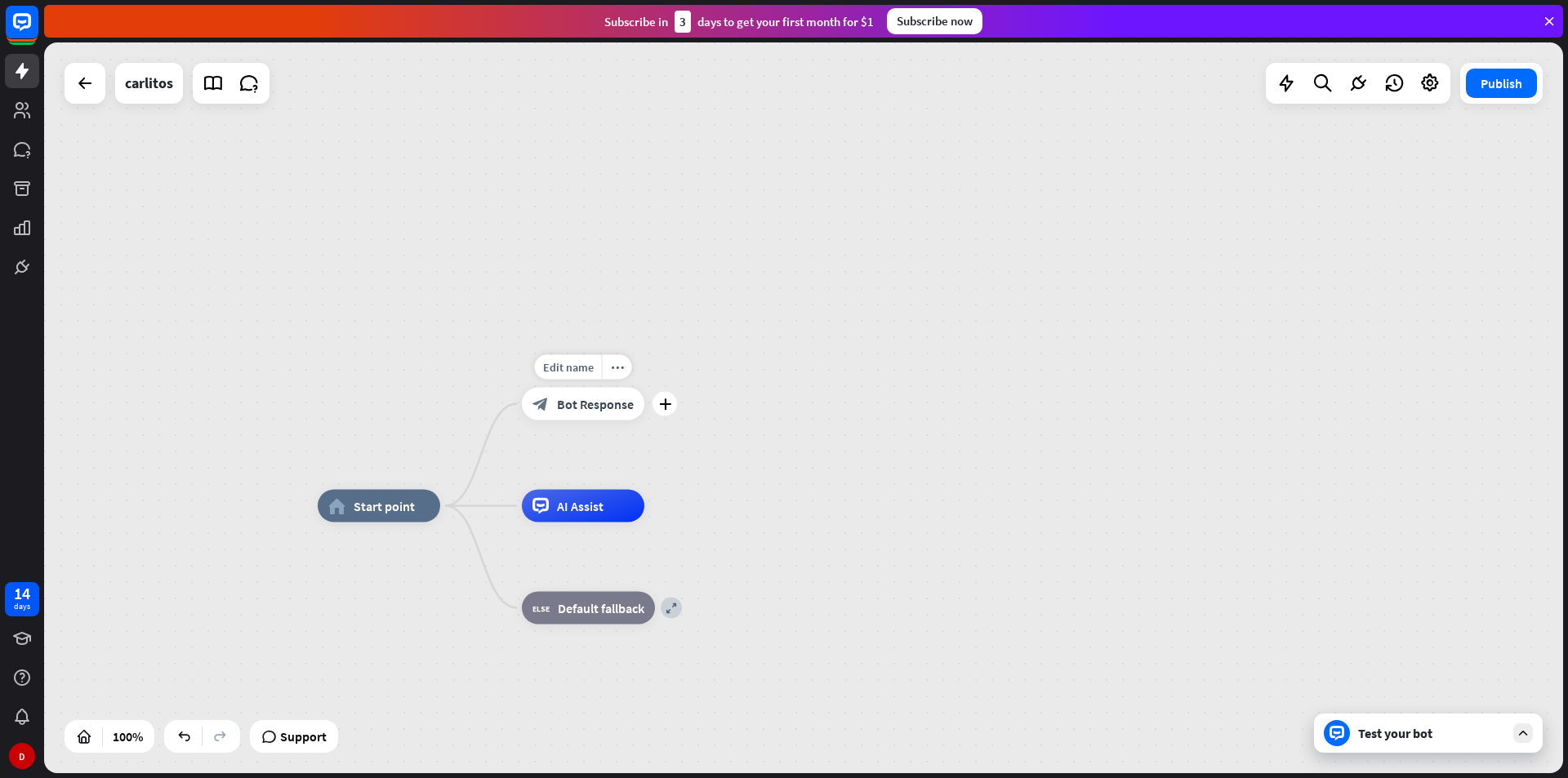
drag, startPoint x: 556, startPoint y: 428, endPoint x: 607, endPoint y: 420, distance: 51.6
click at [607, 420] on div "Edit name more_horiz plus block_bot_response Bot Response" at bounding box center [584, 404] width 123 height 33
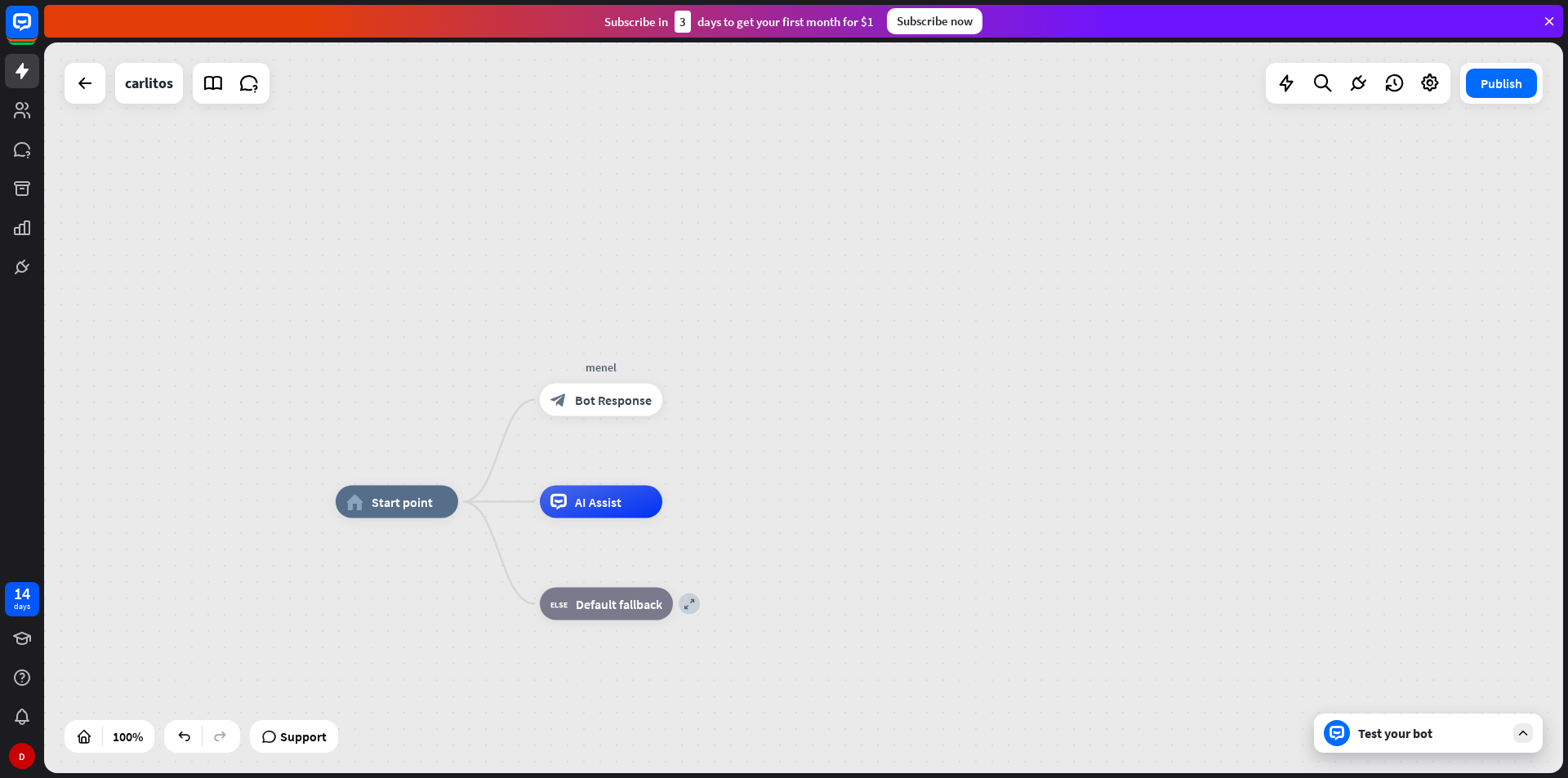
drag, startPoint x: 612, startPoint y: 407, endPoint x: 754, endPoint y: 380, distance: 144.5
click at [754, 380] on div "home_2 Start point Edit name more_horiz menel block_bot_response Bot Response A…" at bounding box center [804, 408] width 1519 height 731
click at [630, 361] on icon "more_horiz" at bounding box center [635, 362] width 13 height 12
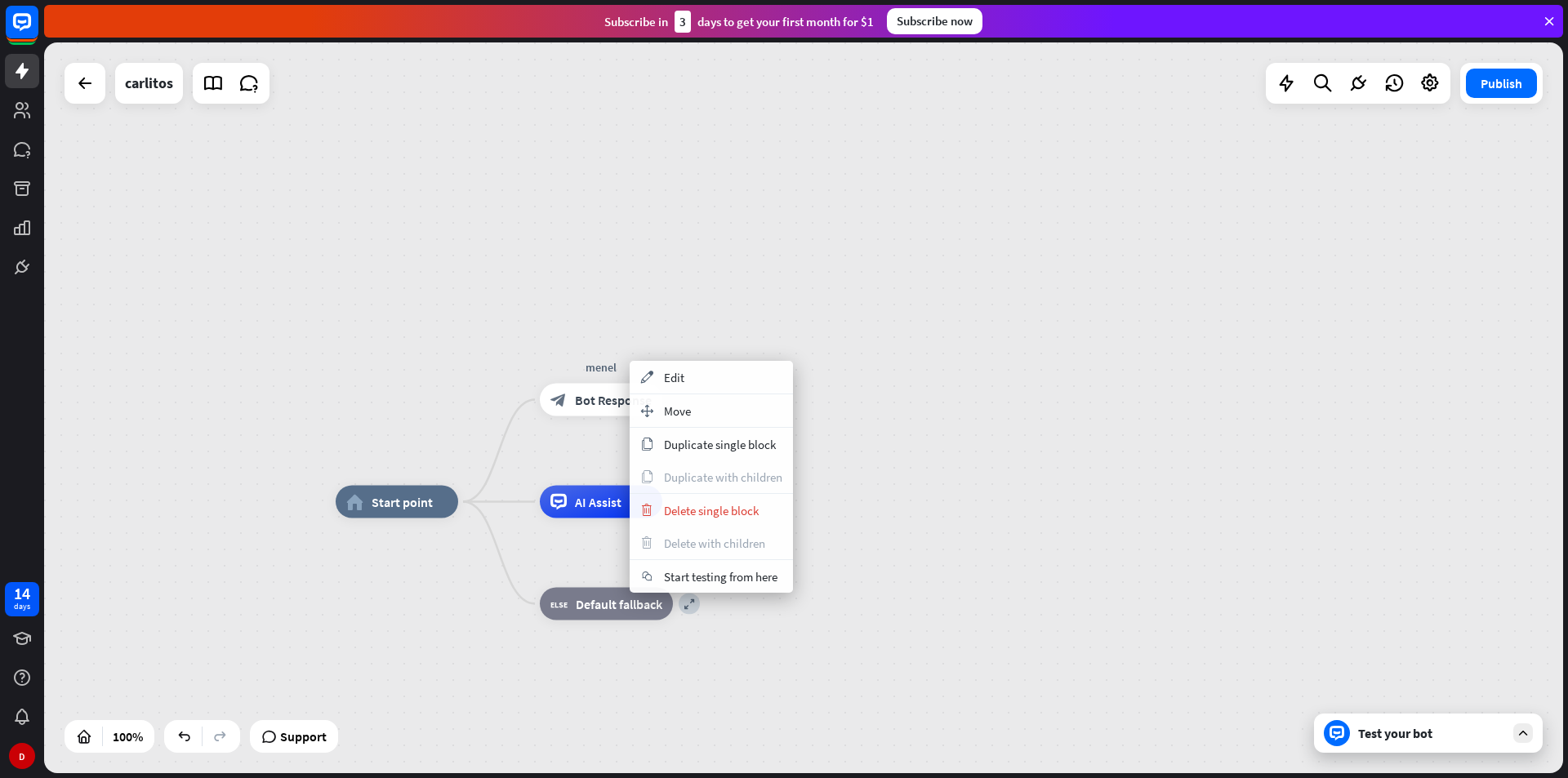
click at [927, 439] on div "home_2 Start point menel block_bot_response Bot Response AI Assist expand block…" at bounding box center [804, 408] width 1519 height 731
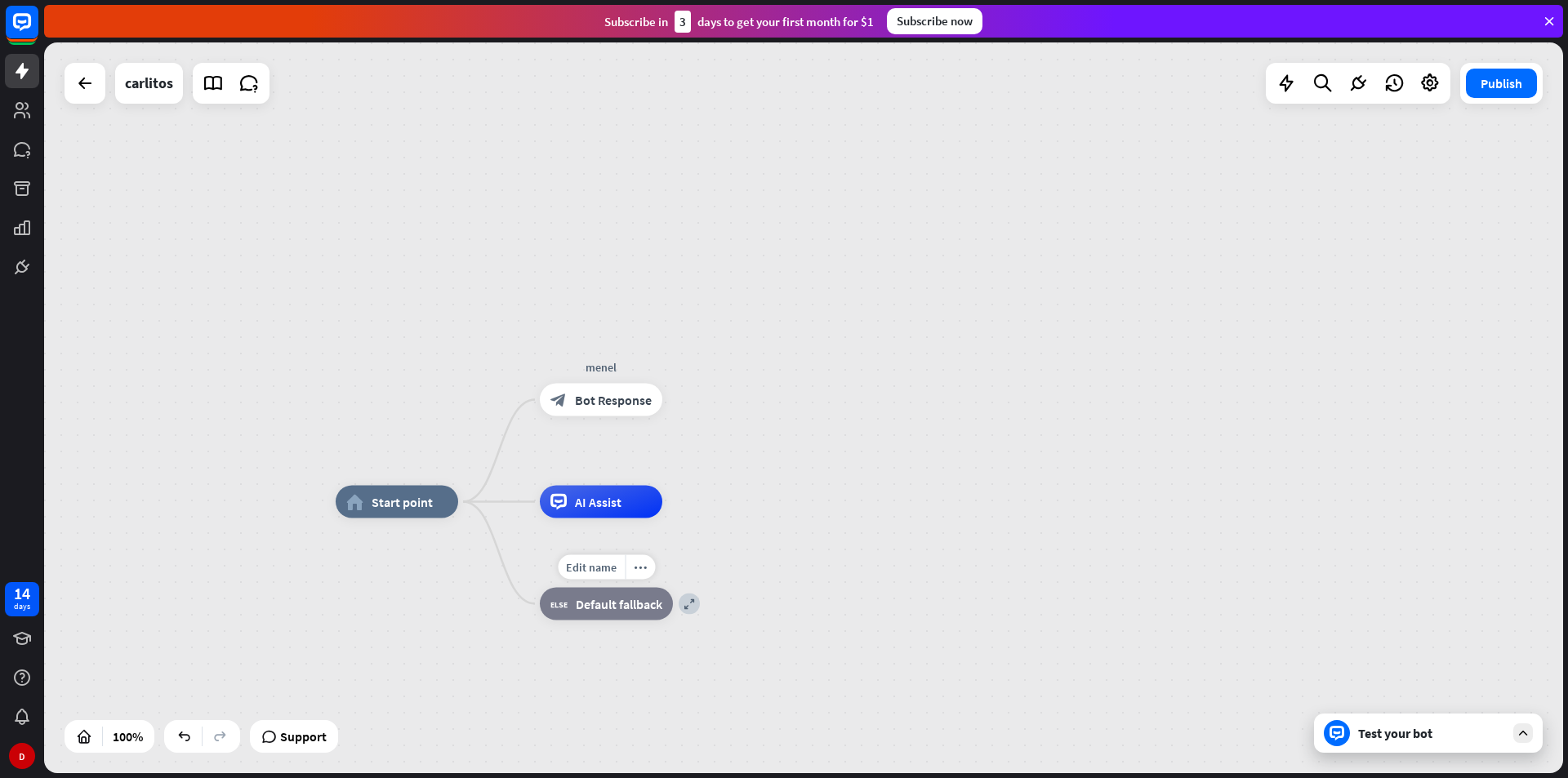
click at [644, 606] on span "Default fallback" at bounding box center [619, 605] width 86 height 16
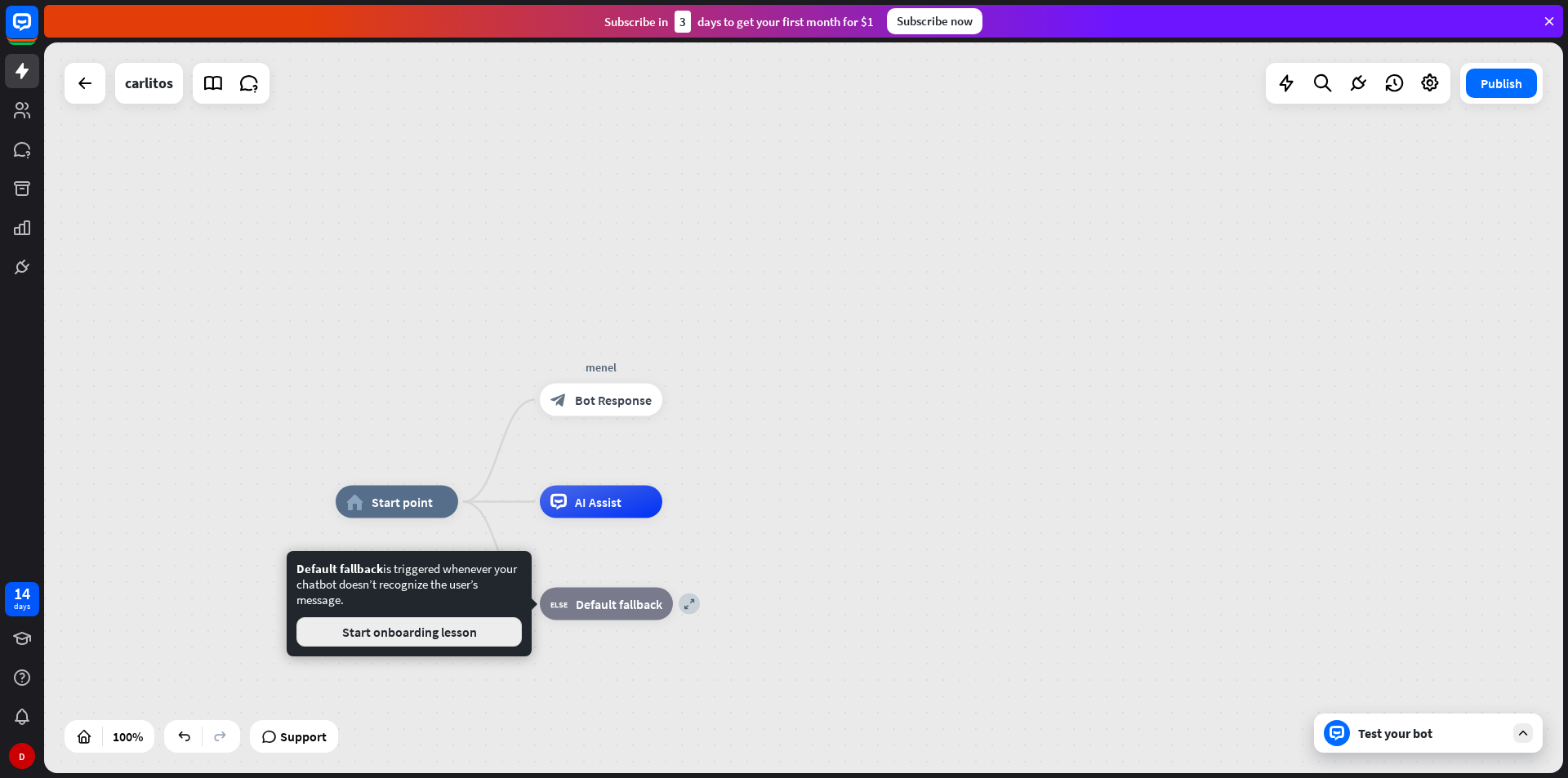
click at [466, 633] on button "Start onboarding lesson" at bounding box center [410, 632] width 225 height 29
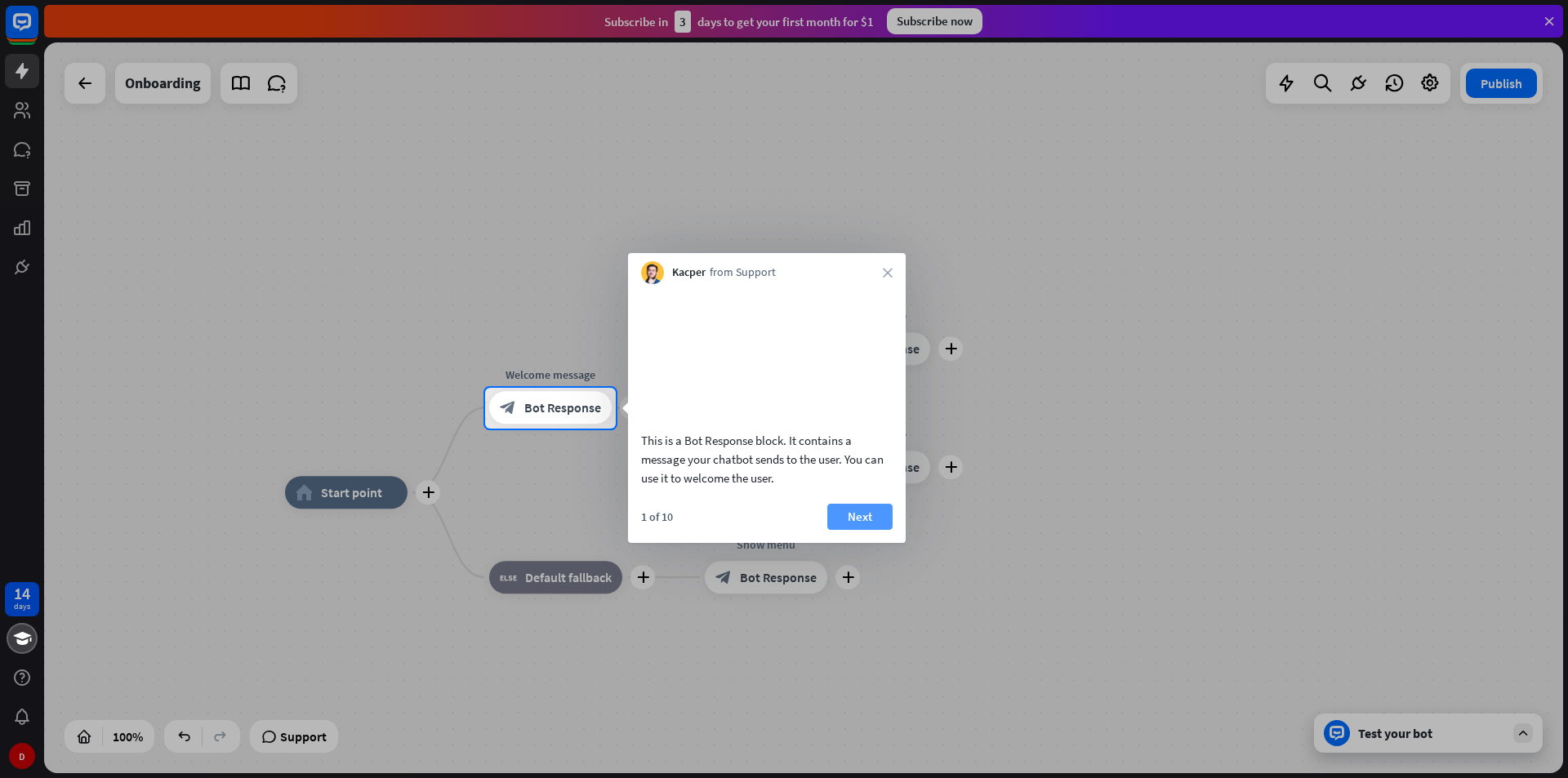
click at [870, 530] on button "Next" at bounding box center [860, 517] width 65 height 27
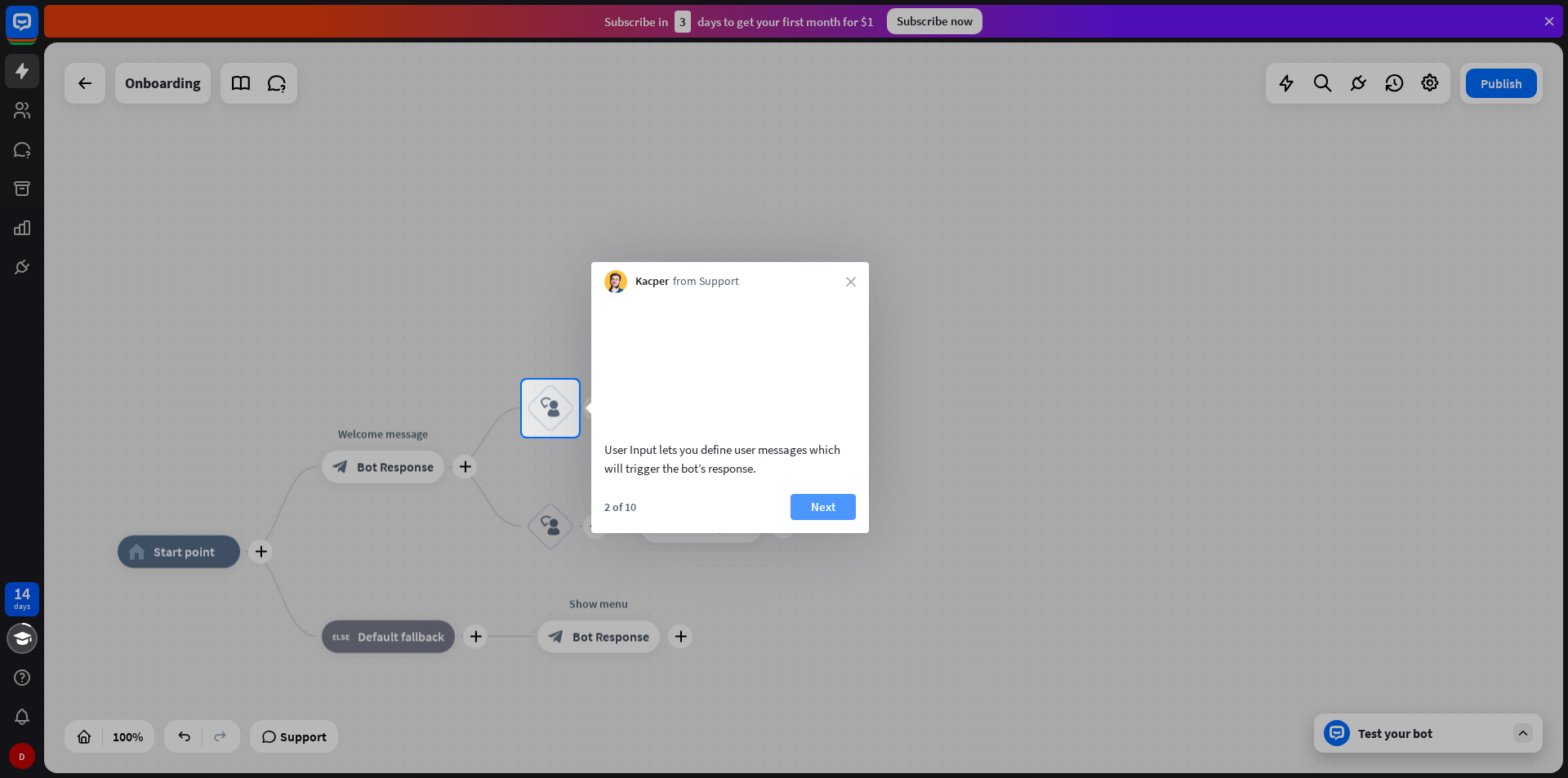
click at [845, 520] on button "Next" at bounding box center [823, 507] width 65 height 27
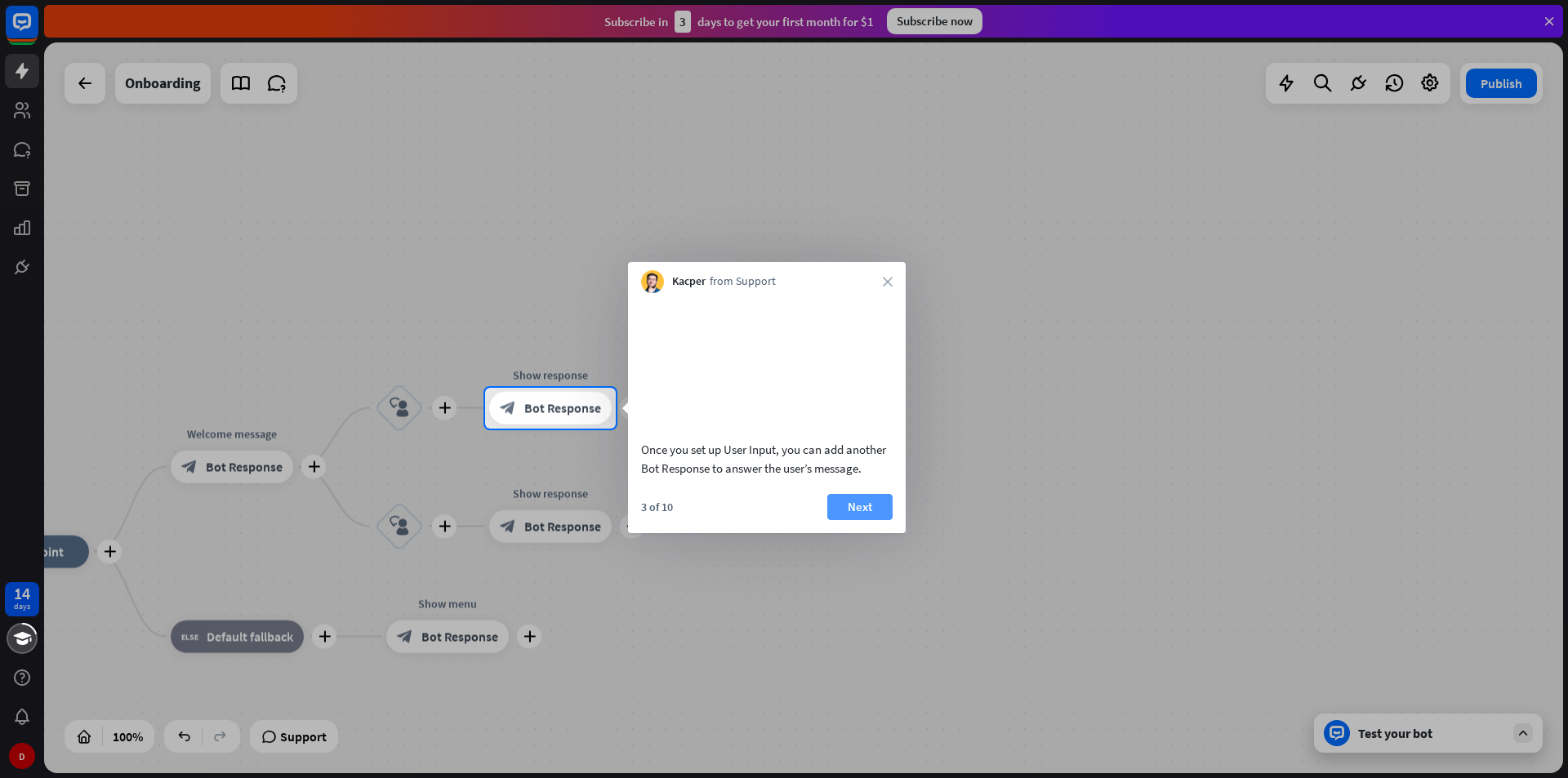
click at [828, 520] on button "Next" at bounding box center [860, 507] width 65 height 27
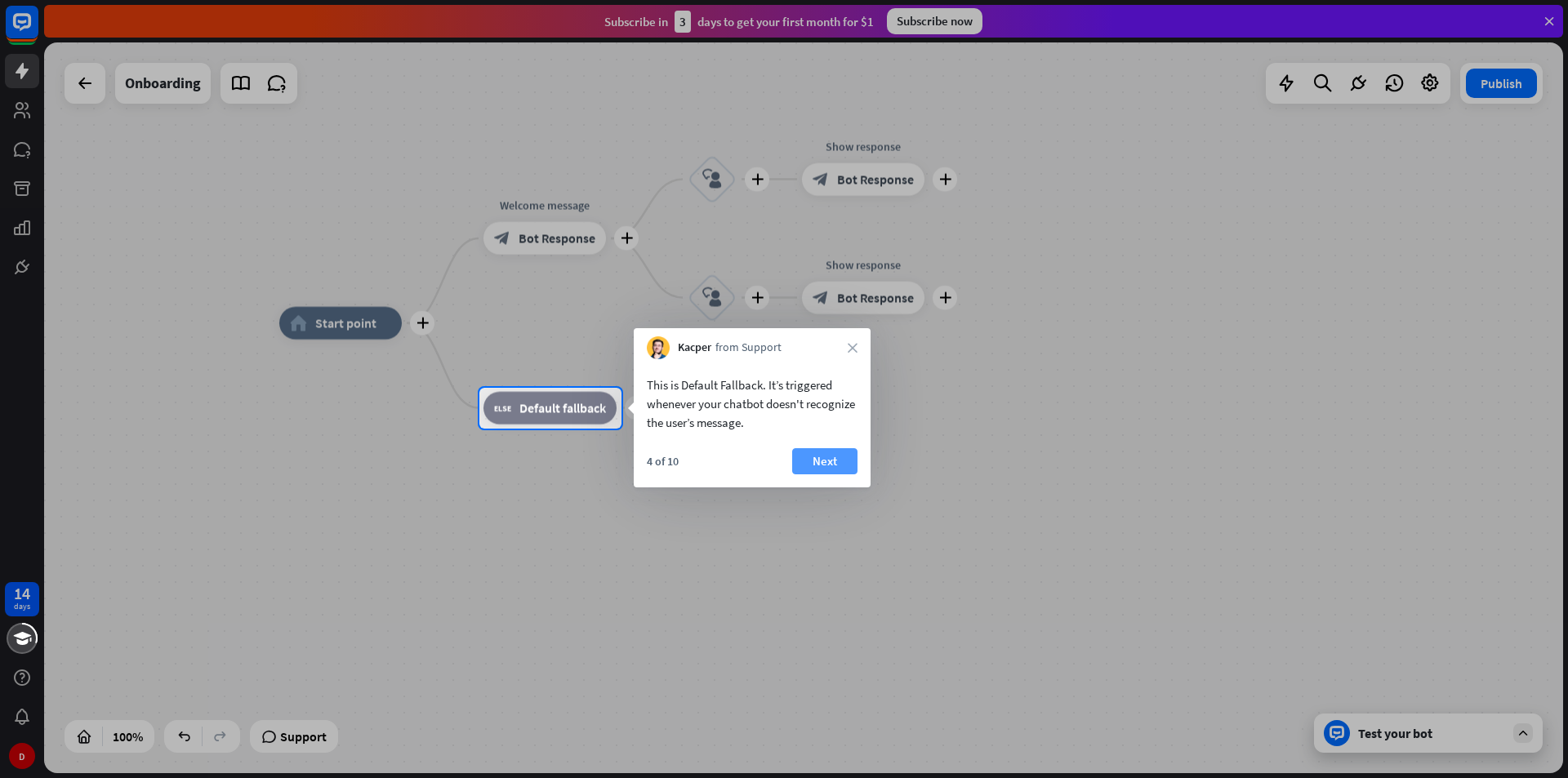
click at [829, 473] on button "Next" at bounding box center [825, 461] width 65 height 27
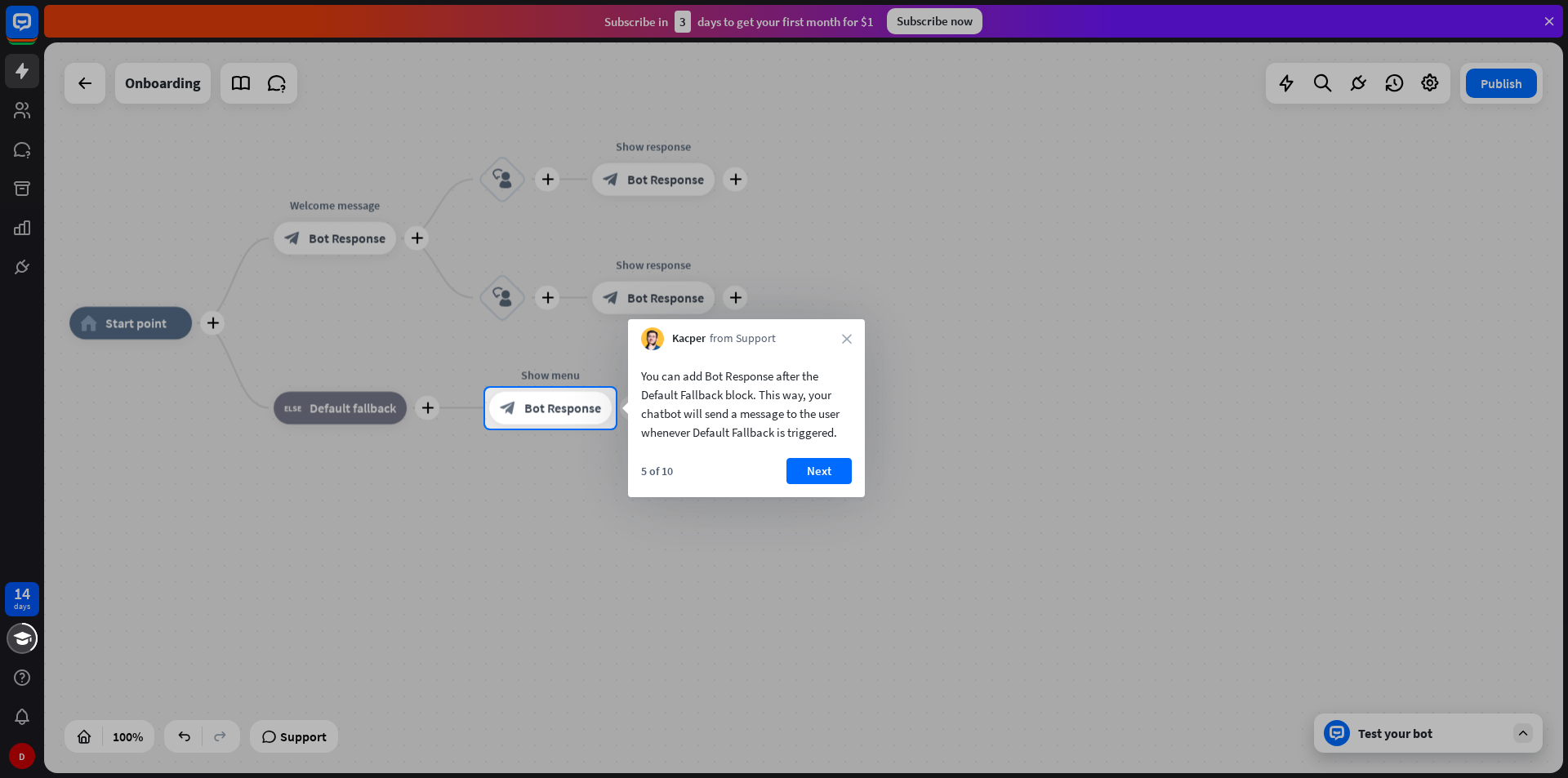
click at [829, 473] on button "Next" at bounding box center [818, 471] width 65 height 27
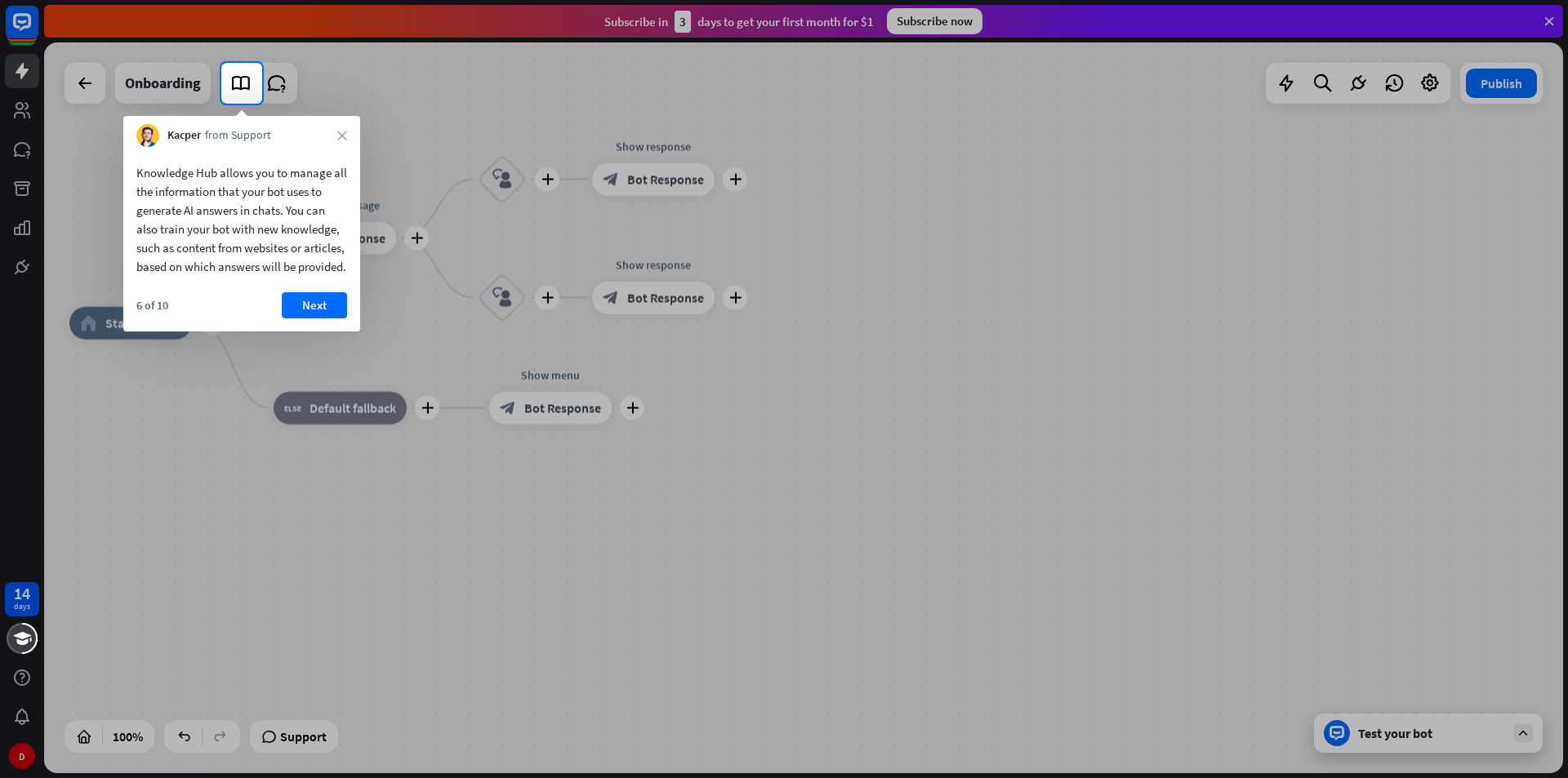
click at [327, 315] on button "Next" at bounding box center [313, 305] width 65 height 27
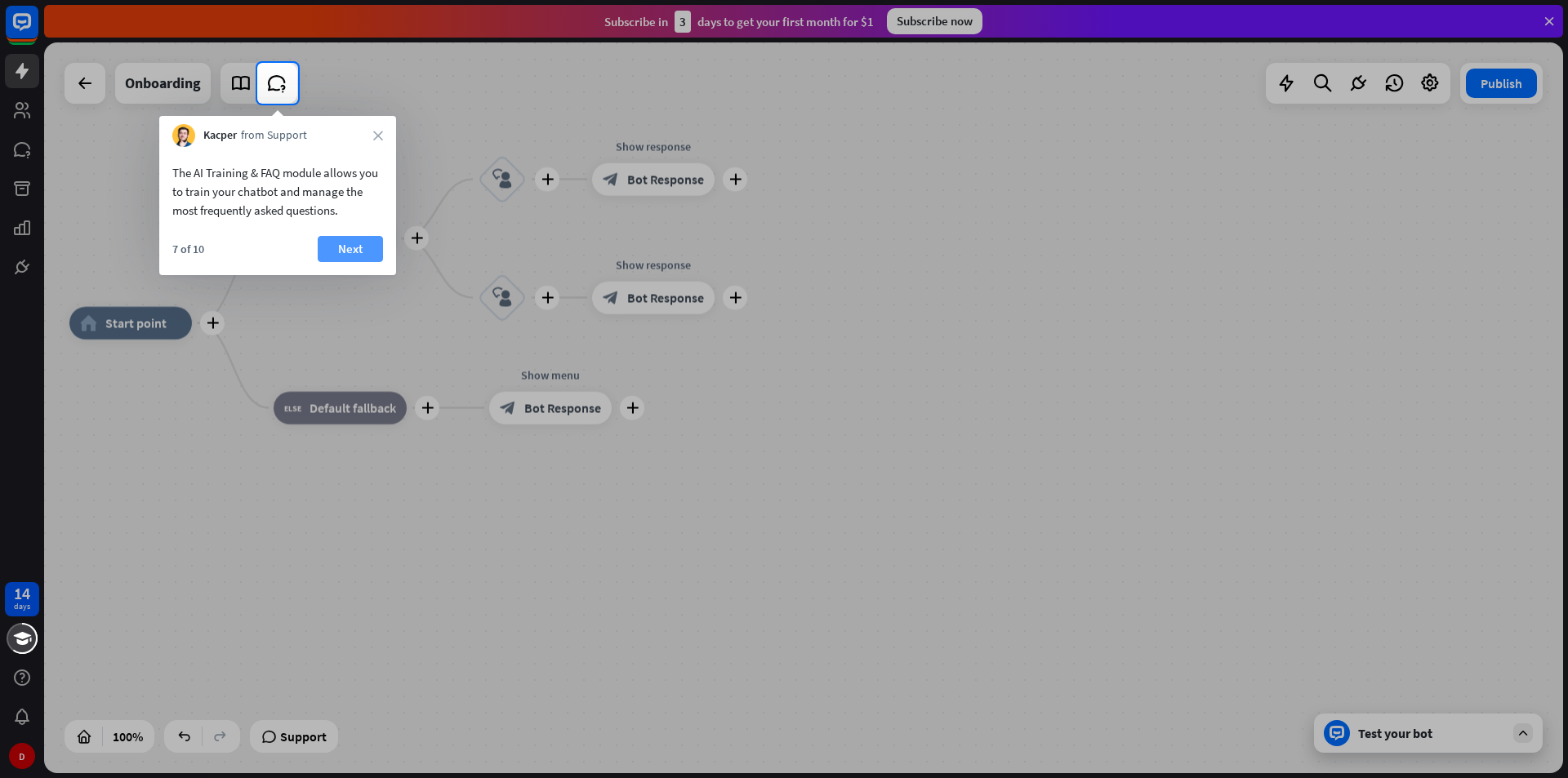
click at [339, 247] on button "Next" at bounding box center [350, 249] width 65 height 27
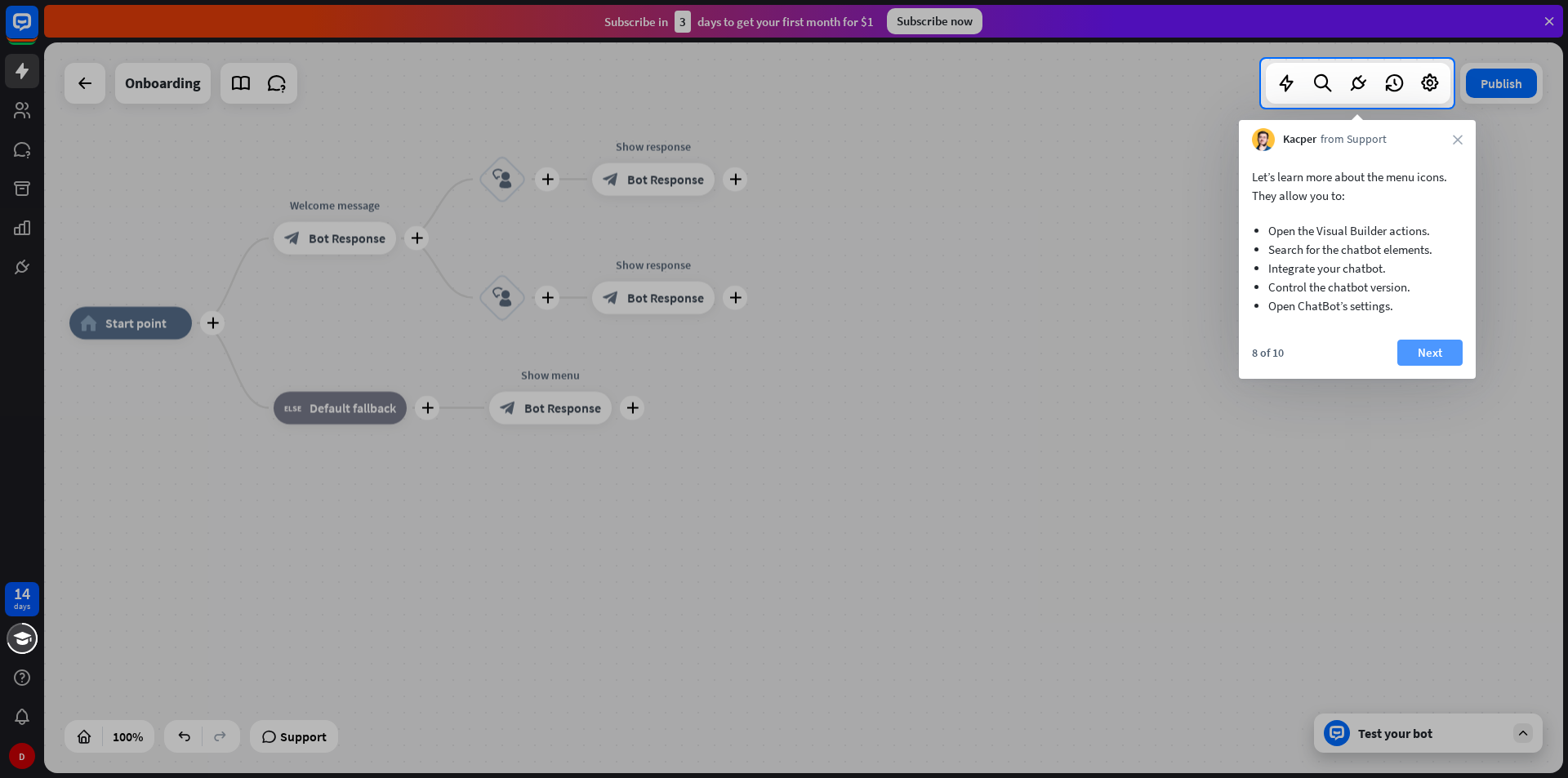
click at [1442, 358] on button "Next" at bounding box center [1430, 353] width 65 height 27
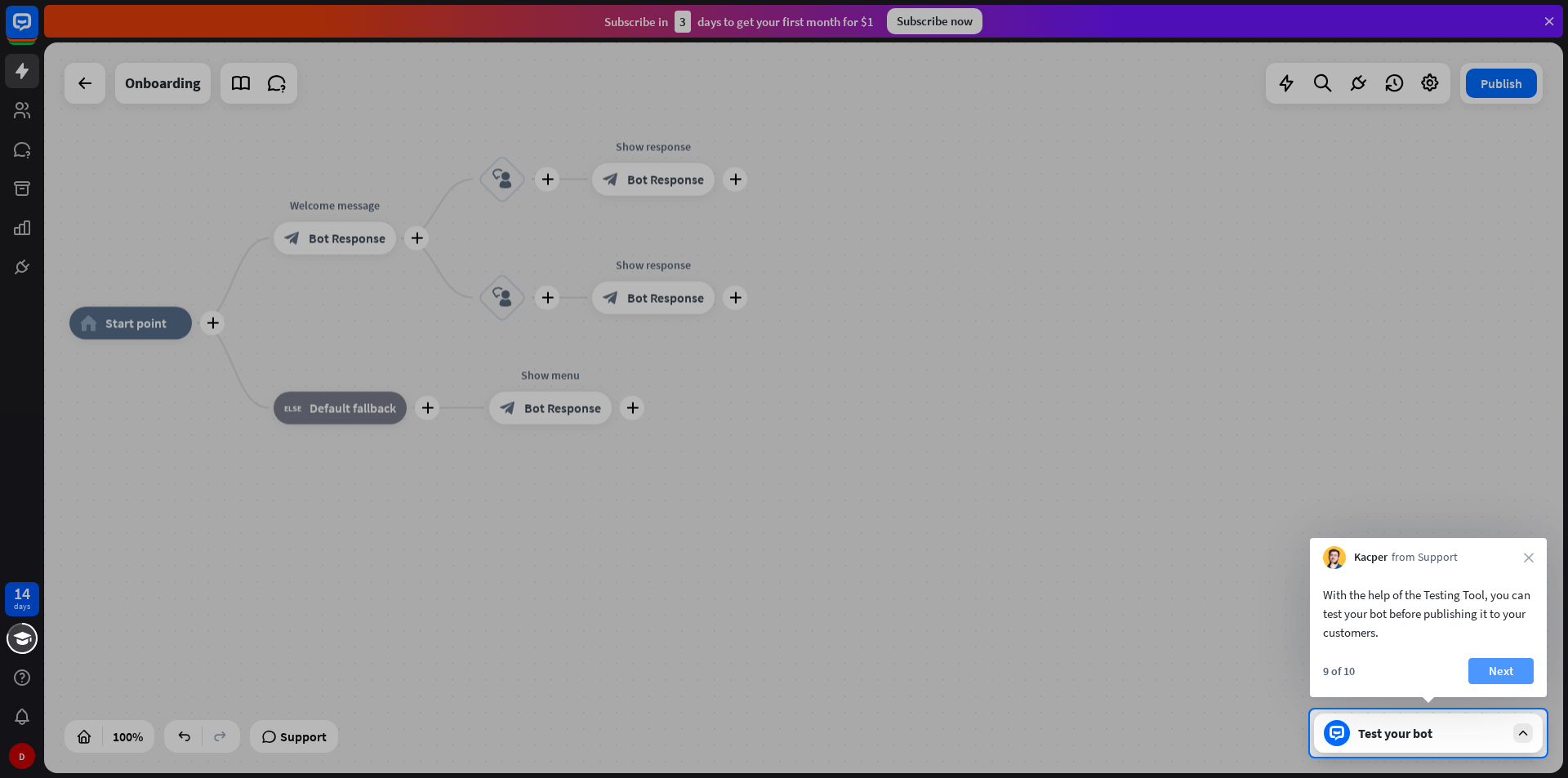
click at [1479, 674] on button "Next" at bounding box center [1500, 671] width 65 height 27
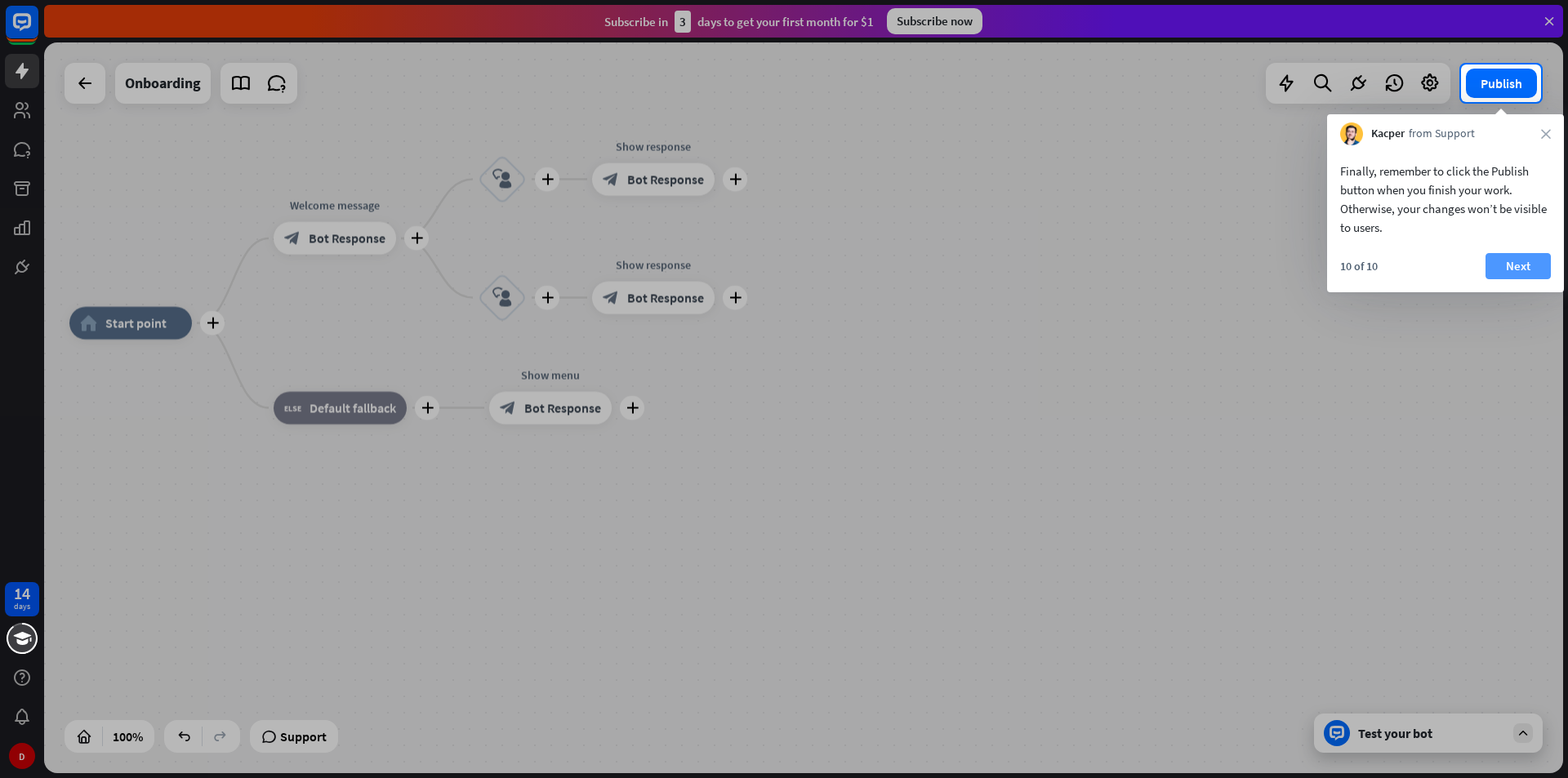
click at [1511, 271] on button "Next" at bounding box center [1518, 266] width 65 height 27
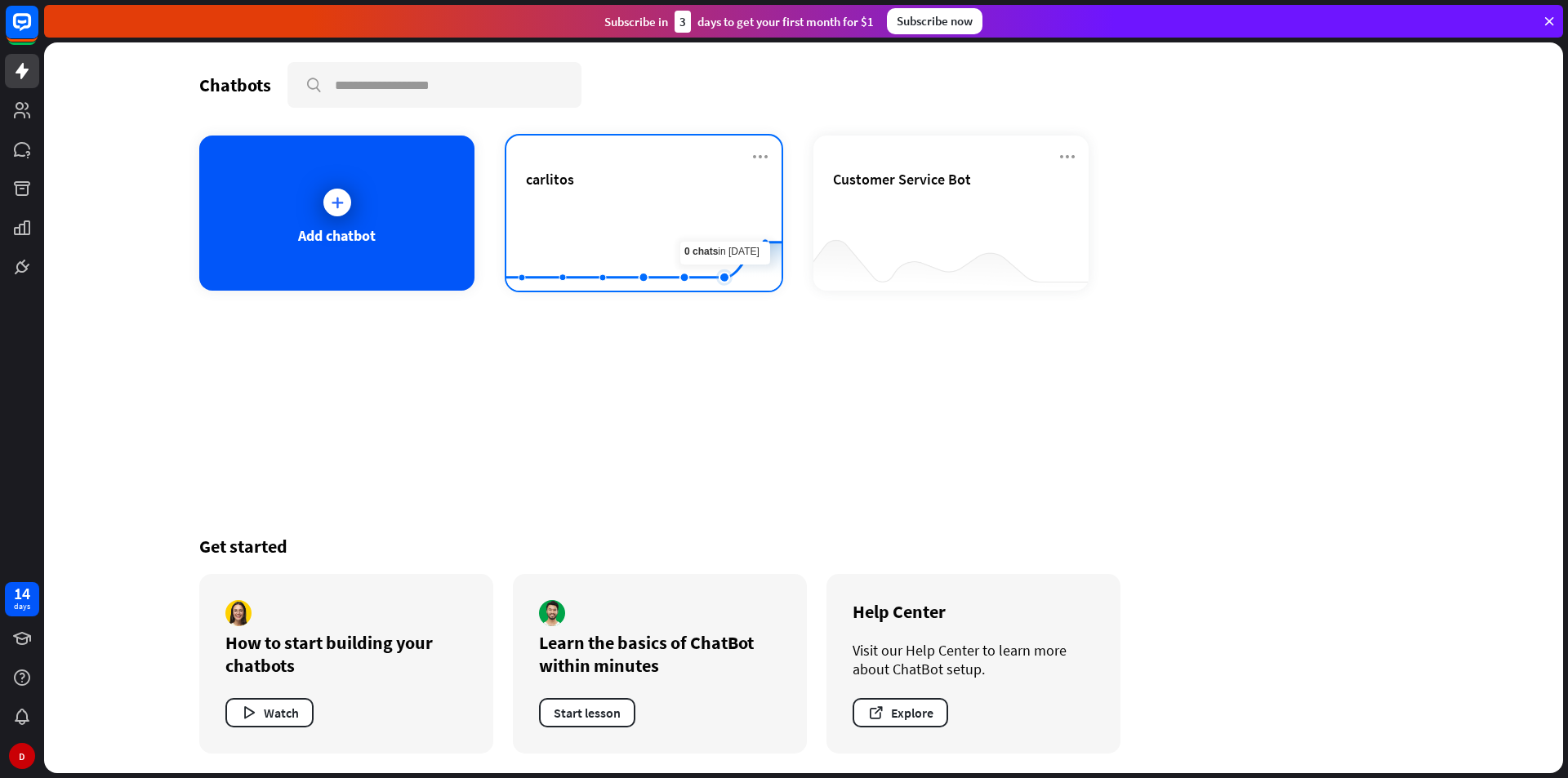
click at [729, 229] on rect at bounding box center [644, 249] width 275 height 102
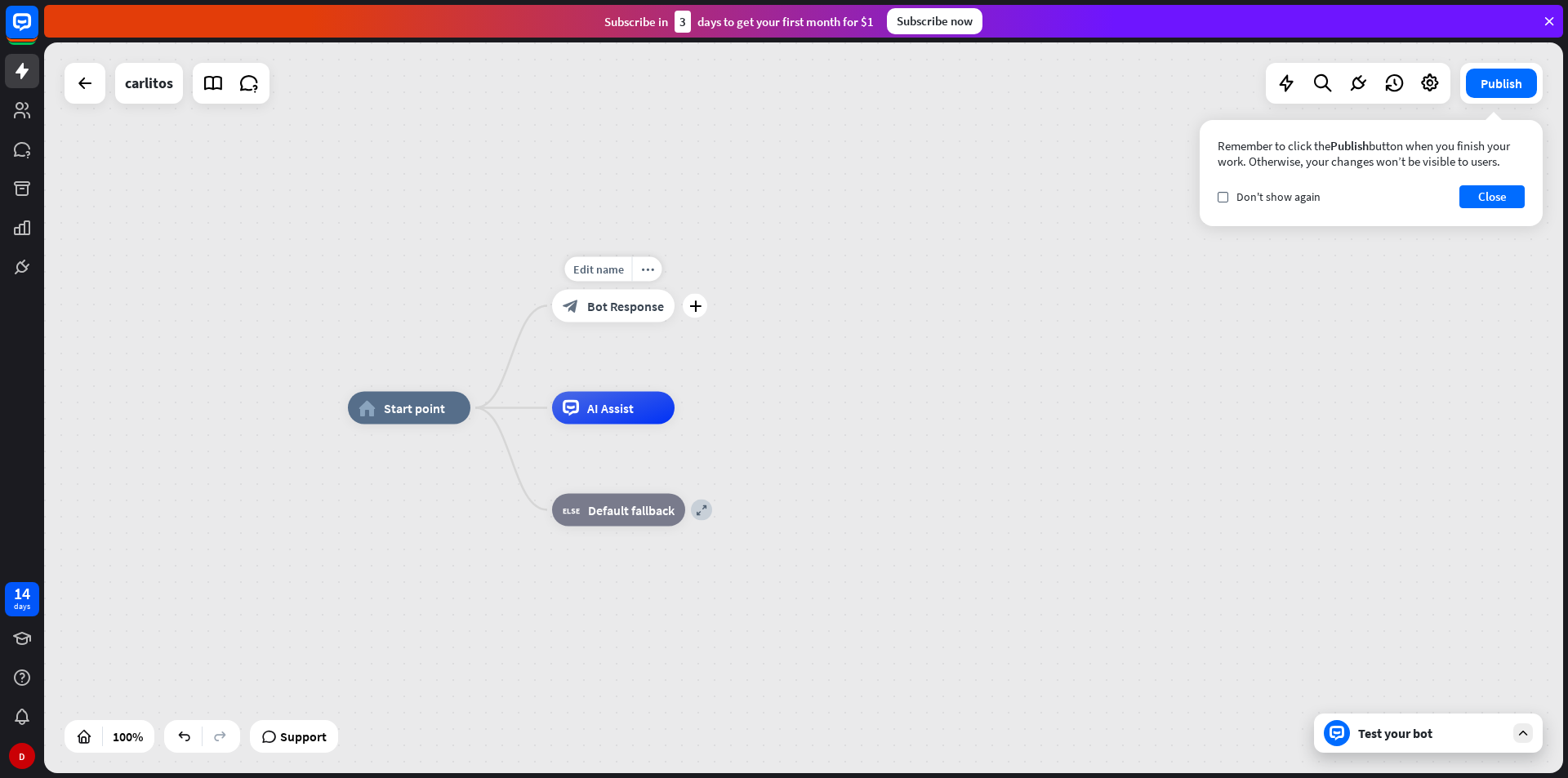
click at [648, 304] on span "Bot Response" at bounding box center [626, 306] width 77 height 16
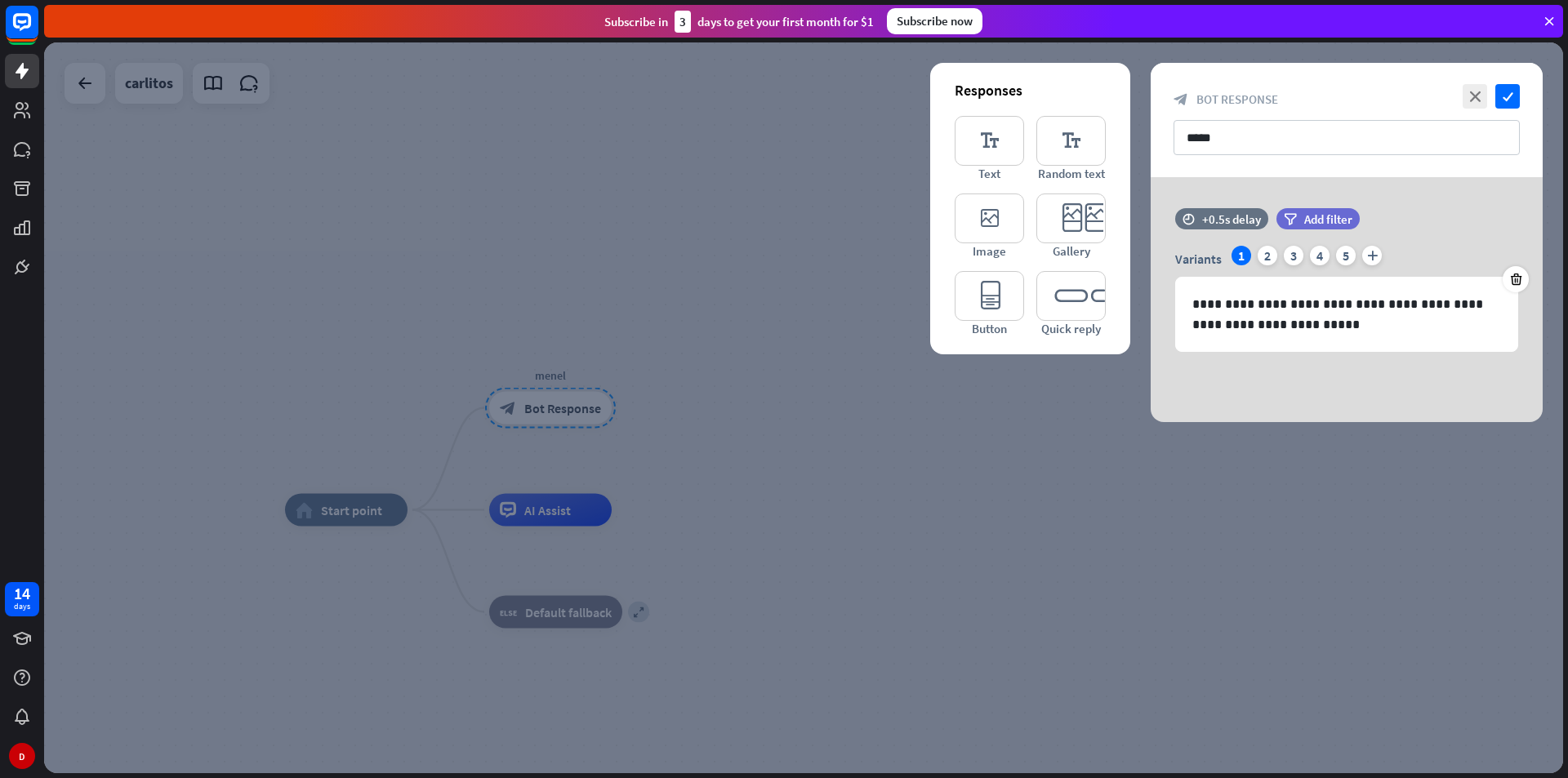
drag, startPoint x: 1228, startPoint y: 245, endPoint x: 1456, endPoint y: 183, distance: 236.3
click at [1456, 183] on div "**********" at bounding box center [1347, 299] width 392 height 245
click at [1265, 250] on div "2" at bounding box center [1267, 255] width 19 height 19
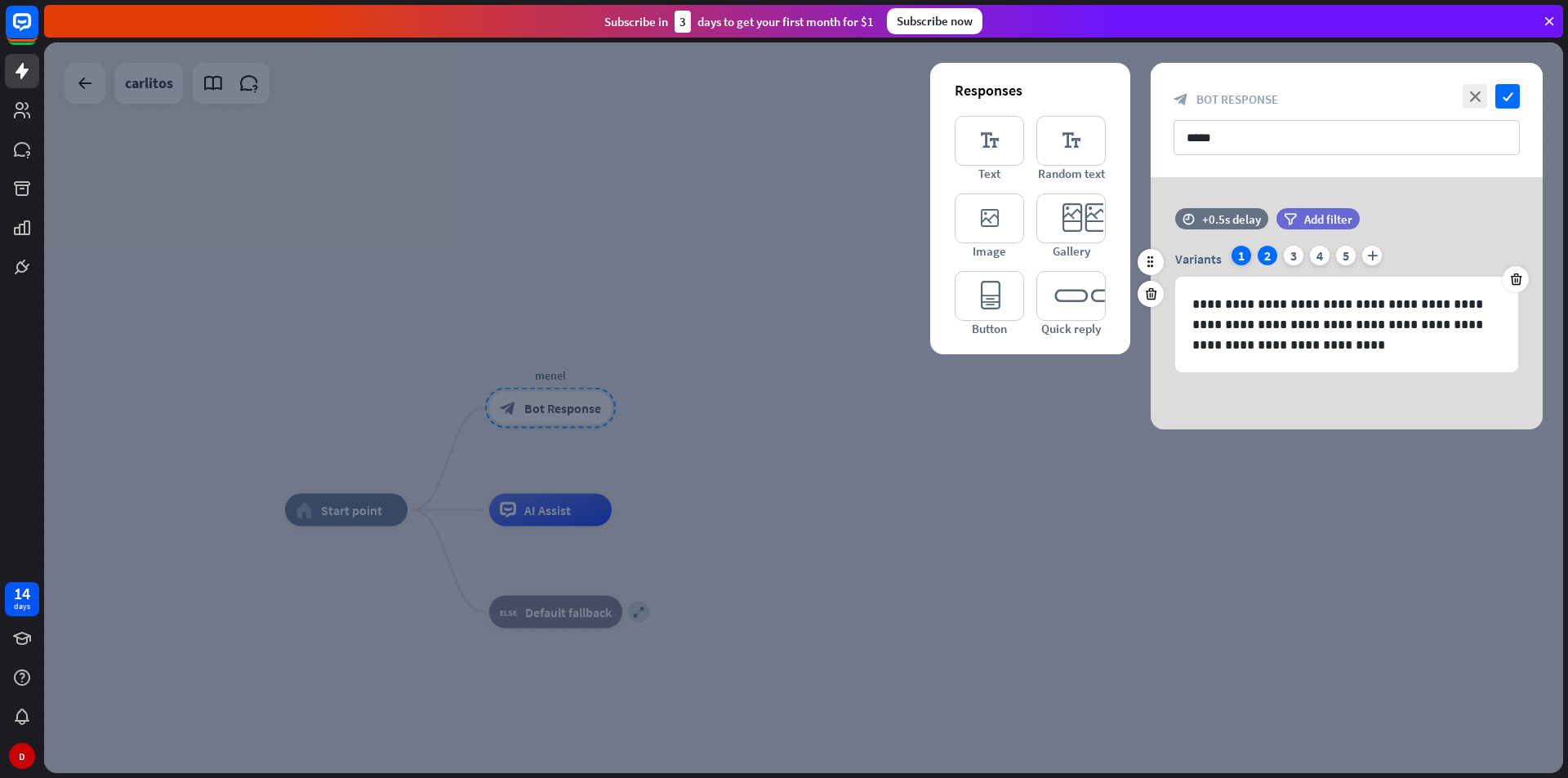
click at [1244, 252] on div "1" at bounding box center [1241, 255] width 19 height 19
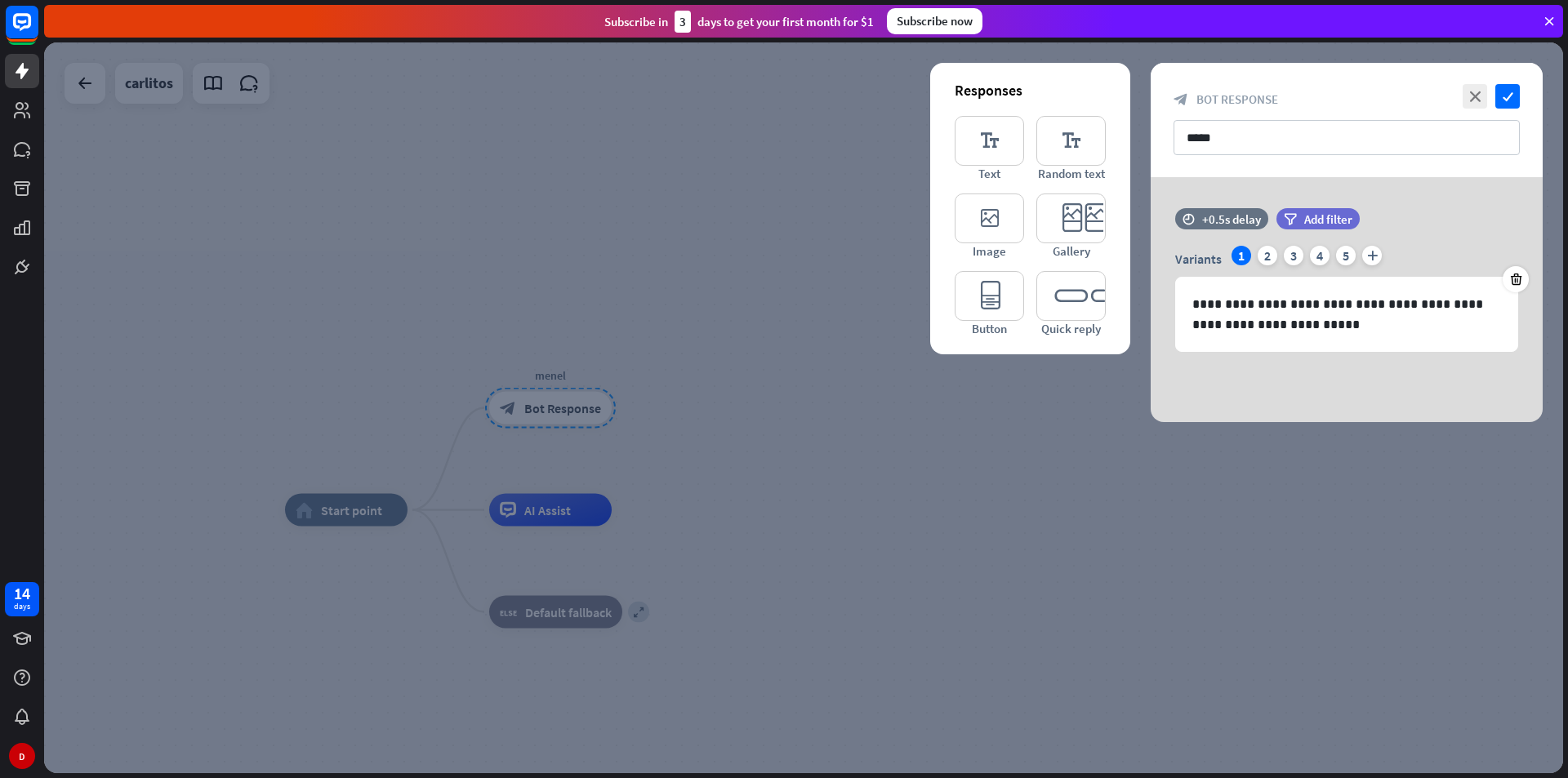
click at [1251, 614] on div at bounding box center [804, 408] width 1519 height 731
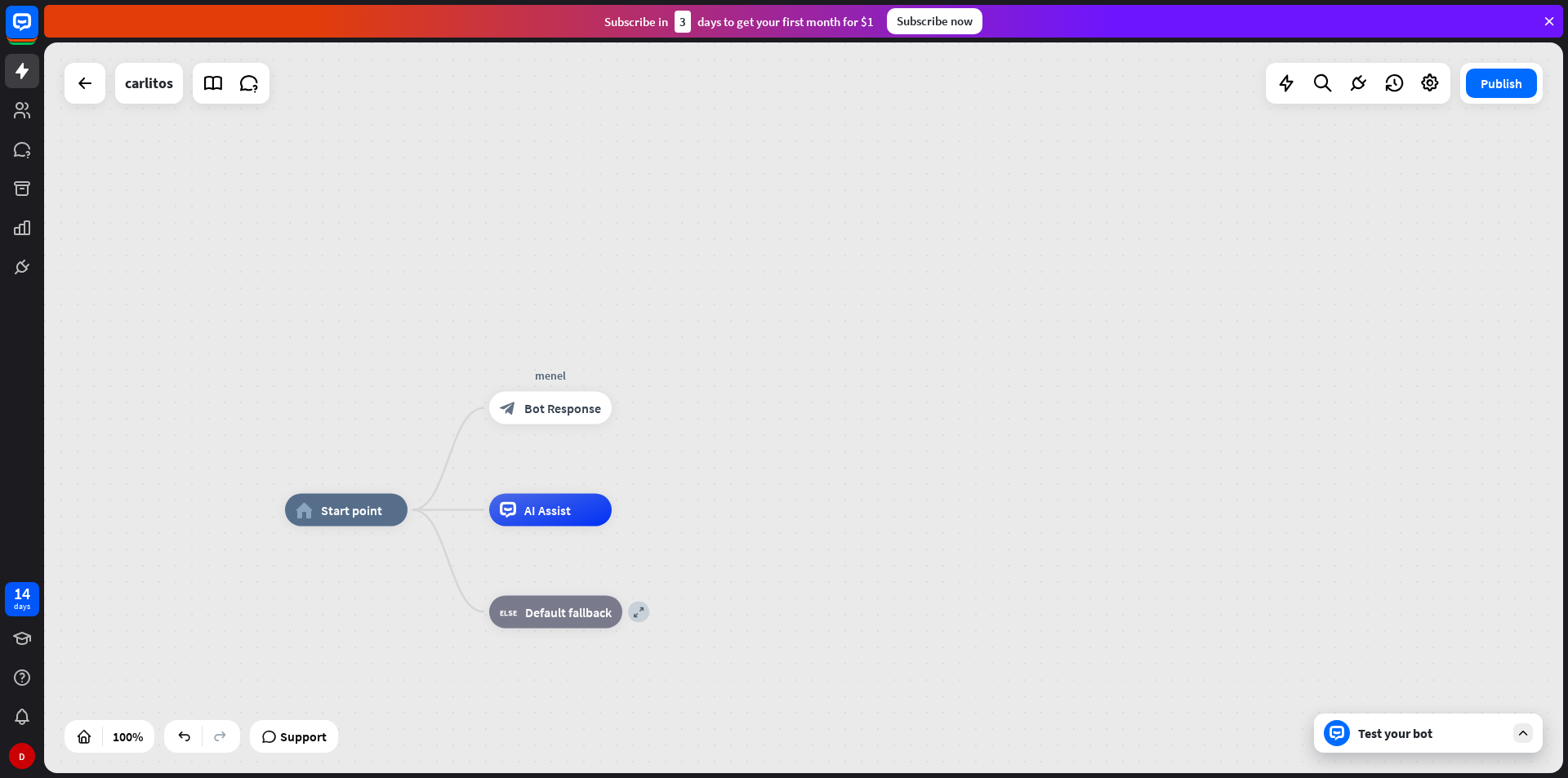
click at [1540, 733] on div "Test your bot" at bounding box center [1429, 733] width 229 height 39
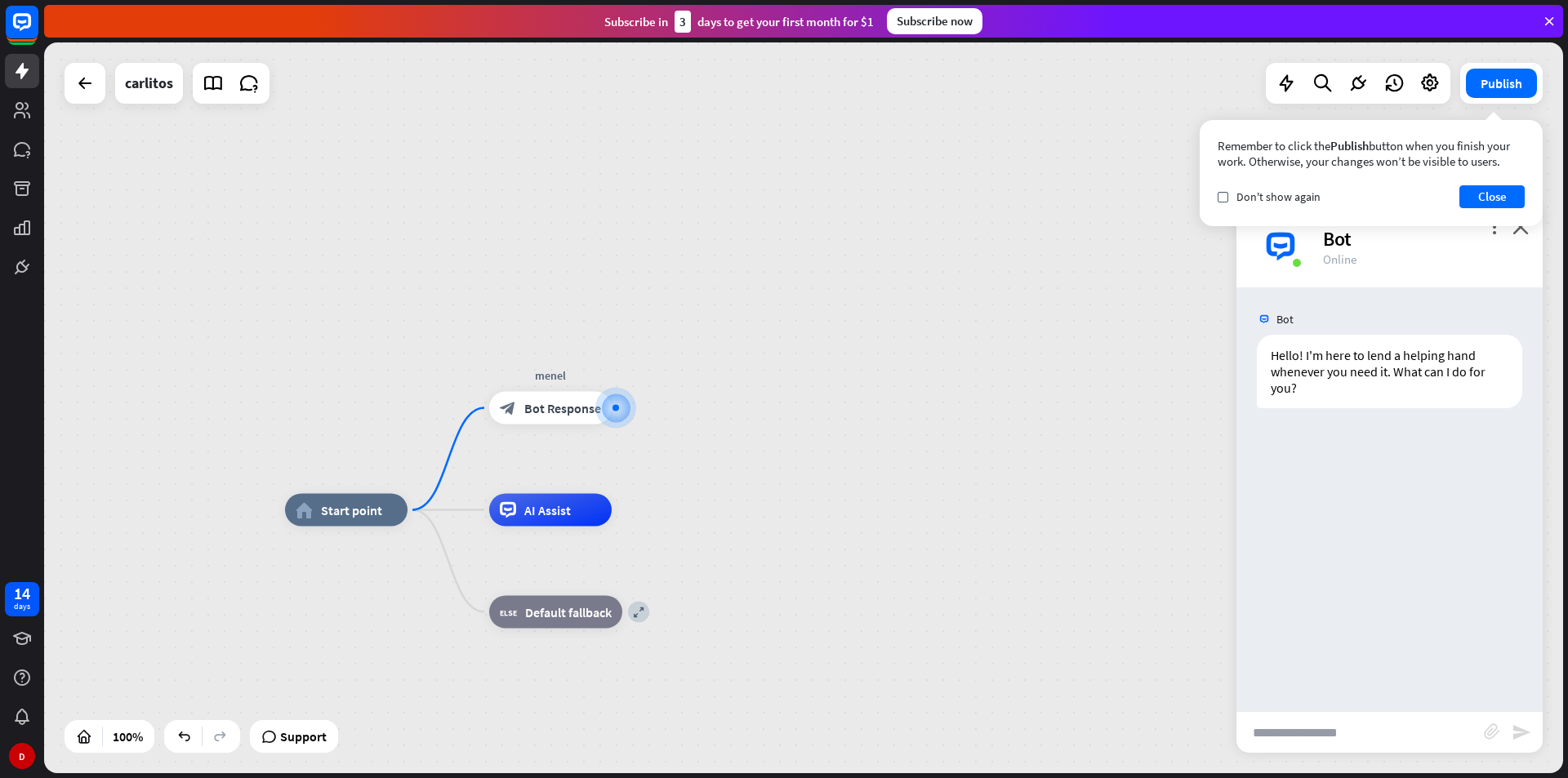
click at [1347, 732] on input "text" at bounding box center [1360, 732] width 247 height 41
type input "**********"
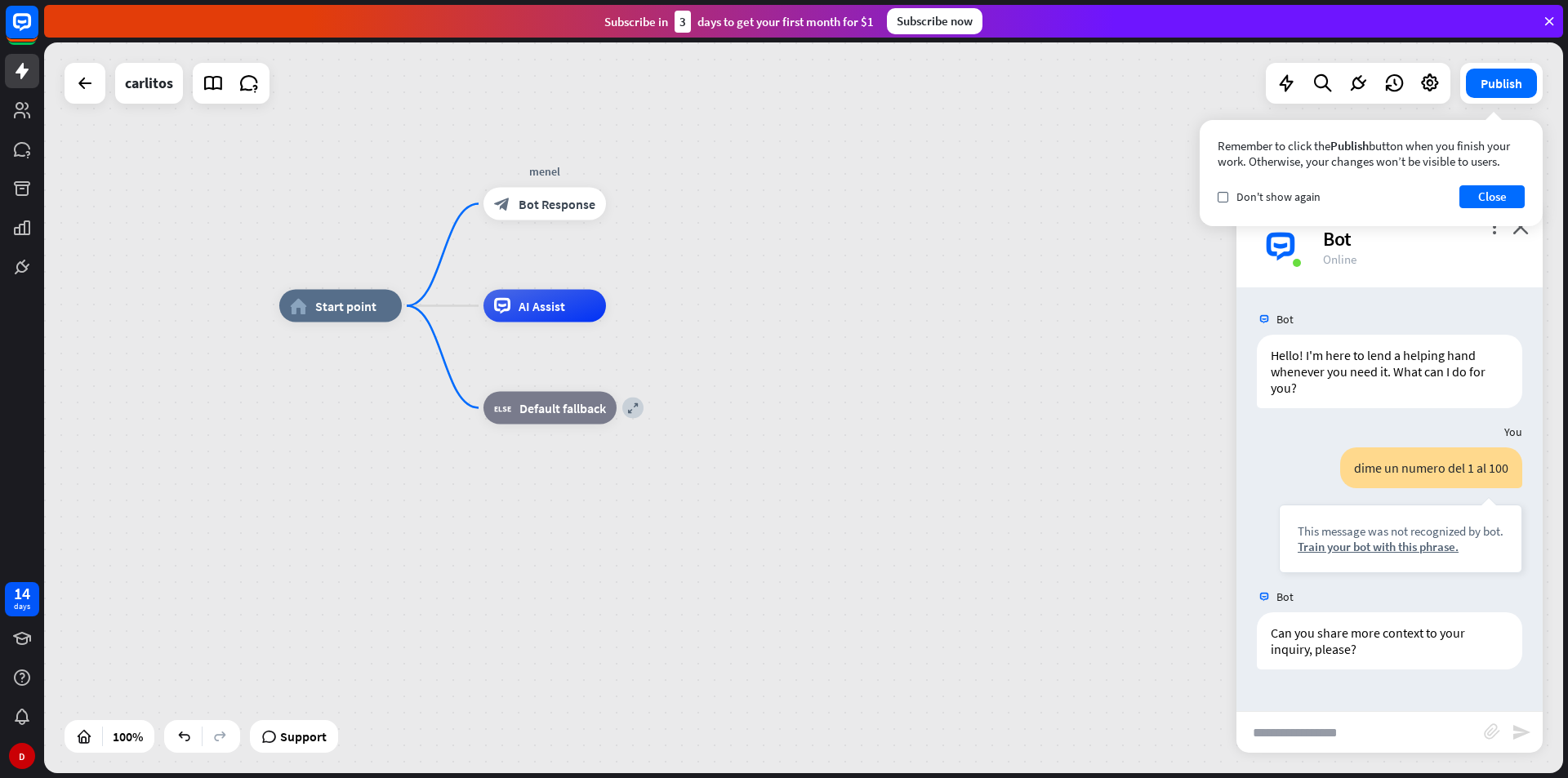
click at [925, 377] on div "home_2 Start point menel block_bot_response Bot Response AI Assist expand block…" at bounding box center [1039, 672] width 1519 height 731
click at [1500, 186] on button "Close" at bounding box center [1492, 196] width 65 height 23
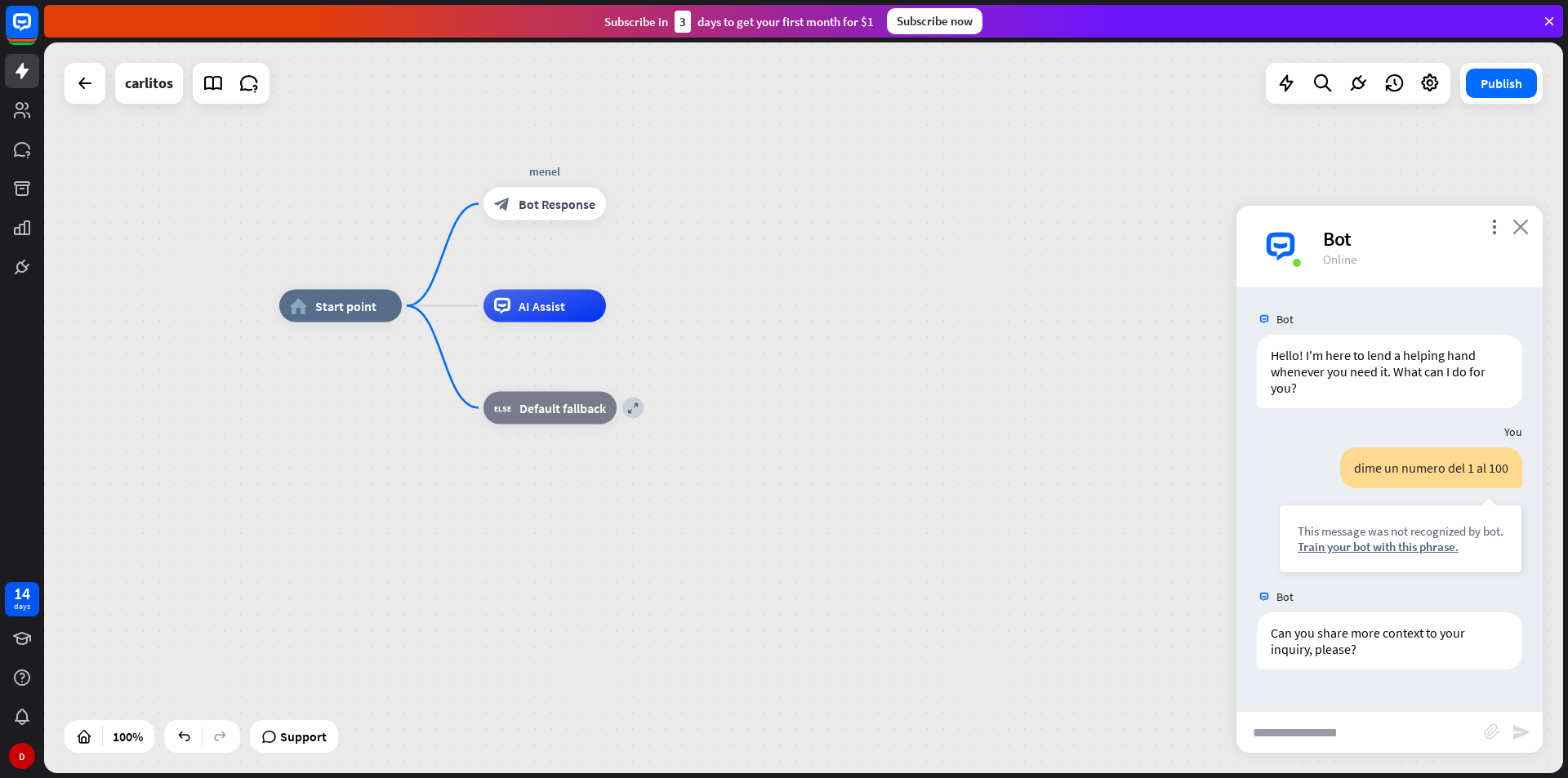
click at [1519, 222] on icon "close" at bounding box center [1521, 226] width 16 height 16
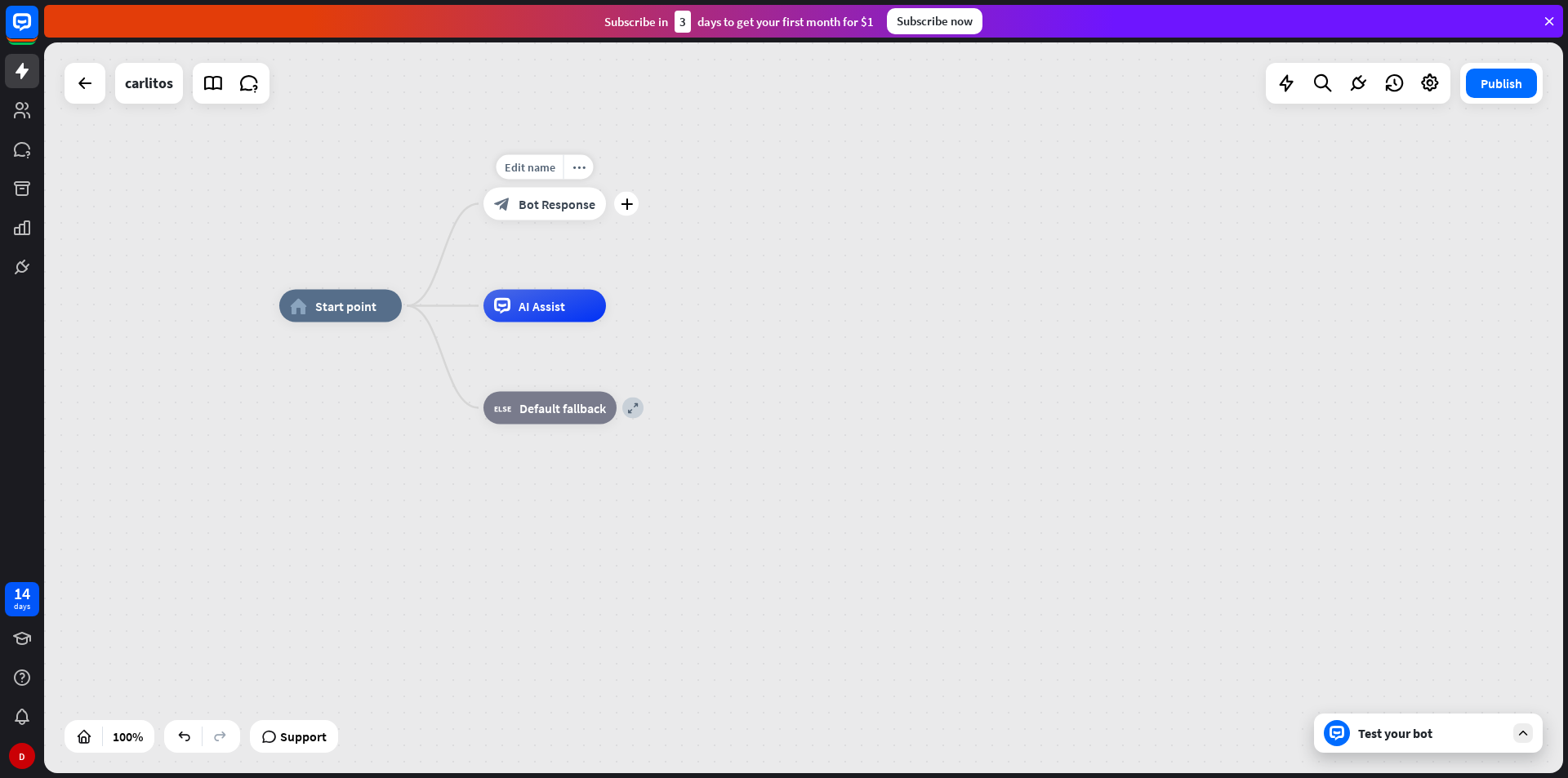
click at [598, 195] on div "block_bot_response Bot Response" at bounding box center [545, 204] width 123 height 33
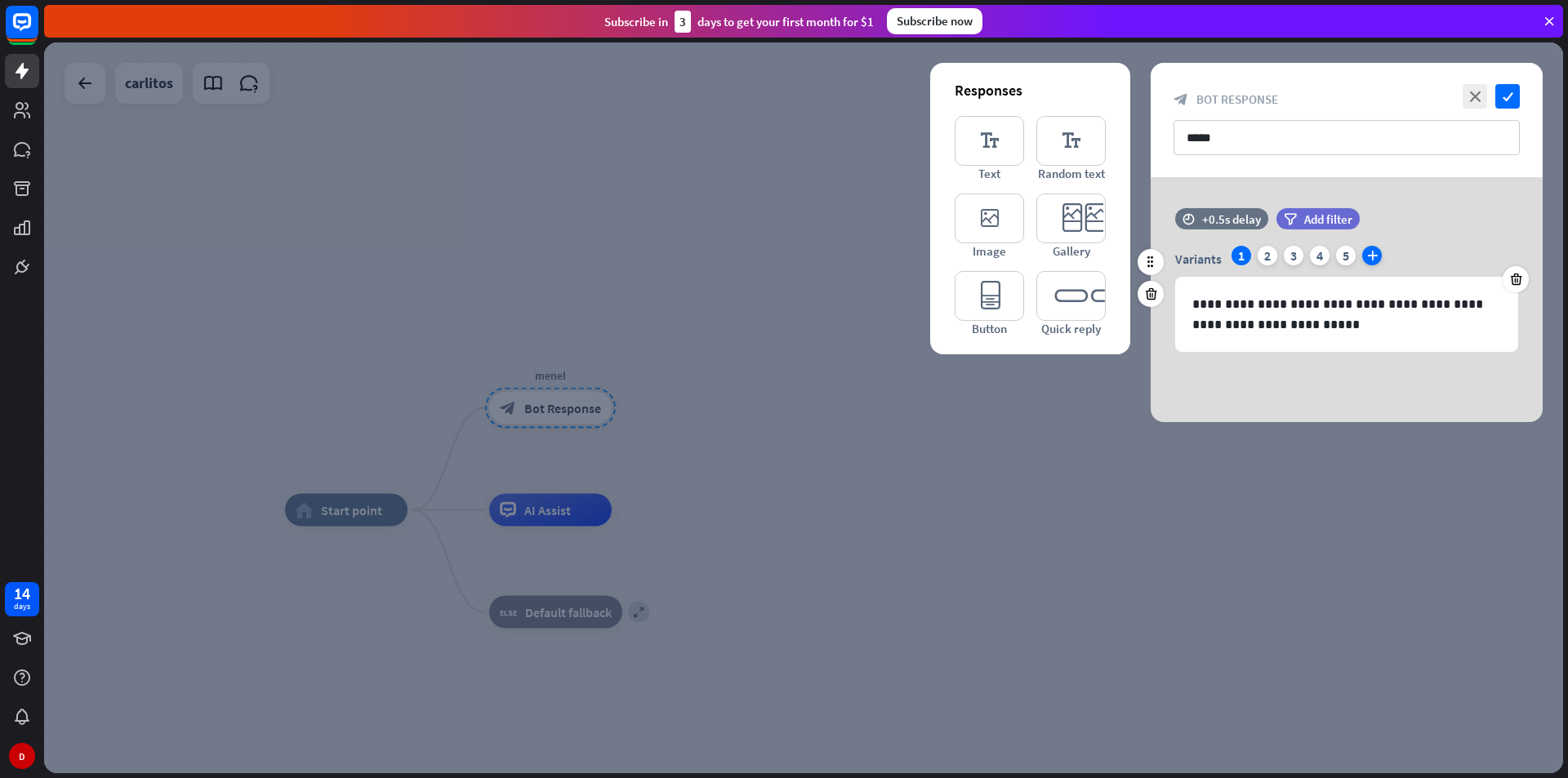
click at [1364, 259] on icon "plus" at bounding box center [1372, 255] width 19 height 19
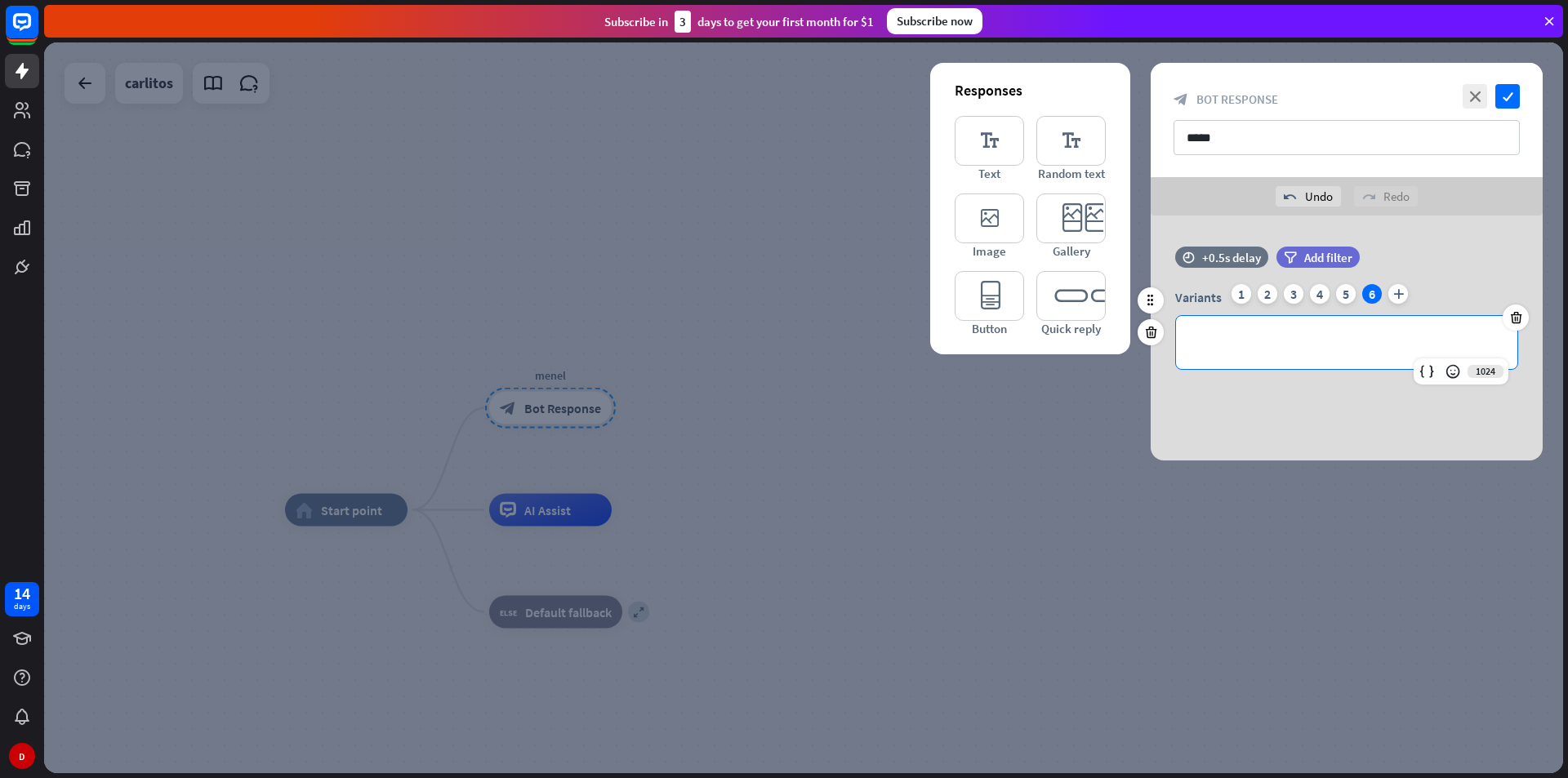
click at [1302, 333] on p "**********" at bounding box center [1346, 343] width 309 height 20
click at [1502, 93] on icon "check" at bounding box center [1508, 96] width 25 height 25
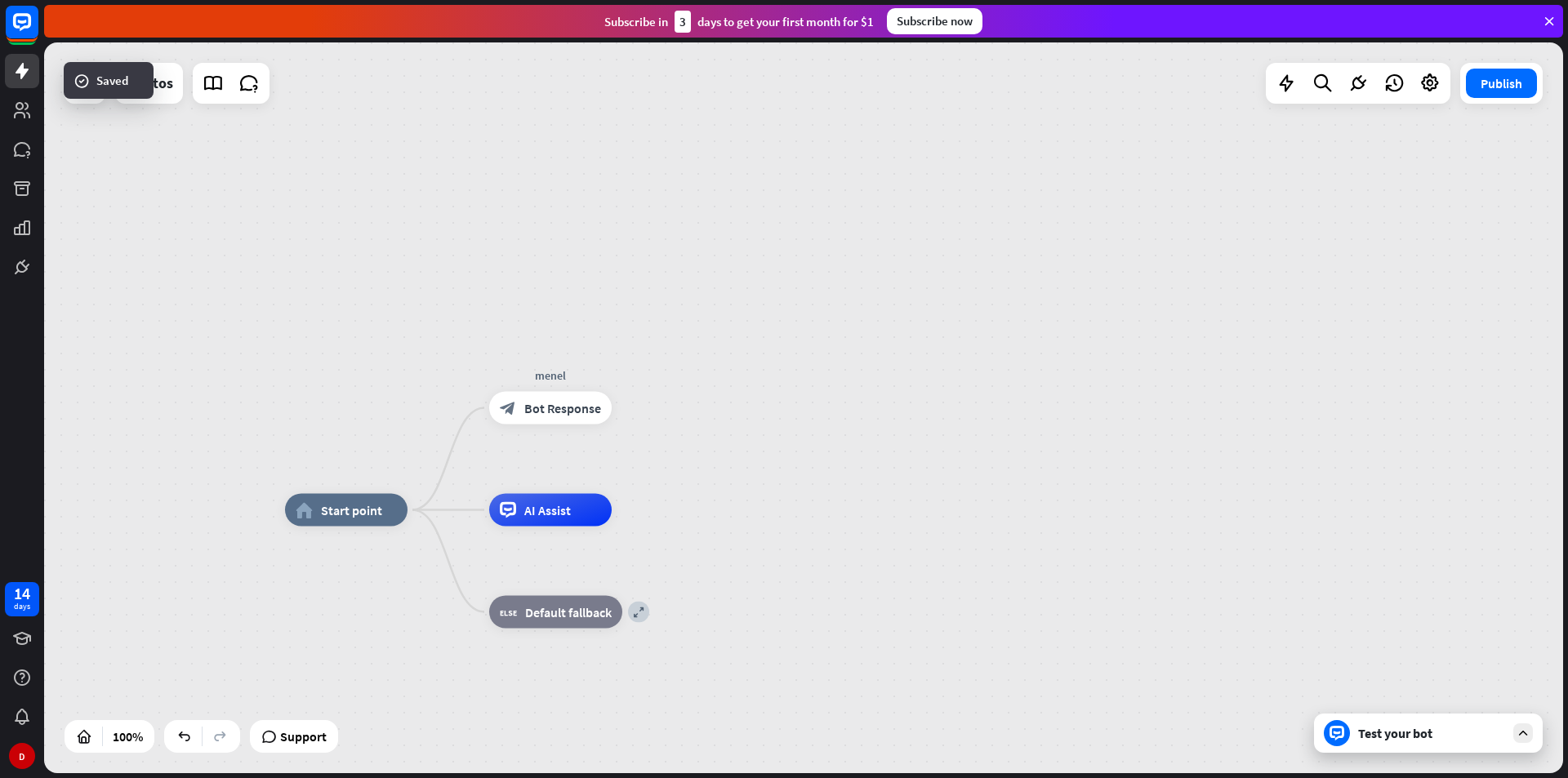
click at [1477, 734] on div "Test your bot" at bounding box center [1431, 733] width 147 height 16
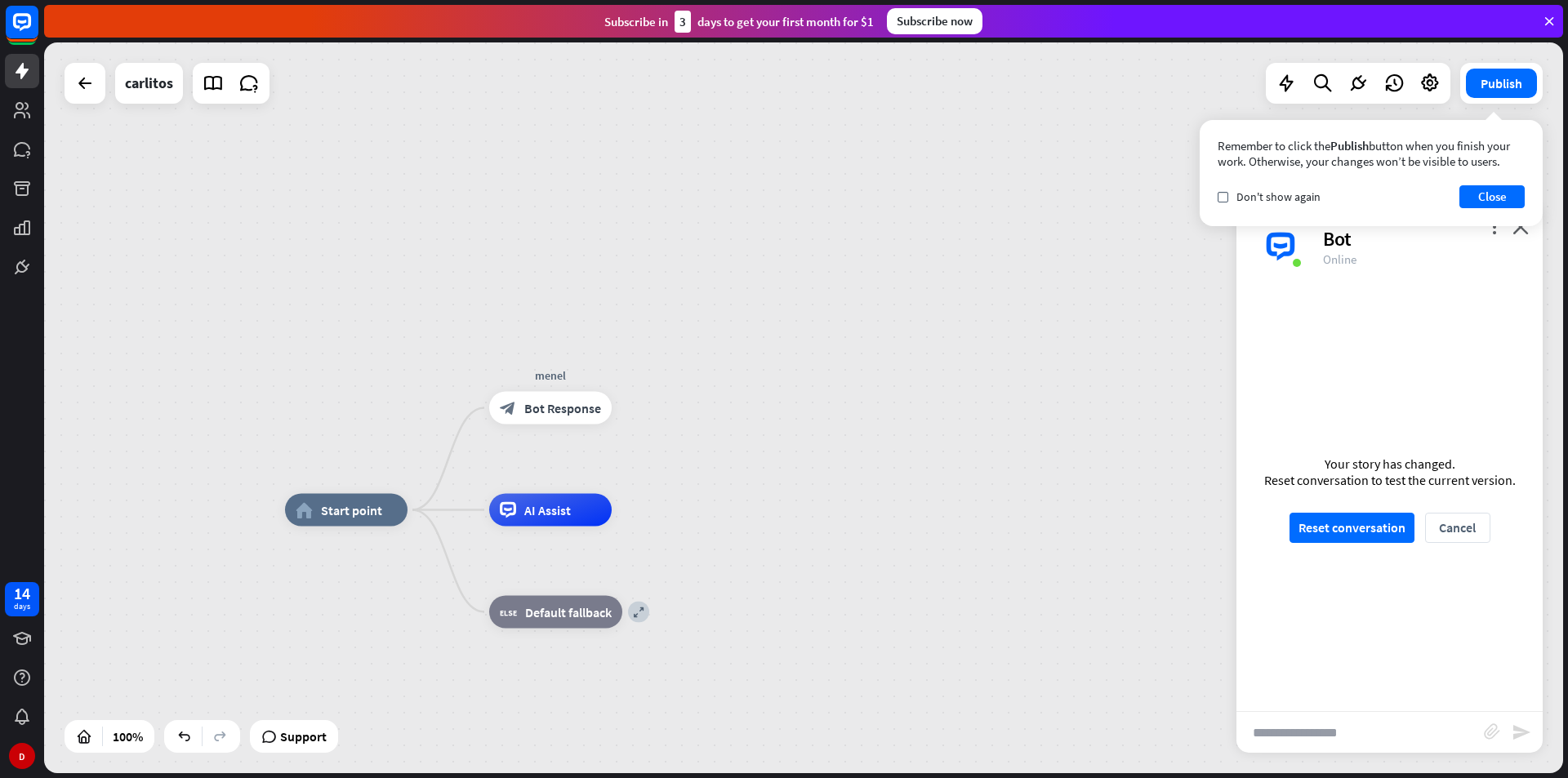
click at [1376, 746] on input "text" at bounding box center [1360, 732] width 247 height 41
click at [1398, 535] on button "Reset conversation" at bounding box center [1352, 528] width 125 height 30
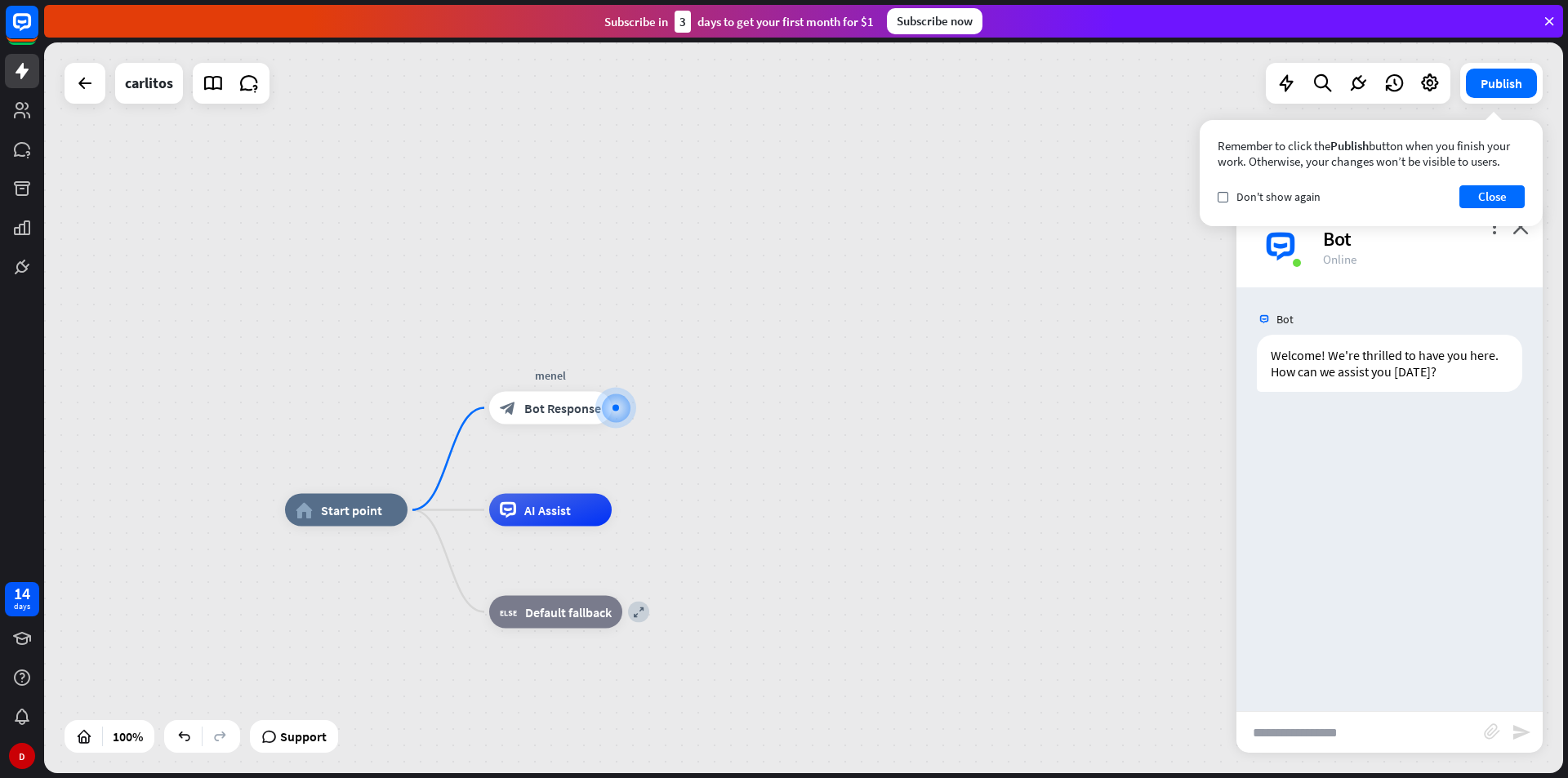
click at [1365, 740] on input "text" at bounding box center [1360, 732] width 247 height 41
type input "**********"
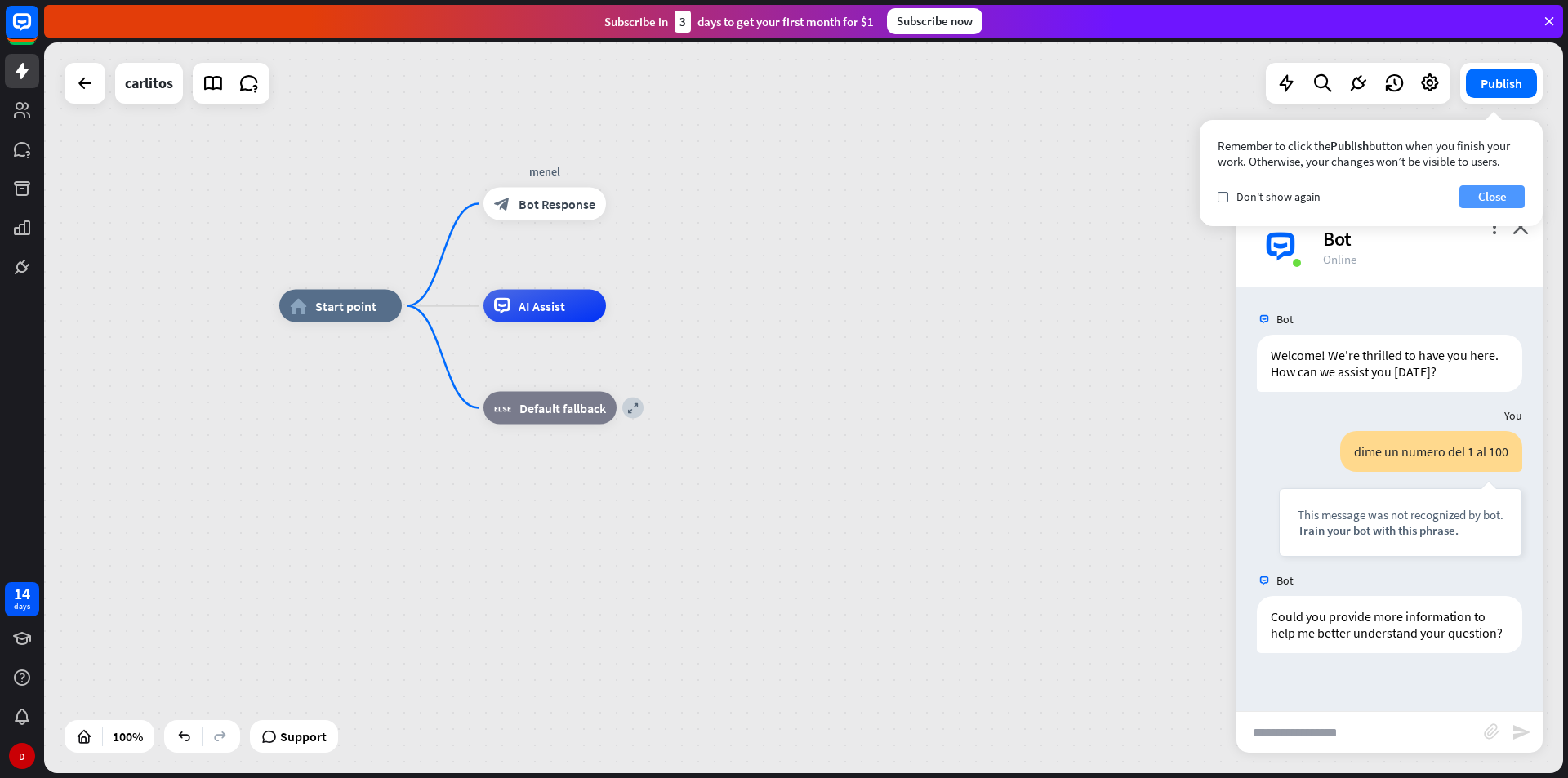
click at [1512, 199] on button "Close" at bounding box center [1492, 196] width 65 height 23
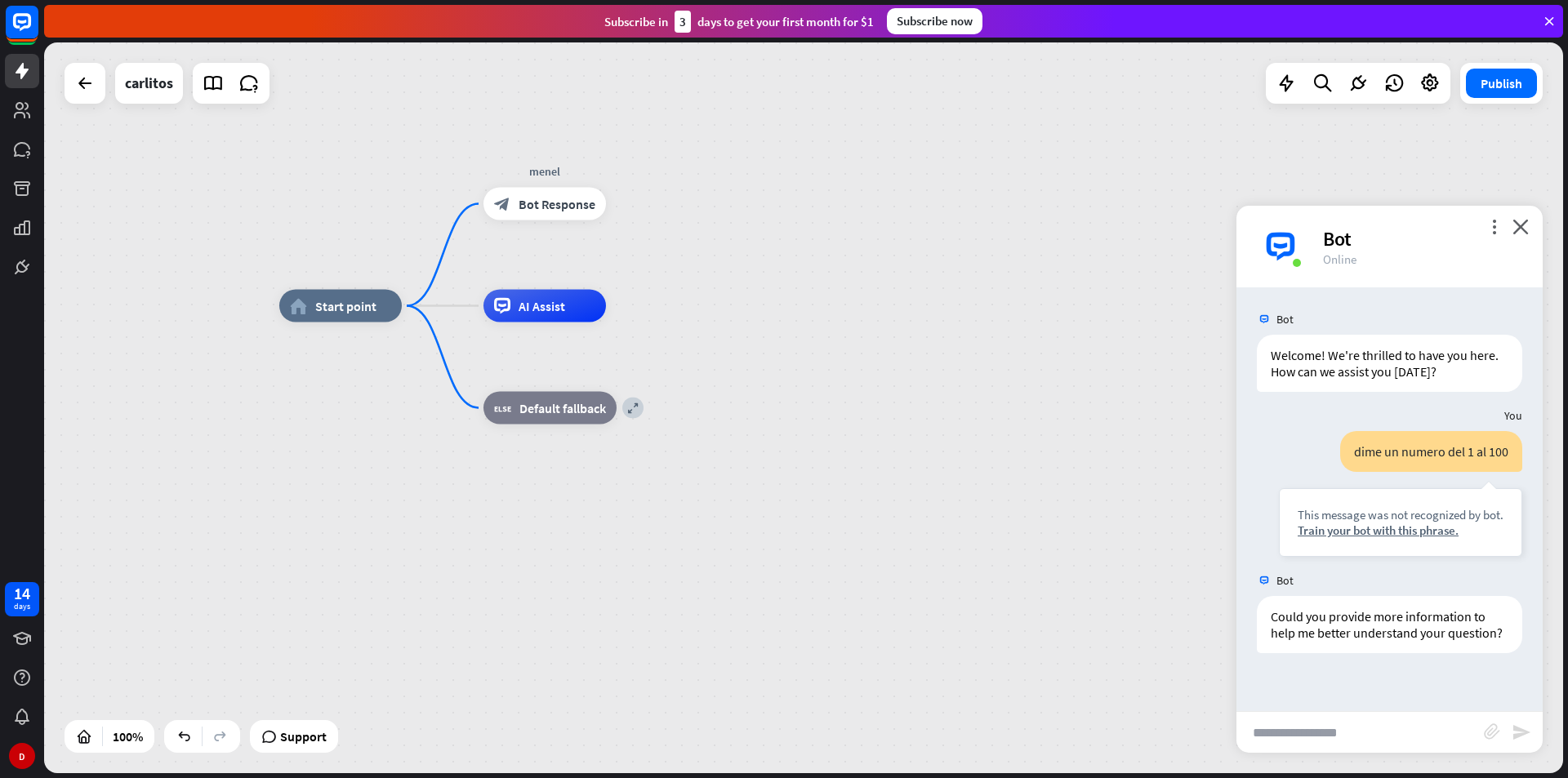
click at [1522, 235] on div "Bot" at bounding box center [1423, 239] width 200 height 26
click at [1515, 222] on icon "close" at bounding box center [1521, 226] width 16 height 16
